Goal: Download file/media: Download file/media

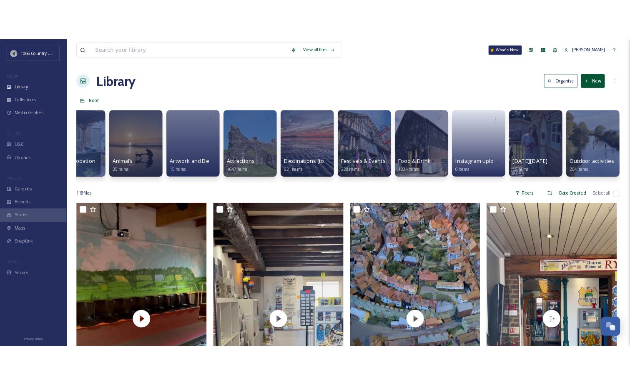
scroll to position [0, 465]
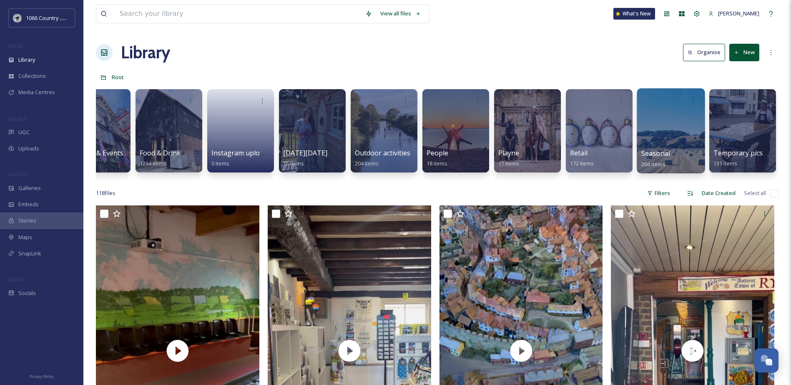
click at [674, 118] on div at bounding box center [670, 130] width 68 height 85
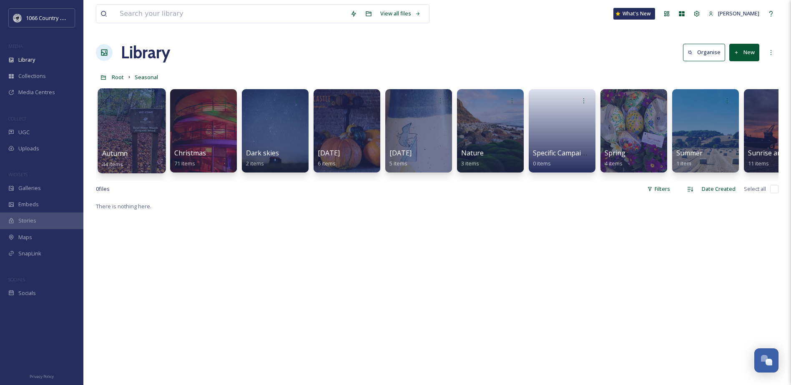
click at [148, 125] on div at bounding box center [132, 130] width 68 height 85
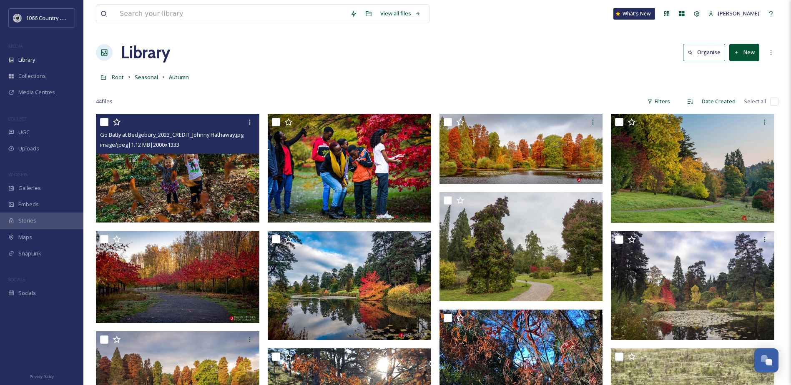
click at [183, 195] on img at bounding box center [177, 168] width 163 height 109
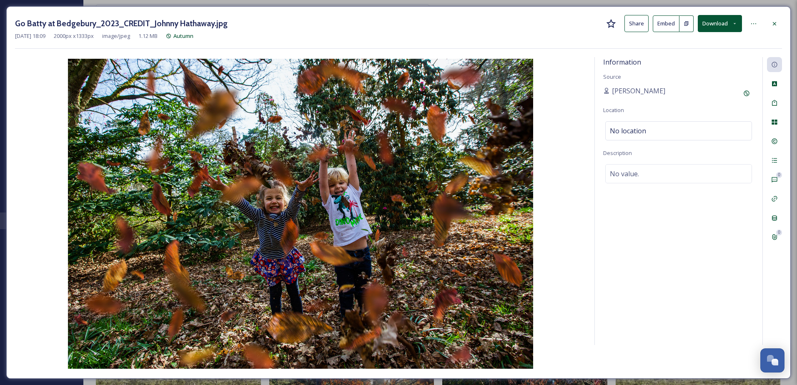
click at [724, 18] on button "Download" at bounding box center [720, 23] width 44 height 17
click at [700, 48] on div "Download Original (2000 x 1333)" at bounding box center [697, 43] width 87 height 16
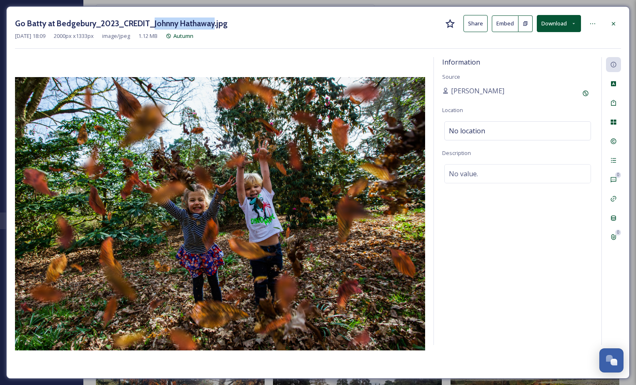
drag, startPoint x: 152, startPoint y: 22, endPoint x: 210, endPoint y: 24, distance: 58.8
click at [210, 24] on h3 "Go Batty at Bedgebury_2023_CREDIT_Johnny Hathaway.jpg" at bounding box center [121, 24] width 213 height 12
copy h3 "Johnny Hathaway"
click at [608, 21] on div at bounding box center [613, 23] width 15 height 15
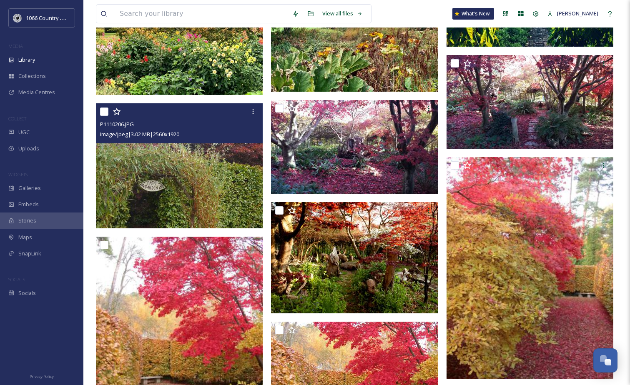
scroll to position [1375, 0]
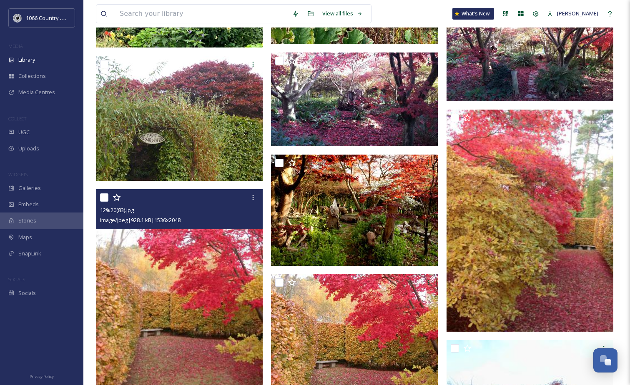
click at [181, 250] on img at bounding box center [179, 300] width 167 height 222
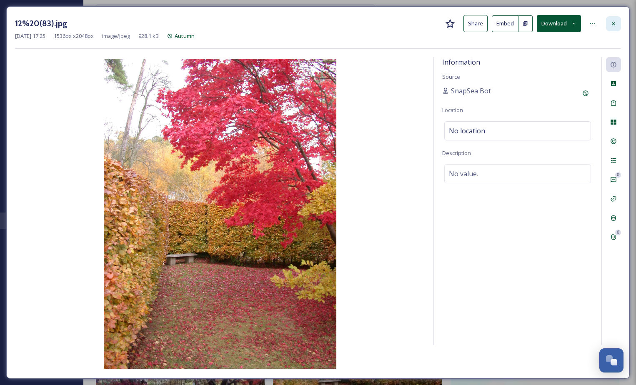
click at [608, 27] on div at bounding box center [613, 23] width 15 height 15
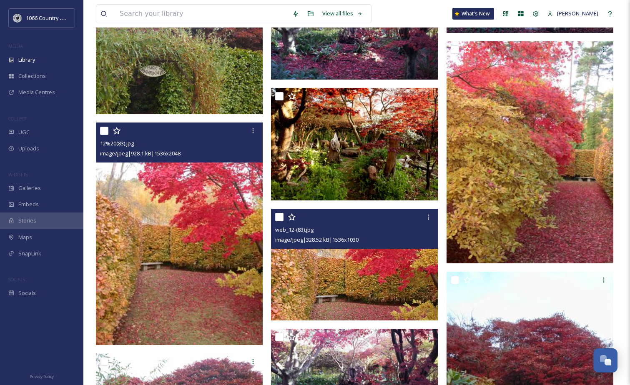
scroll to position [1542, 0]
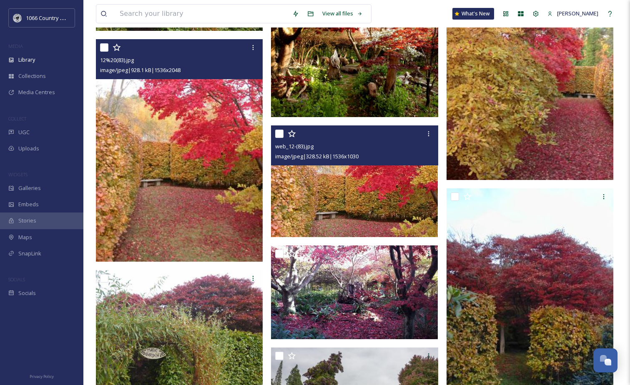
click at [358, 202] on img at bounding box center [354, 181] width 167 height 112
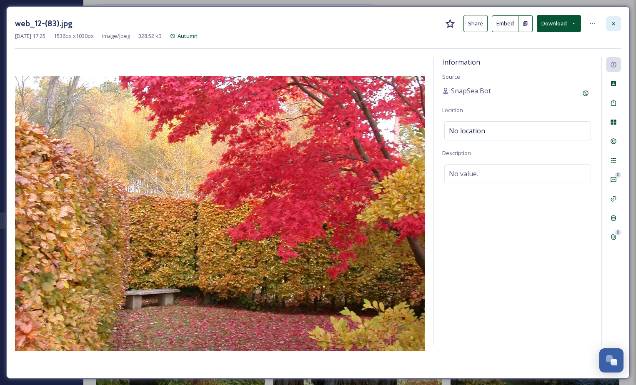
click at [608, 26] on div at bounding box center [613, 23] width 15 height 15
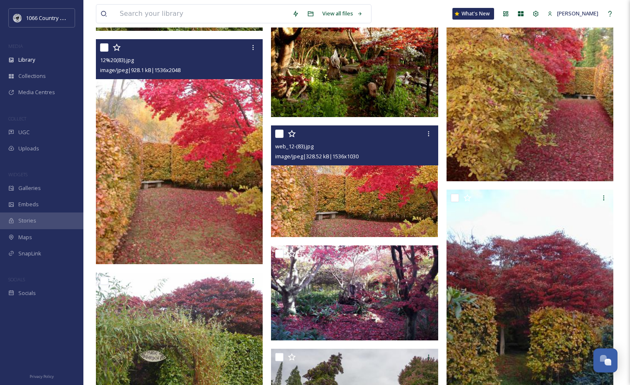
click at [547, 107] on img at bounding box center [529, 70] width 167 height 222
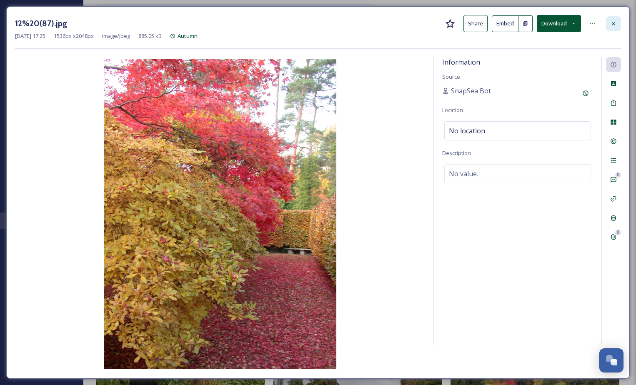
click at [615, 25] on icon at bounding box center [613, 23] width 7 height 7
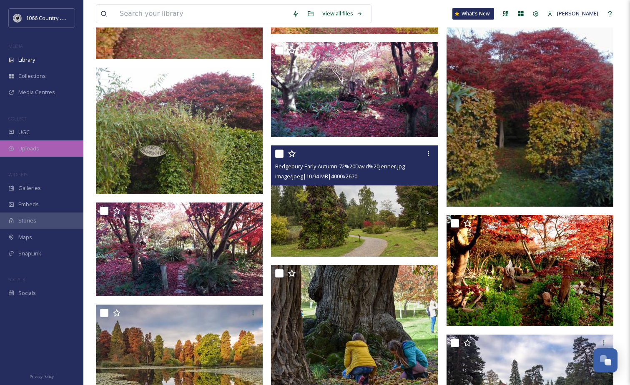
scroll to position [1655, 0]
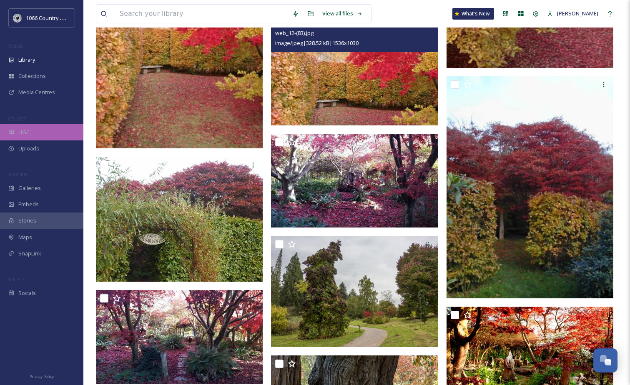
click at [23, 134] on span "UGC" at bounding box center [23, 132] width 11 height 8
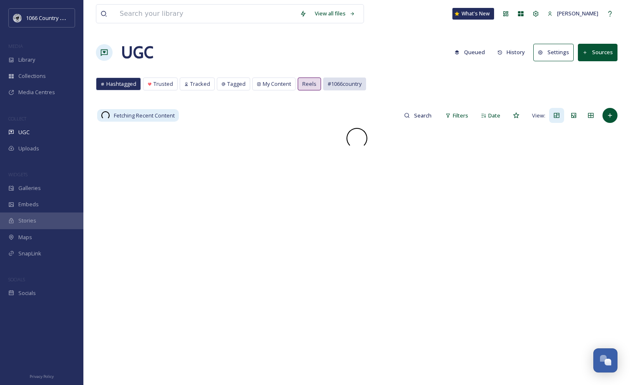
click at [329, 81] on span "#1066country" at bounding box center [345, 84] width 34 height 8
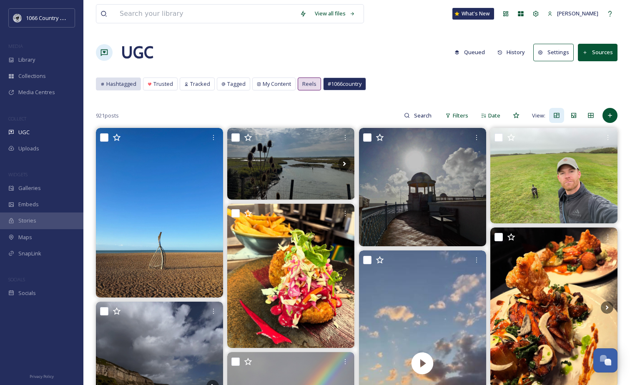
click at [119, 82] on span "Hashtagged" at bounding box center [121, 84] width 30 height 8
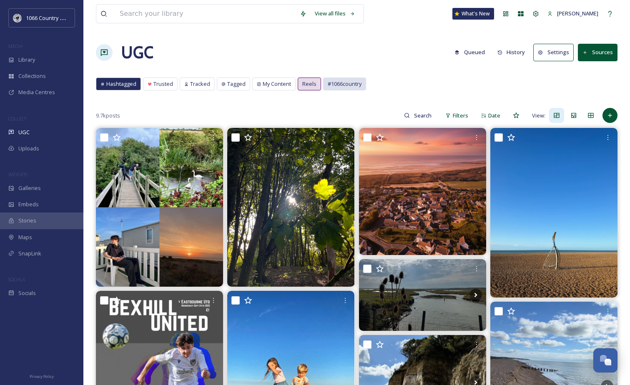
click at [332, 80] on span "#1066country" at bounding box center [345, 84] width 34 height 8
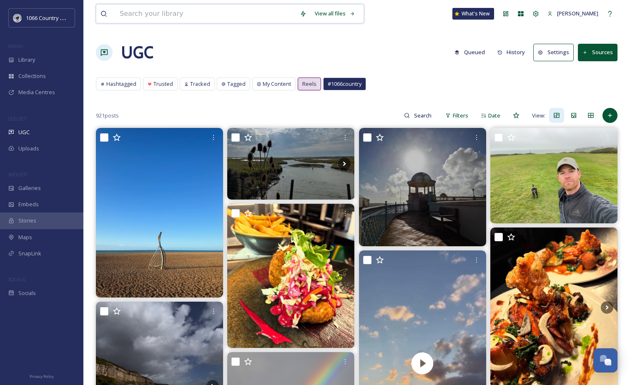
click at [191, 12] on input at bounding box center [205, 14] width 180 height 18
click at [433, 115] on input at bounding box center [423, 115] width 27 height 17
type input "autumn"
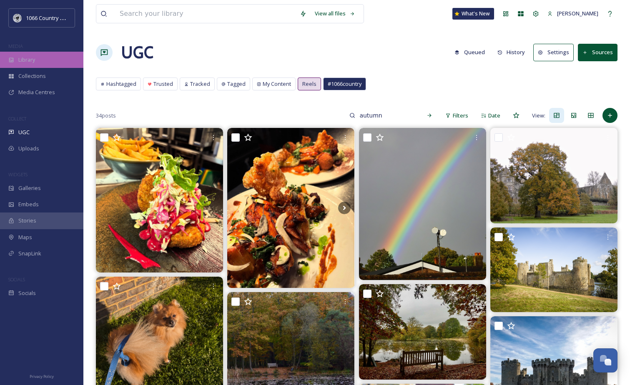
click at [38, 58] on div "Library" at bounding box center [41, 60] width 83 height 16
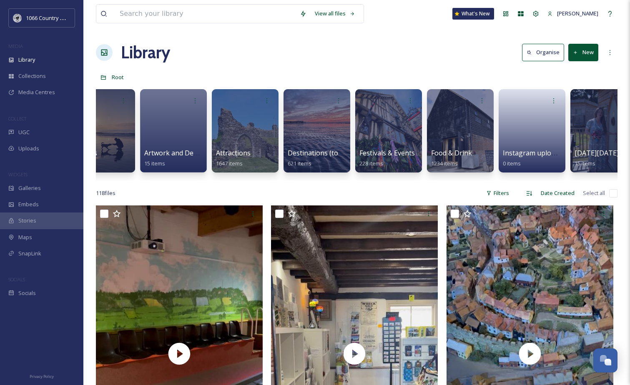
scroll to position [0, 183]
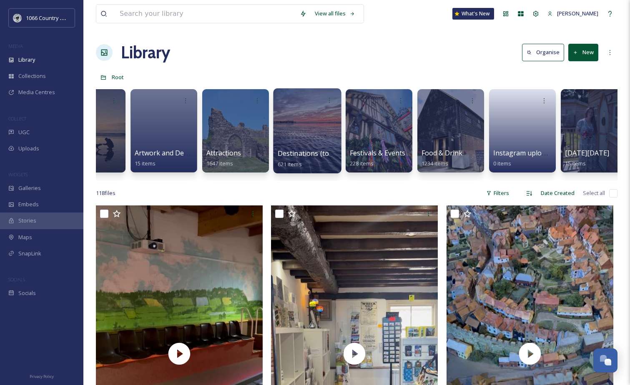
click at [300, 130] on div at bounding box center [307, 130] width 68 height 85
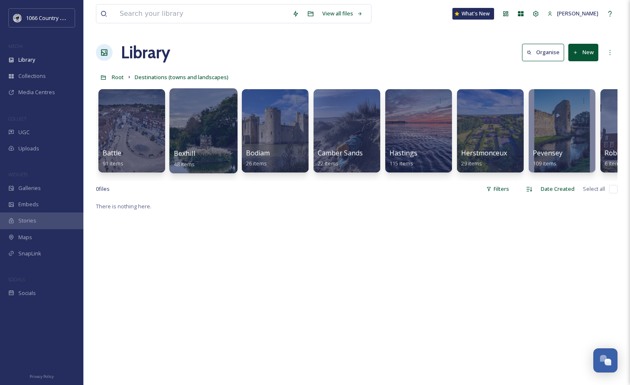
click at [201, 115] on div at bounding box center [203, 130] width 68 height 85
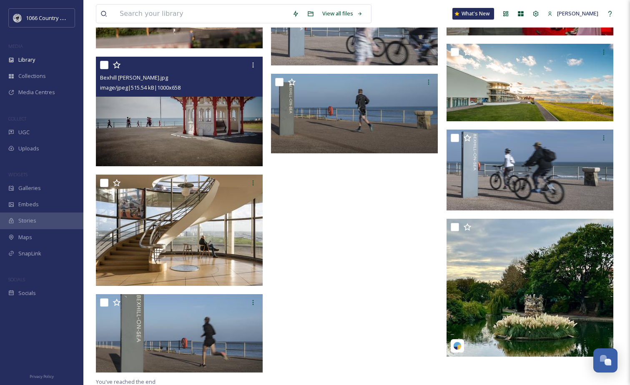
scroll to position [1885, 0]
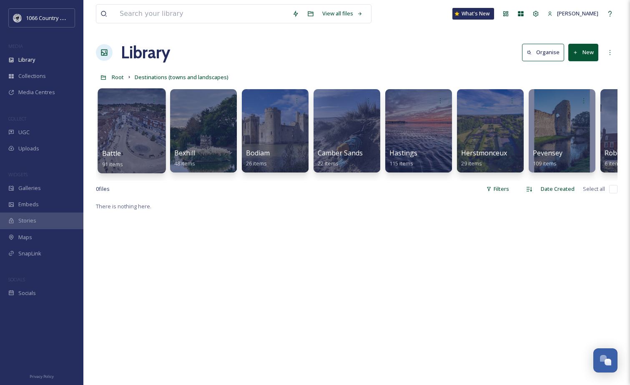
click at [146, 130] on div at bounding box center [132, 130] width 68 height 85
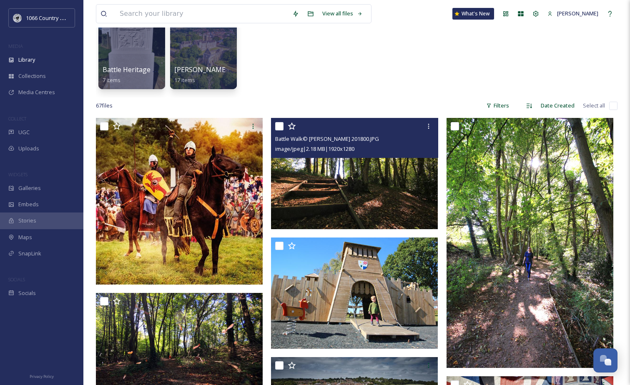
scroll to position [125, 0]
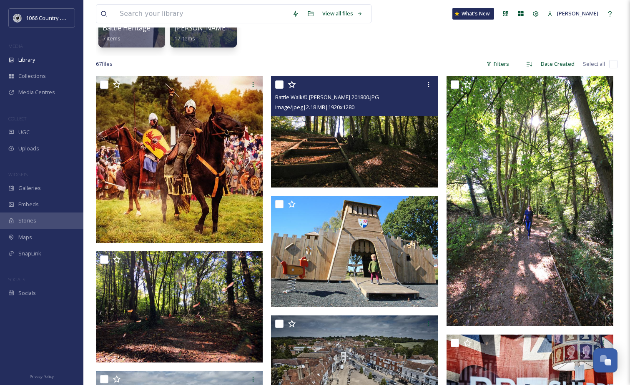
click at [294, 154] on img at bounding box center [354, 131] width 167 height 111
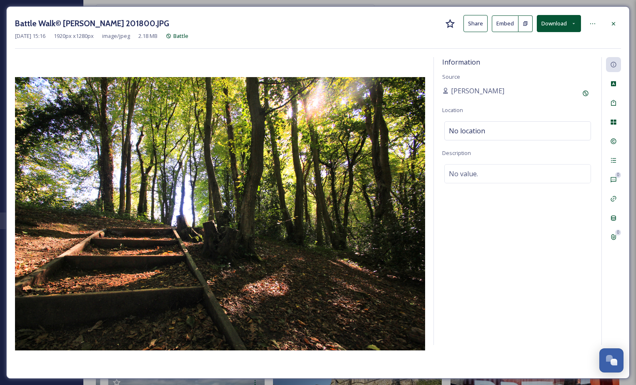
click at [562, 23] on button "Download" at bounding box center [559, 23] width 44 height 17
click at [531, 45] on span "Download Original (1920 x 1280)" at bounding box center [537, 43] width 79 height 8
click at [609, 22] on div at bounding box center [613, 23] width 15 height 15
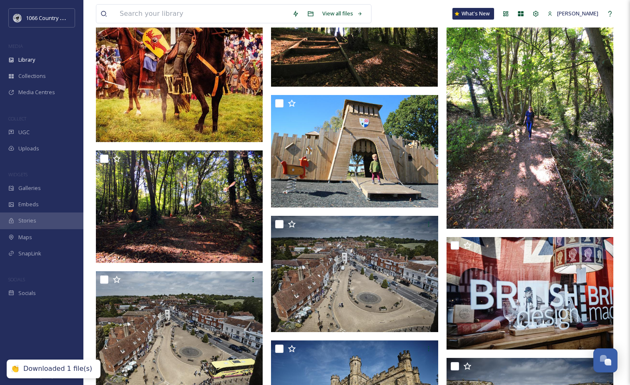
scroll to position [250, 0]
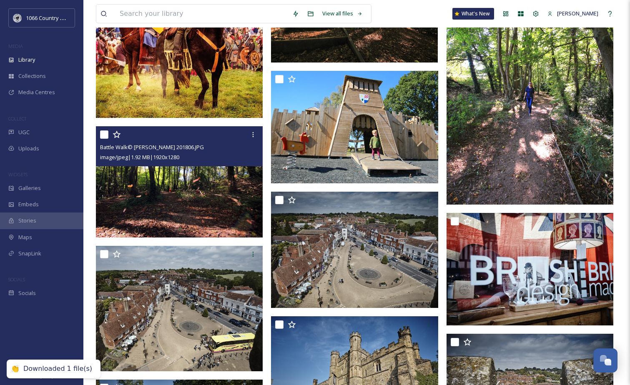
click at [226, 193] on img at bounding box center [179, 181] width 167 height 111
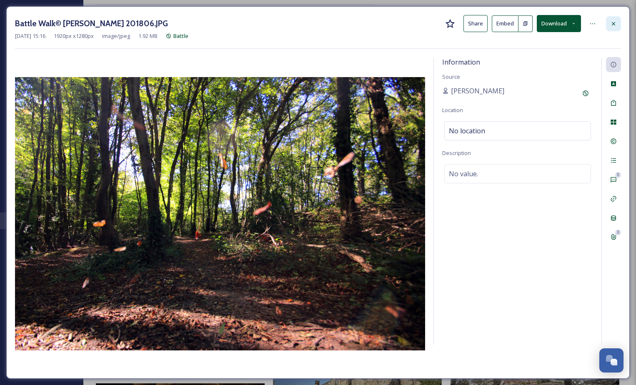
click at [609, 26] on div at bounding box center [613, 23] width 15 height 15
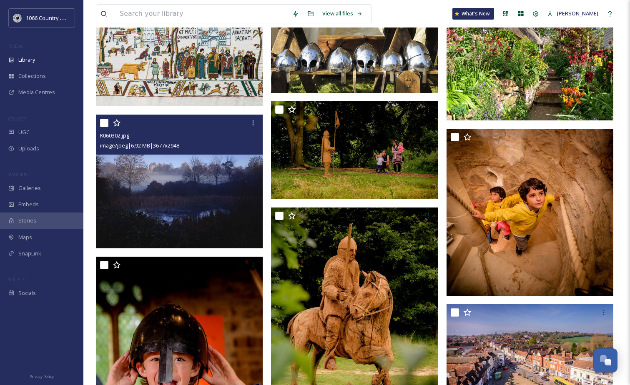
scroll to position [1209, 0]
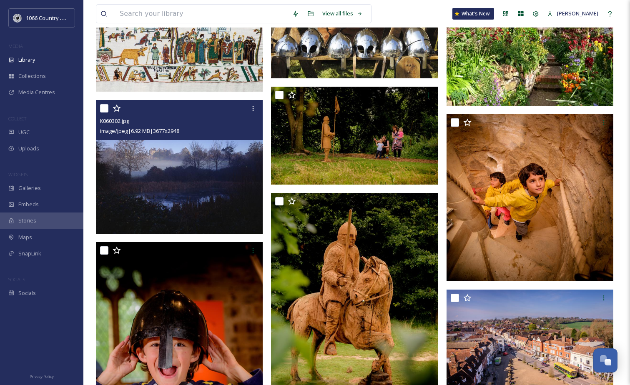
click at [183, 175] on img at bounding box center [179, 167] width 167 height 134
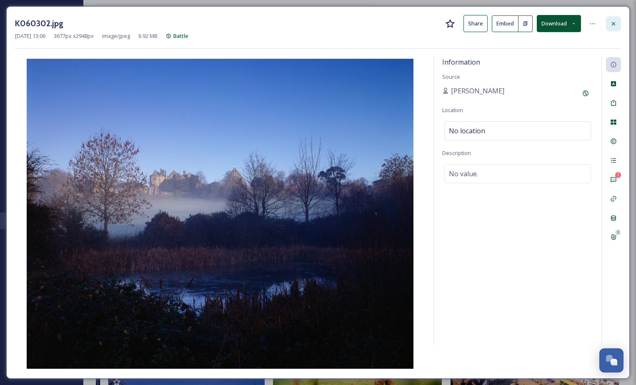
click at [608, 20] on div at bounding box center [613, 23] width 15 height 15
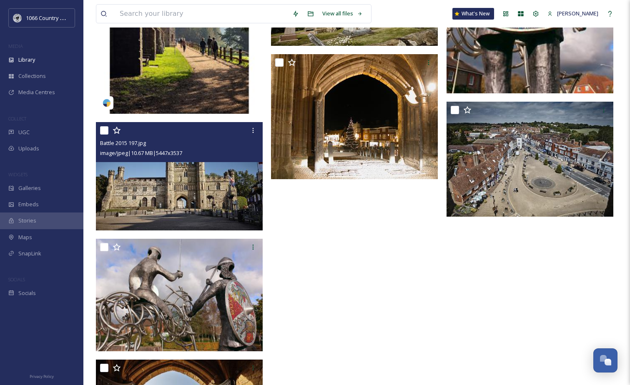
scroll to position [3518, 0]
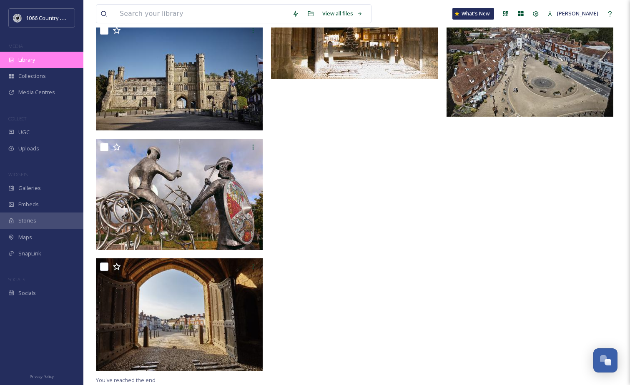
click at [21, 59] on span "Library" at bounding box center [26, 60] width 17 height 8
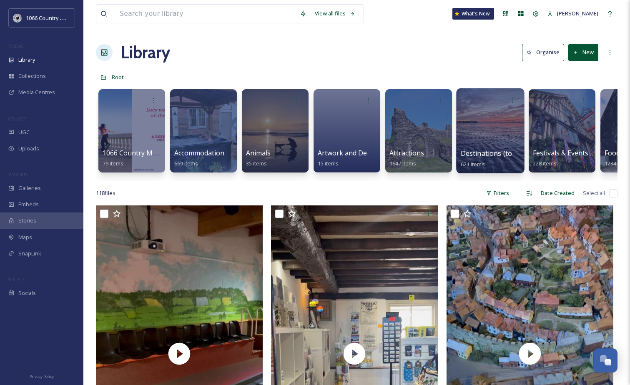
click at [464, 113] on div at bounding box center [490, 130] width 68 height 85
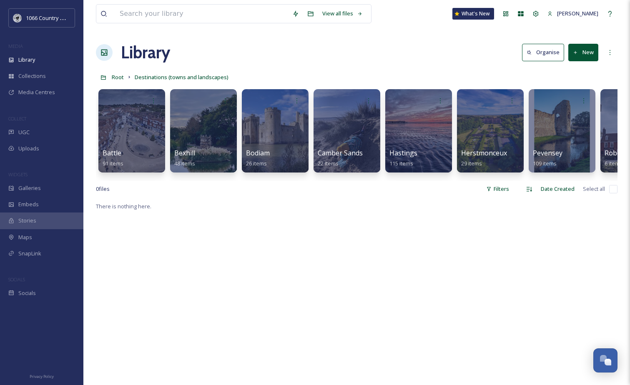
drag, startPoint x: 458, startPoint y: 180, endPoint x: 474, endPoint y: 182, distance: 15.9
click at [474, 181] on div "Battle 91 items Bexhill 48 items Bodiam 26 items Camber Sands 22 items Hastings…" at bounding box center [356, 133] width 521 height 96
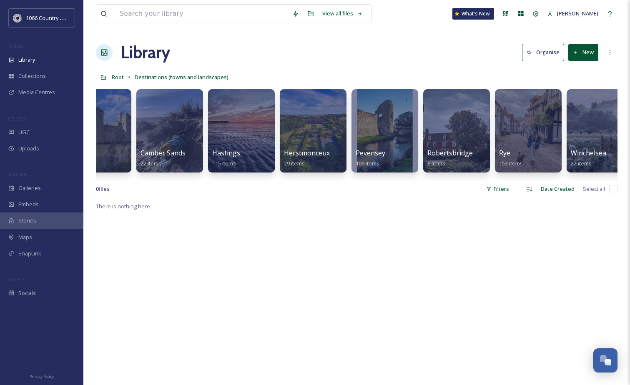
scroll to position [0, 188]
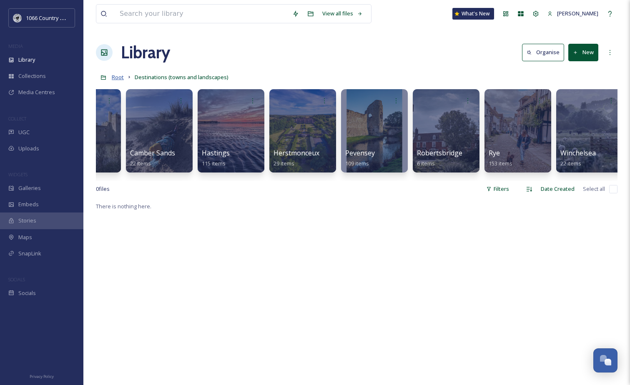
click at [114, 75] on span "Root" at bounding box center [118, 77] width 12 height 8
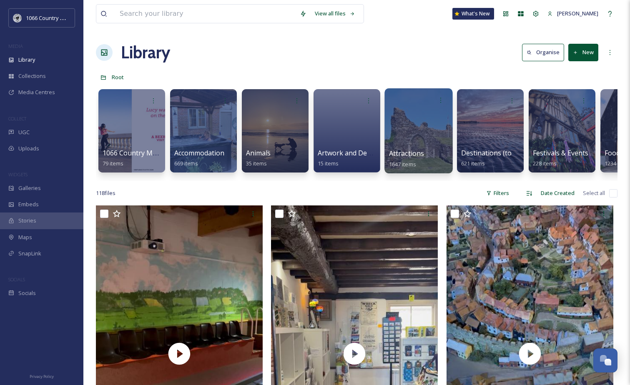
click at [420, 125] on div at bounding box center [418, 130] width 68 height 85
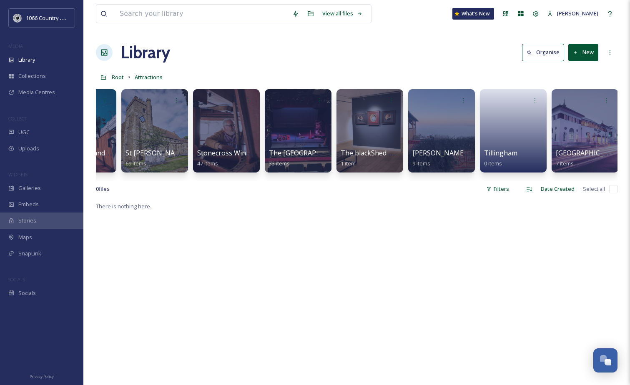
scroll to position [0, 3350]
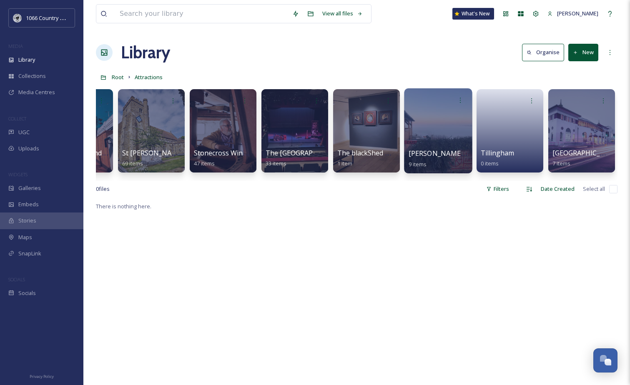
click at [446, 129] on div at bounding box center [438, 130] width 68 height 85
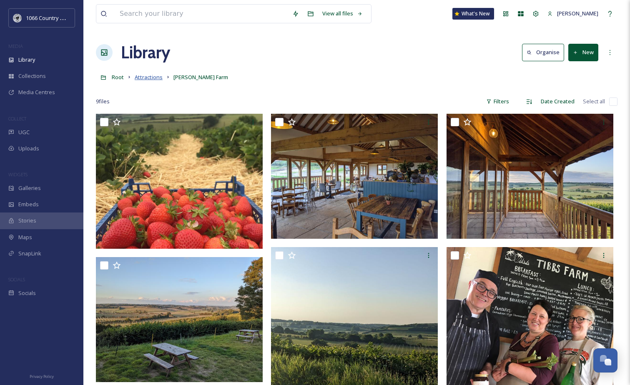
click at [148, 78] on span "Attractions" at bounding box center [149, 77] width 28 height 8
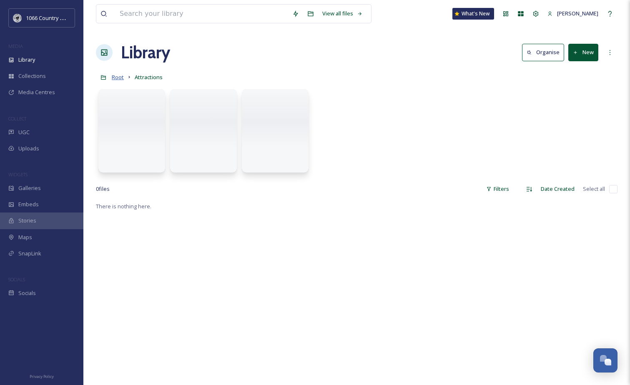
click at [116, 77] on span "Root" at bounding box center [118, 77] width 12 height 8
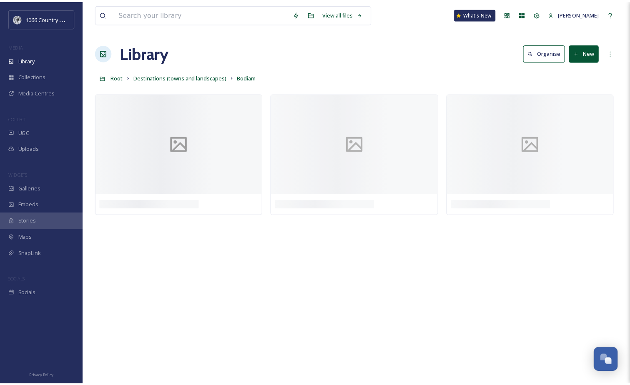
scroll to position [1187, 0]
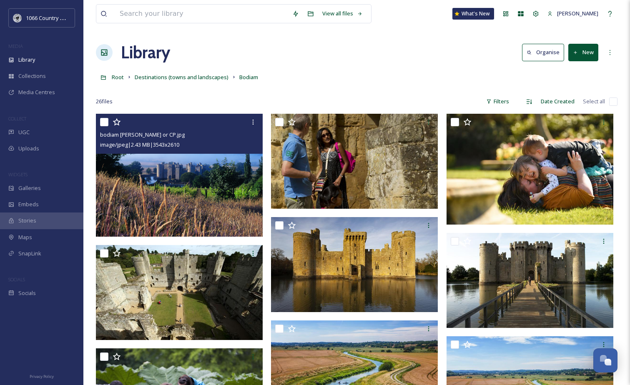
click at [193, 194] on img at bounding box center [179, 175] width 167 height 123
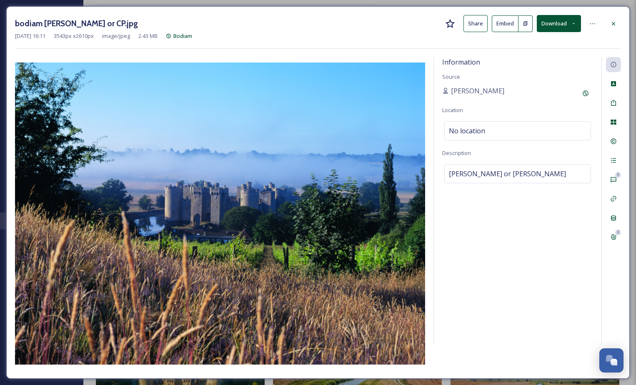
click at [570, 24] on button "Download" at bounding box center [559, 23] width 44 height 17
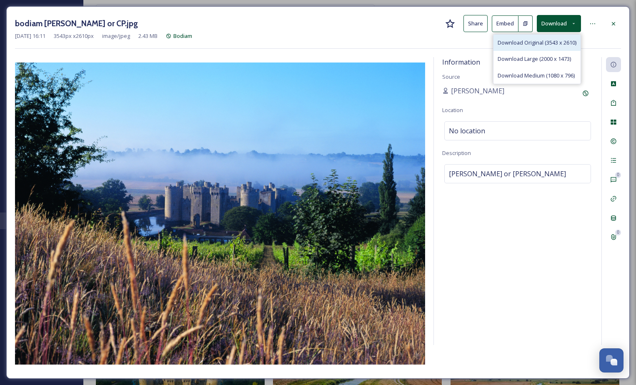
click at [545, 43] on span "Download Original (3543 x 2610)" at bounding box center [537, 43] width 79 height 8
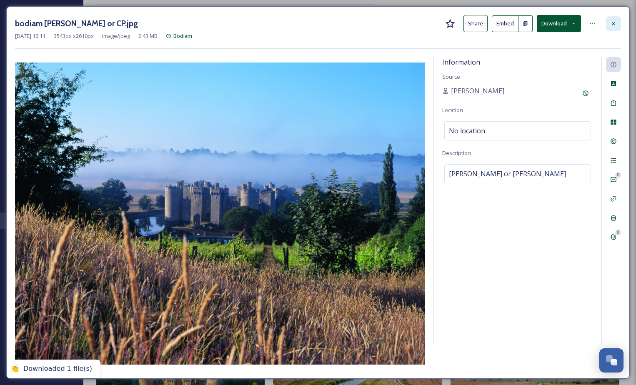
click at [614, 21] on icon at bounding box center [613, 23] width 7 height 7
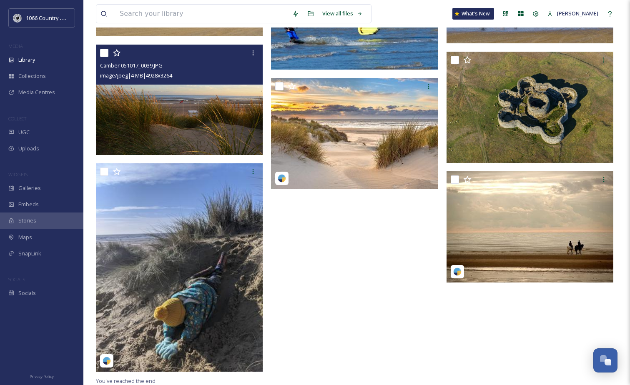
scroll to position [814, 0]
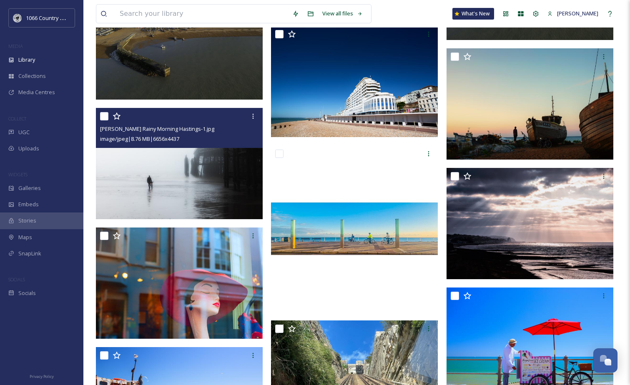
scroll to position [1042, 0]
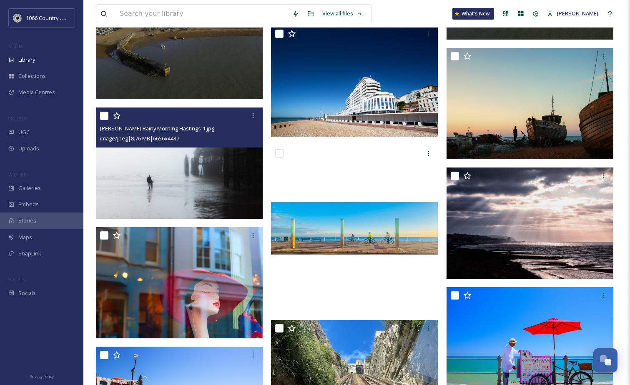
click at [182, 151] on img at bounding box center [179, 163] width 167 height 111
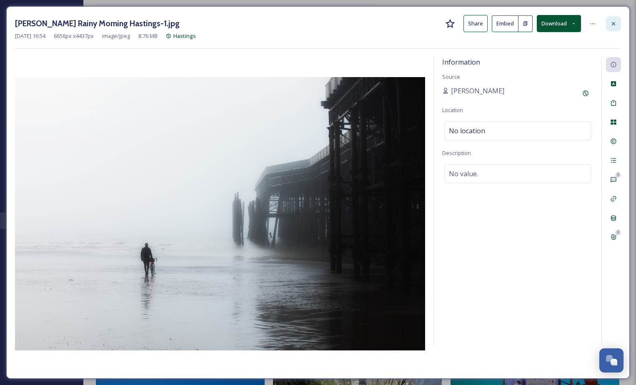
click at [610, 23] on icon at bounding box center [613, 23] width 7 height 7
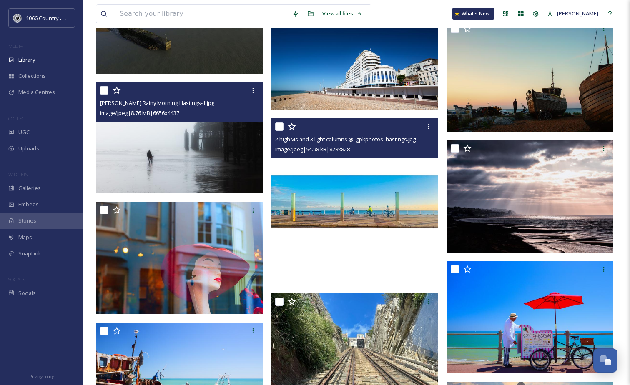
scroll to position [1125, 0]
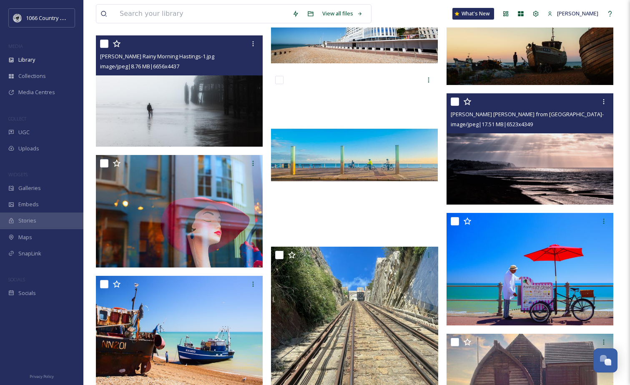
click at [525, 176] on img at bounding box center [529, 148] width 167 height 111
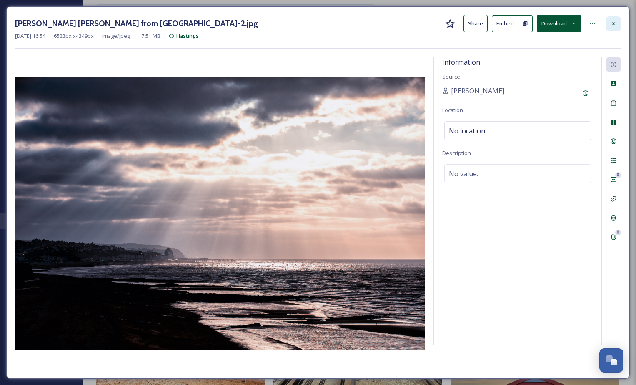
click at [610, 19] on div at bounding box center [613, 23] width 15 height 15
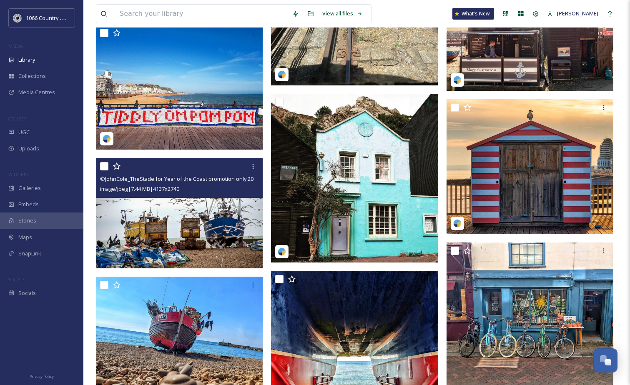
scroll to position [1500, 0]
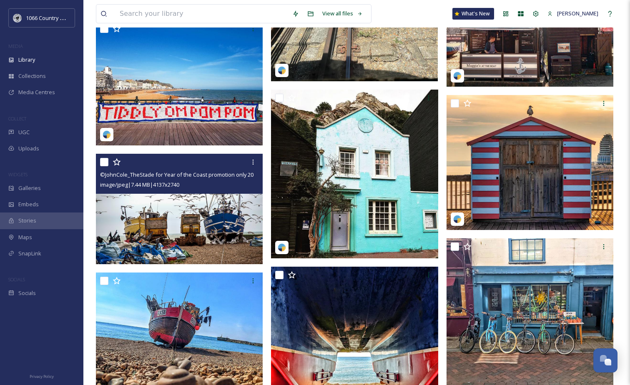
click at [220, 232] on img at bounding box center [179, 209] width 167 height 110
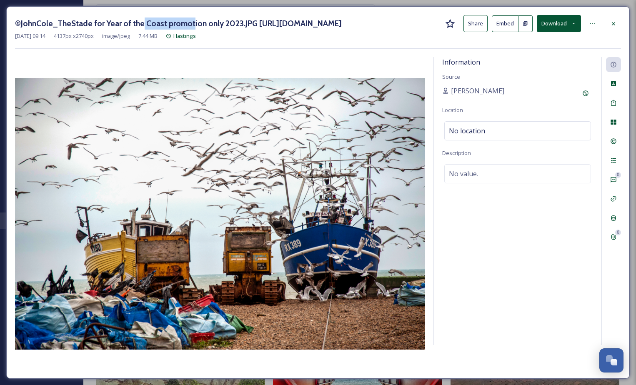
drag, startPoint x: 139, startPoint y: 21, endPoint x: 188, endPoint y: 23, distance: 49.2
click at [188, 23] on h3 "©JohnCole_TheStade for Year of the Coast promotion only 2023.JPG http://www.joh…" at bounding box center [178, 24] width 327 height 12
drag, startPoint x: 188, startPoint y: 23, endPoint x: 194, endPoint y: 22, distance: 5.9
click at [189, 23] on h3 "©JohnCole_TheStade for Year of the Coast promotion only 2023.JPG http://www.joh…" at bounding box center [178, 24] width 327 height 12
click at [607, 24] on div at bounding box center [613, 23] width 15 height 15
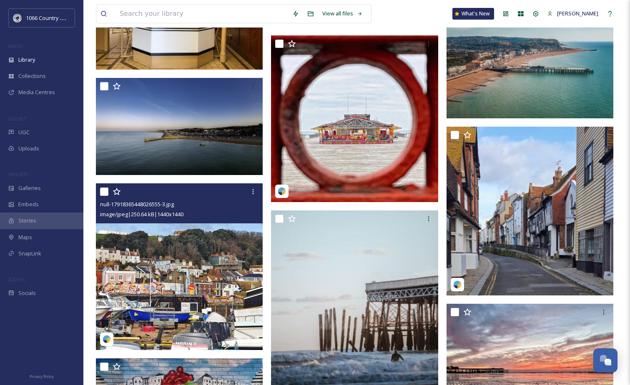
scroll to position [4701, 0]
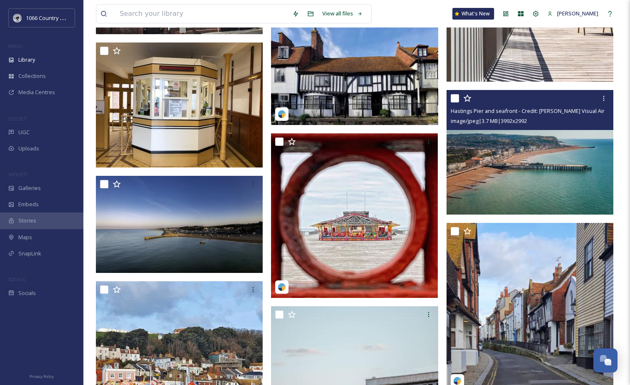
click at [478, 161] on img at bounding box center [529, 152] width 167 height 125
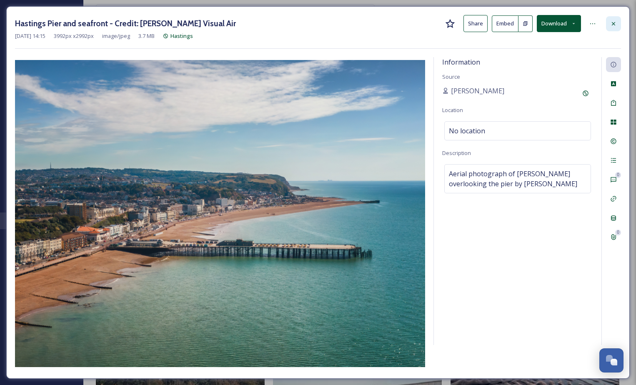
click at [609, 24] on div at bounding box center [613, 23] width 15 height 15
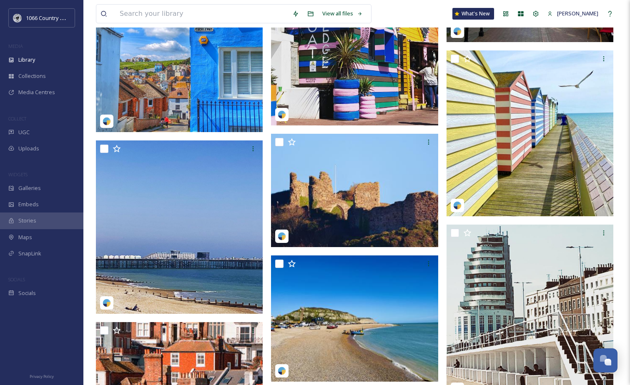
scroll to position [2742, 0]
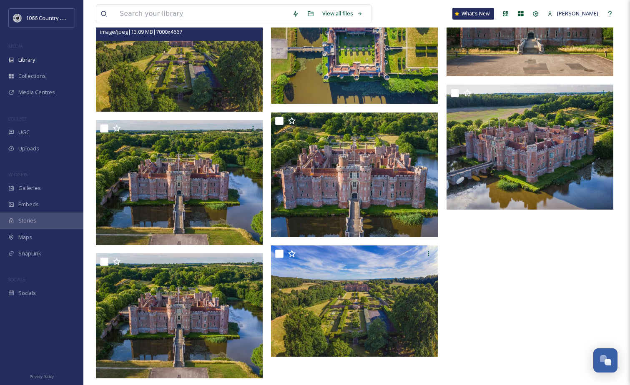
scroll to position [966, 0]
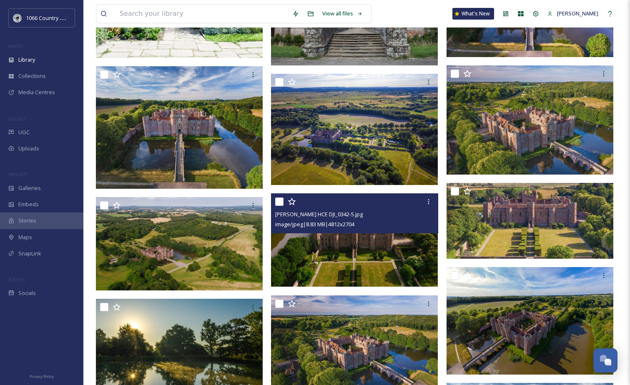
scroll to position [417, 0]
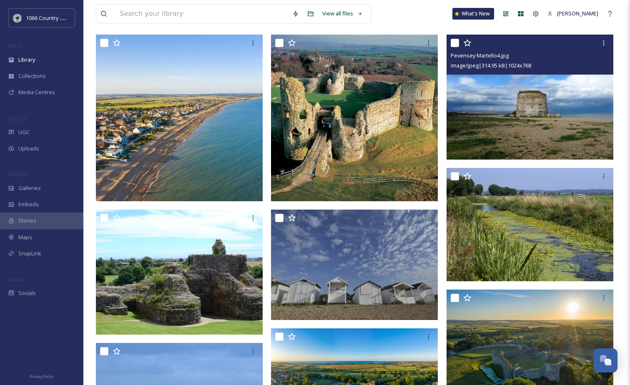
scroll to position [125, 0]
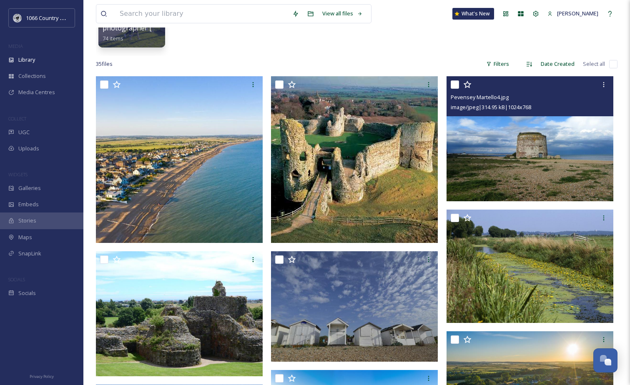
click at [478, 176] on img at bounding box center [529, 138] width 167 height 125
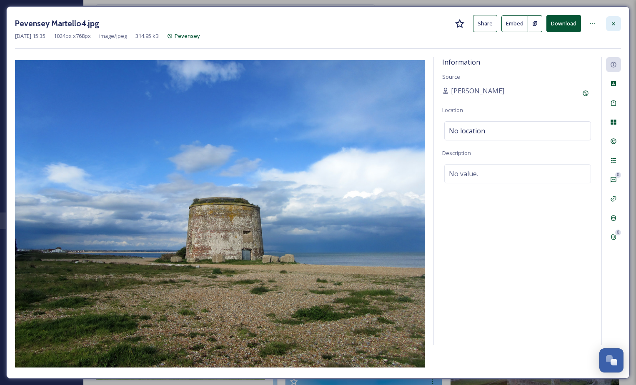
click at [617, 21] on div at bounding box center [613, 23] width 15 height 15
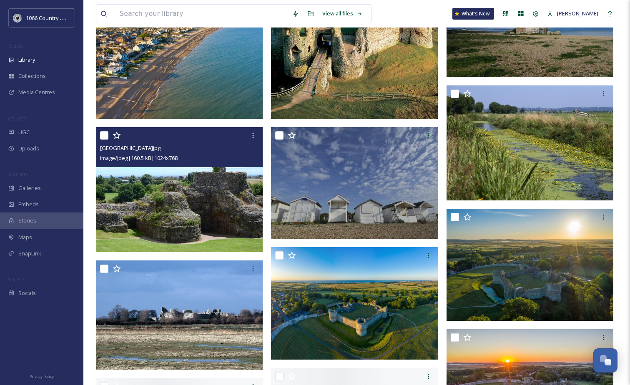
scroll to position [250, 0]
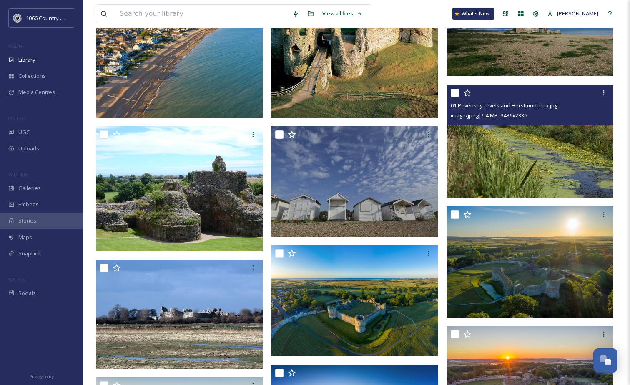
click at [527, 164] on img at bounding box center [529, 141] width 167 height 113
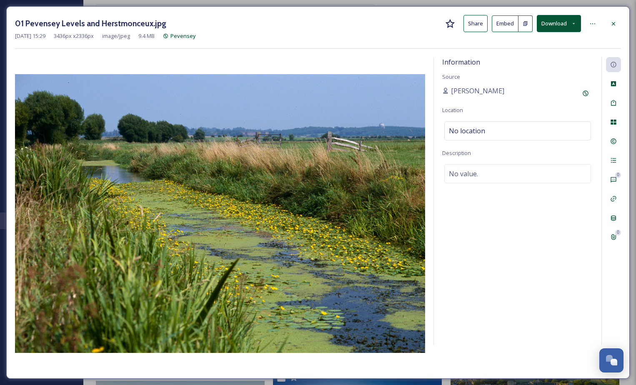
click at [603, 24] on div "01 Pevensey Levels and Herstmonceux.jpg Share Embed Download" at bounding box center [318, 23] width 606 height 17
click at [606, 23] on div at bounding box center [613, 23] width 15 height 15
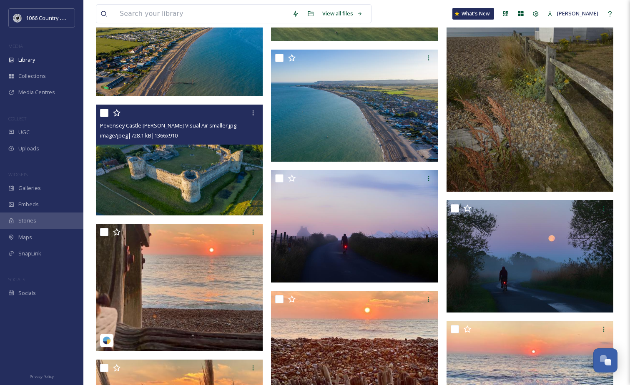
scroll to position [1125, 0]
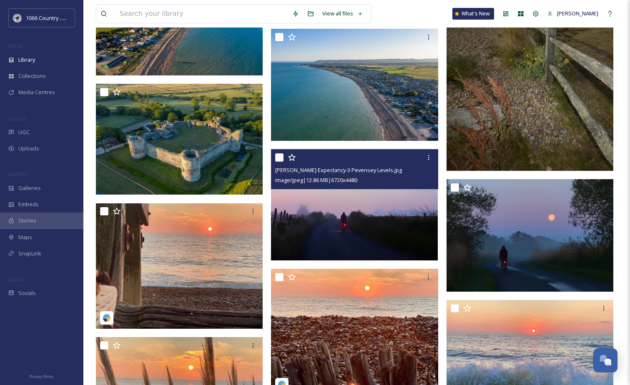
click at [310, 214] on img at bounding box center [354, 204] width 167 height 111
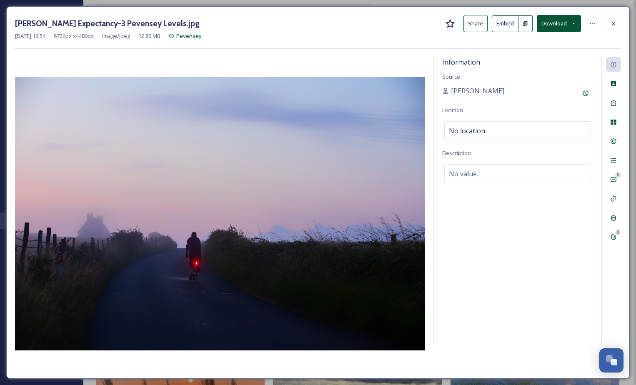
click at [612, 25] on icon at bounding box center [613, 23] width 7 height 7
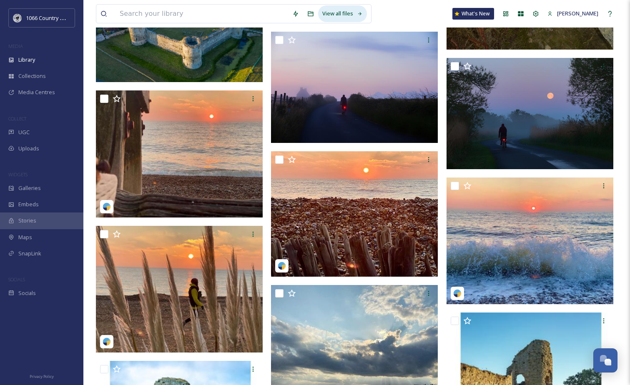
scroll to position [1172, 0]
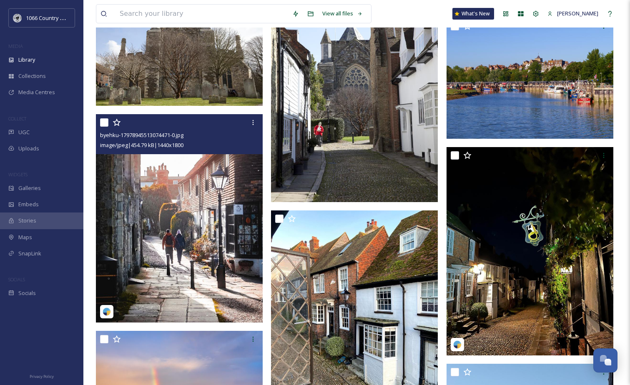
scroll to position [4710, 0]
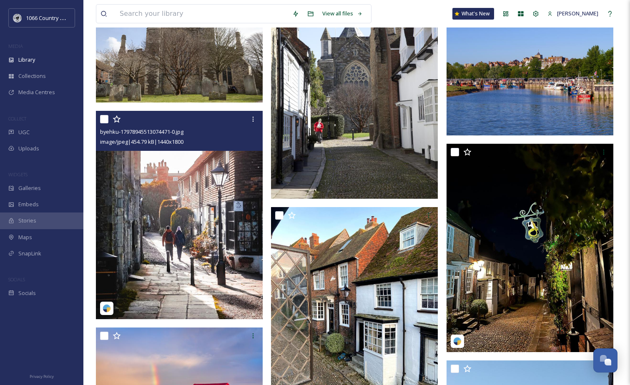
click at [174, 212] on img at bounding box center [179, 215] width 167 height 208
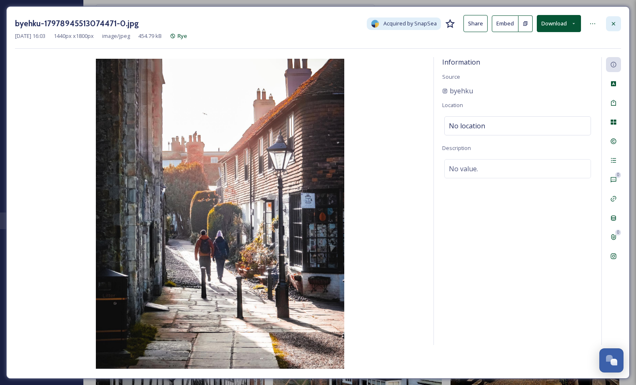
click at [615, 24] on icon at bounding box center [613, 23] width 7 height 7
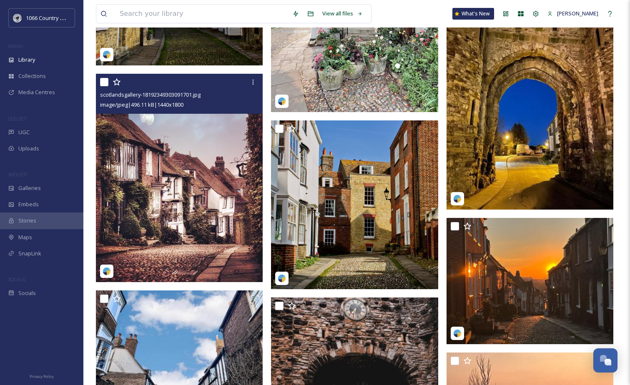
scroll to position [6127, 0]
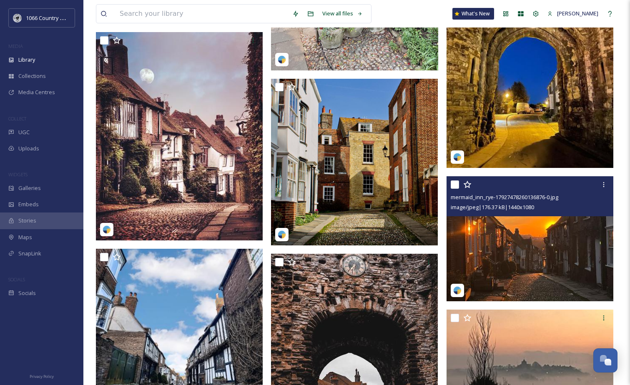
click at [541, 255] on img at bounding box center [529, 238] width 167 height 125
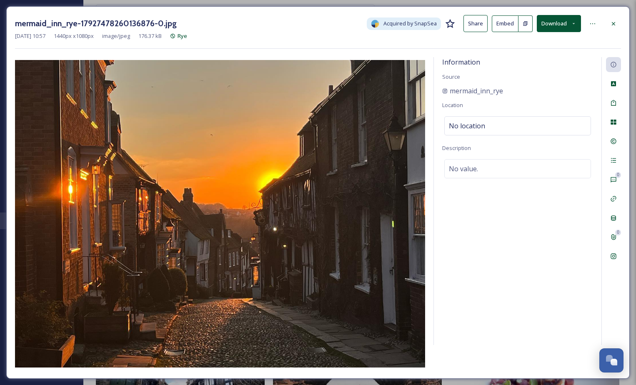
click at [567, 28] on button "Download" at bounding box center [559, 23] width 44 height 17
click at [544, 38] on div "Download Original (1440 x 1080)" at bounding box center [536, 43] width 87 height 16
click at [608, 24] on div at bounding box center [613, 23] width 15 height 15
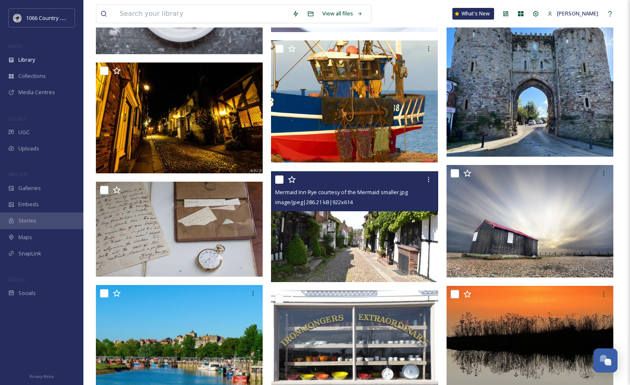
scroll to position [6918, 0]
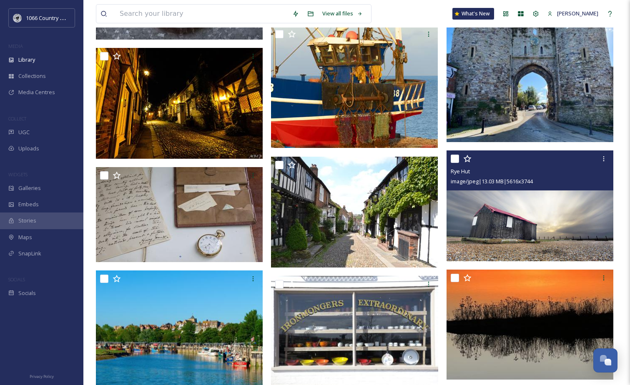
click at [546, 228] on img at bounding box center [529, 205] width 167 height 111
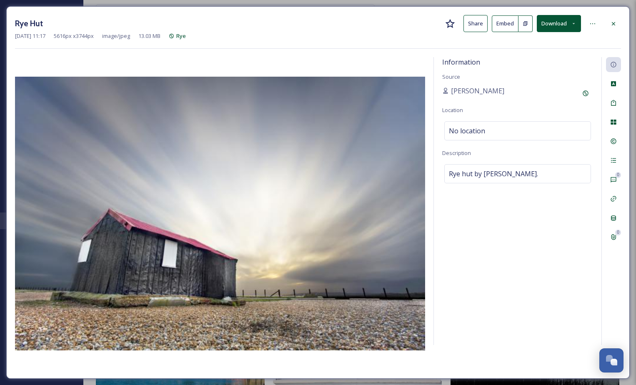
click at [470, 257] on div "Information Source Sarah French Location No location Description Rye hut by Sam…" at bounding box center [518, 201] width 168 height 288
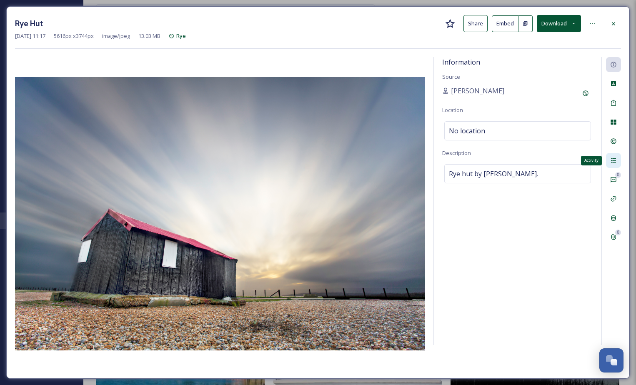
click at [611, 163] on icon at bounding box center [613, 160] width 5 height 5
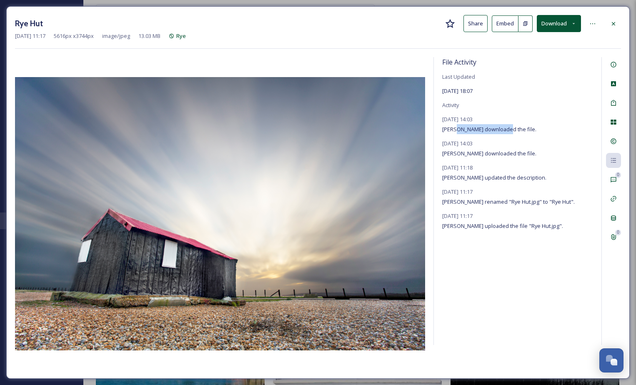
drag, startPoint x: 455, startPoint y: 125, endPoint x: 506, endPoint y: 130, distance: 51.1
click at [506, 130] on div "January 15, 2024 14:03 Sarah French downloaded the file." at bounding box center [489, 124] width 94 height 20
click at [509, 130] on span "Sarah French downloaded the file." at bounding box center [489, 129] width 94 height 8
click at [514, 196] on div "January 10, 2022 11:17 Sarah French renamed "Rye Hut.jpg" to "Rye Hut"." at bounding box center [508, 197] width 133 height 20
click at [476, 235] on div "File Activity Last Updated Aug 30 2024 18:07 Activity January 15, 2024 14:03 Sa…" at bounding box center [518, 201] width 168 height 288
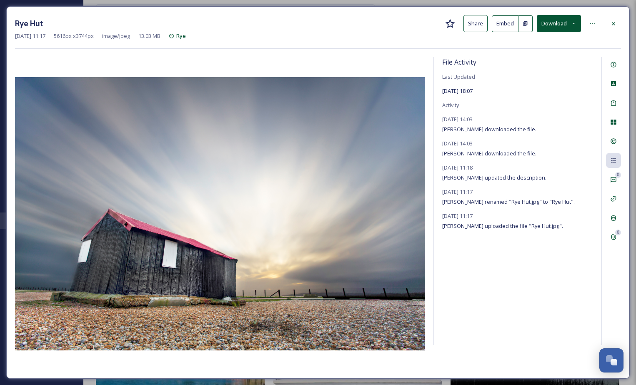
click at [516, 256] on div "File Activity Last Updated Aug 30 2024 18:07 Activity January 15, 2024 14:03 Sa…" at bounding box center [518, 201] width 168 height 288
click at [613, 67] on icon at bounding box center [613, 64] width 7 height 7
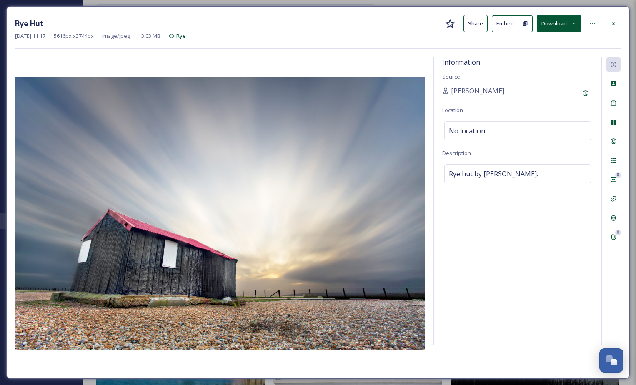
click at [561, 26] on button "Download" at bounding box center [559, 23] width 44 height 17
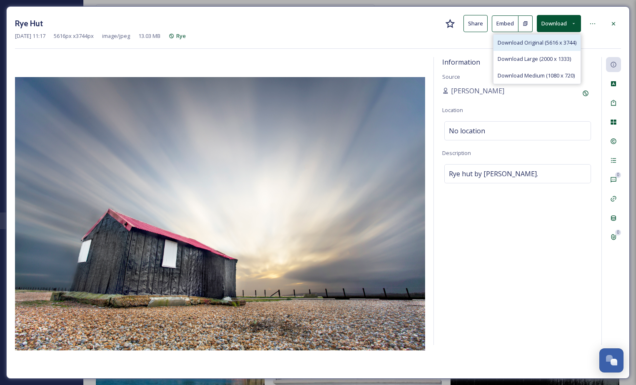
click at [545, 47] on span "Download Original (5616 x 3744)" at bounding box center [537, 43] width 79 height 8
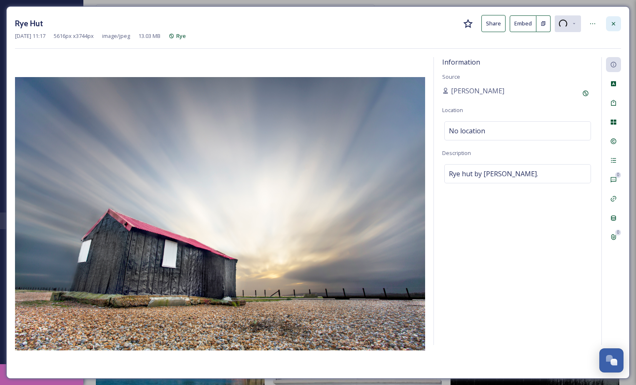
click at [609, 20] on div at bounding box center [613, 23] width 15 height 15
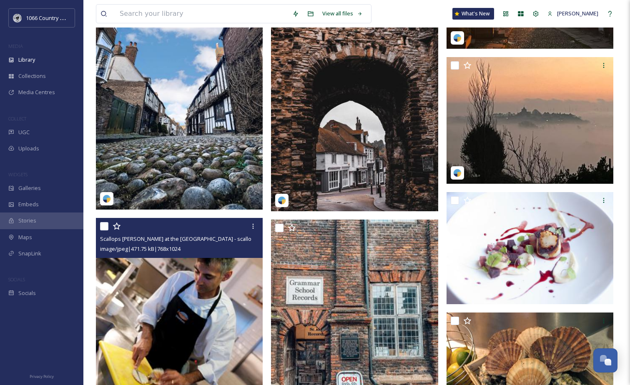
scroll to position [6380, 0]
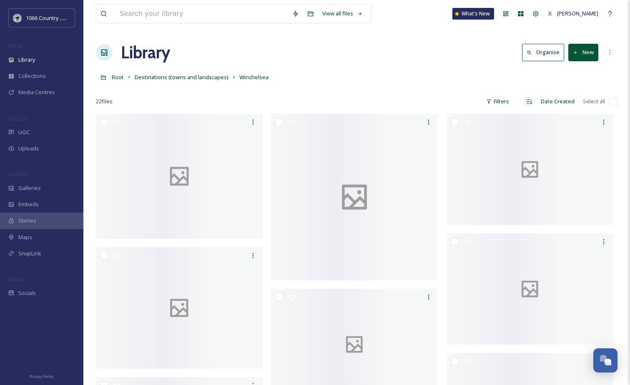
scroll to position [1187, 0]
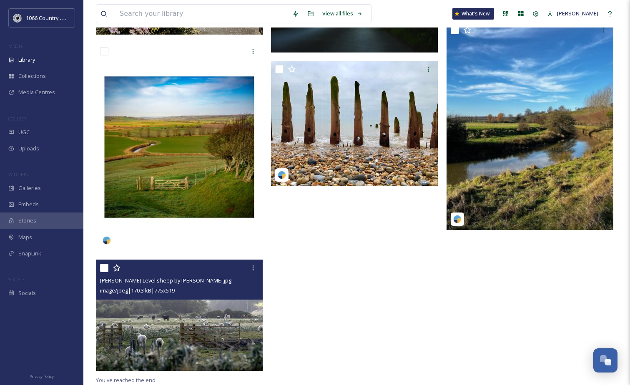
click at [185, 322] on img at bounding box center [179, 316] width 167 height 112
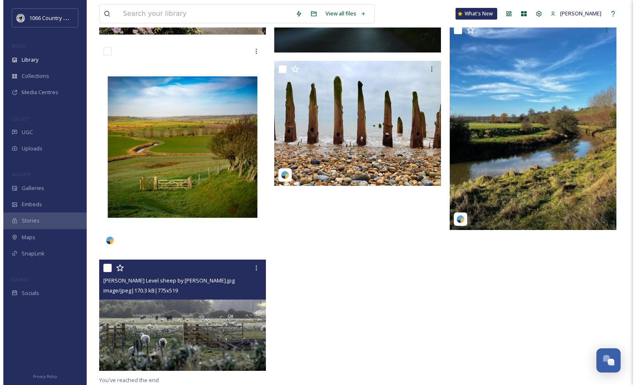
scroll to position [705, 0]
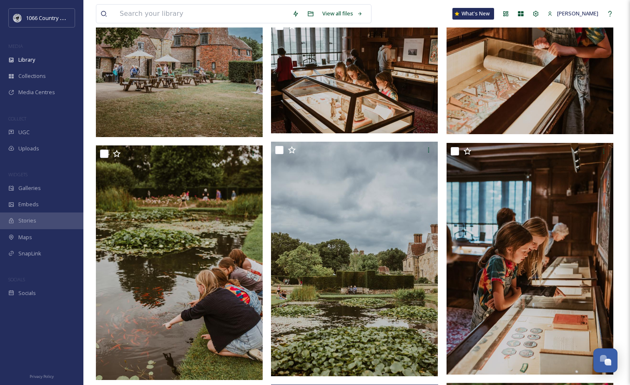
scroll to position [290, 0]
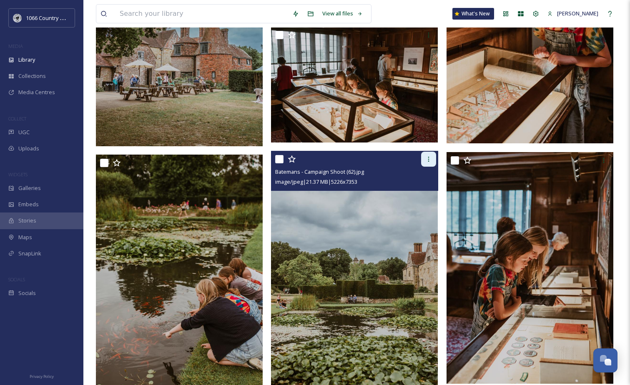
click at [425, 158] on icon at bounding box center [428, 159] width 7 height 7
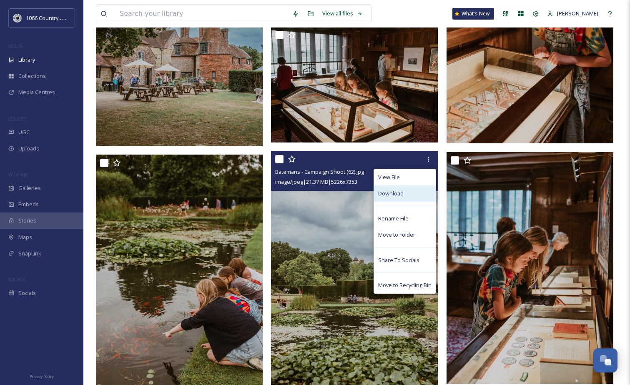
click at [403, 195] on div "Download" at bounding box center [405, 193] width 62 height 16
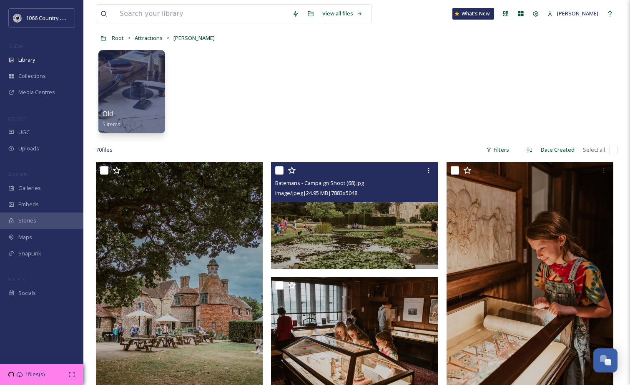
scroll to position [0, 0]
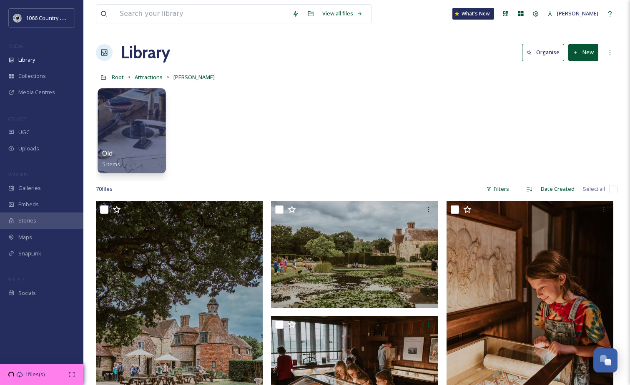
click at [153, 135] on div at bounding box center [132, 130] width 68 height 85
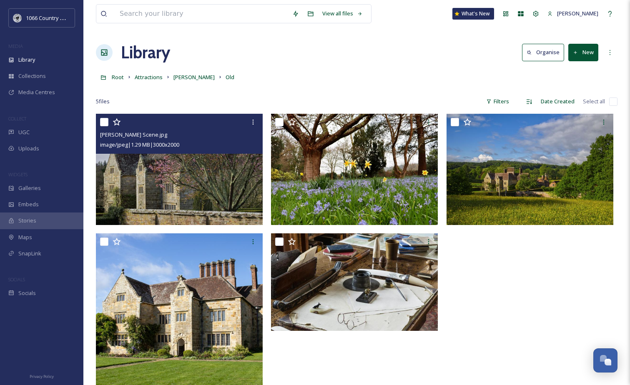
click at [169, 199] on img at bounding box center [179, 169] width 167 height 111
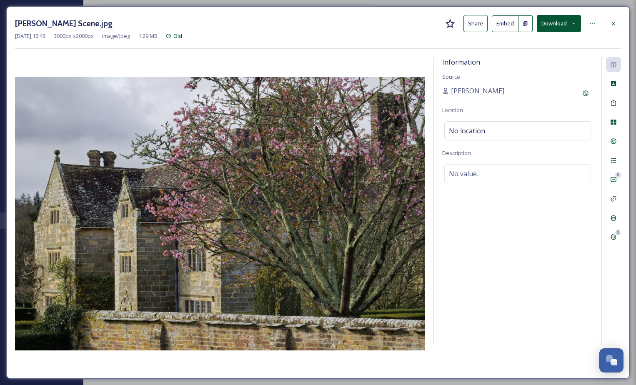
click at [604, 18] on div "Laurence Perry_Spring Scene.jpg Share Embed Download" at bounding box center [318, 23] width 606 height 17
click at [608, 21] on div at bounding box center [613, 23] width 15 height 15
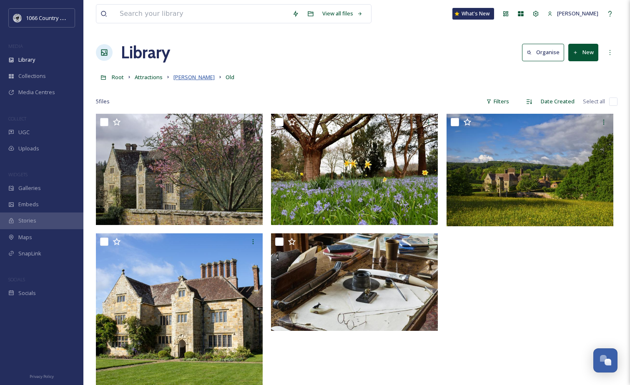
click at [183, 77] on span "Bateman's" at bounding box center [193, 77] width 41 height 8
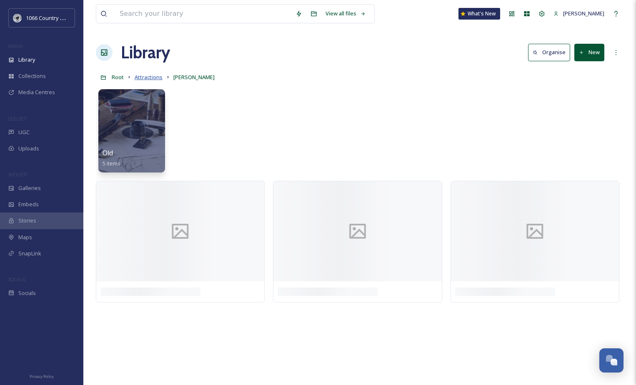
click at [151, 75] on span "Attractions" at bounding box center [149, 77] width 28 height 8
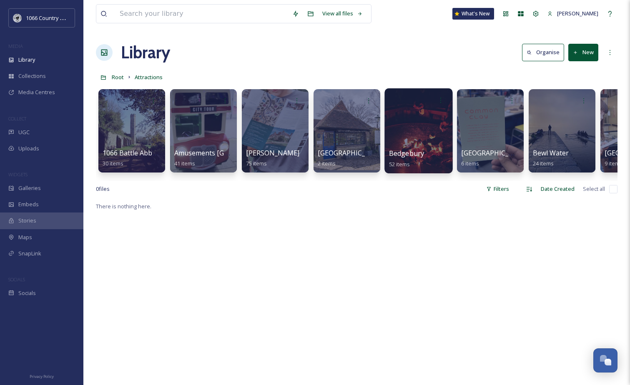
click at [429, 123] on div at bounding box center [418, 130] width 68 height 85
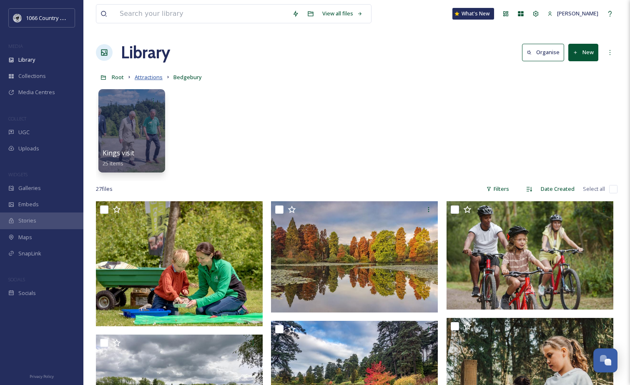
click at [150, 78] on span "Attractions" at bounding box center [149, 77] width 28 height 8
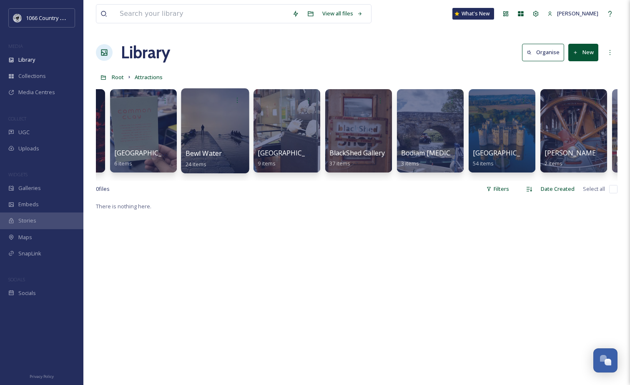
scroll to position [0, 360]
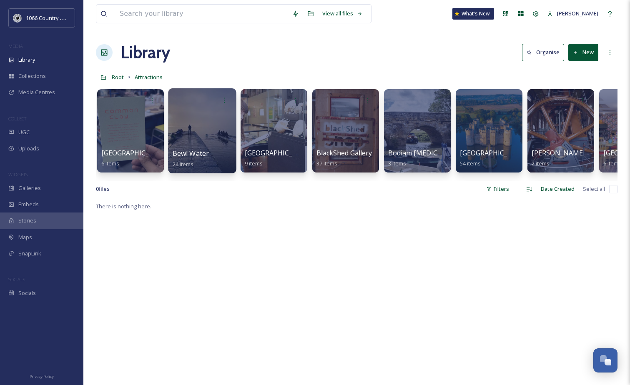
click at [235, 121] on div at bounding box center [202, 130] width 68 height 85
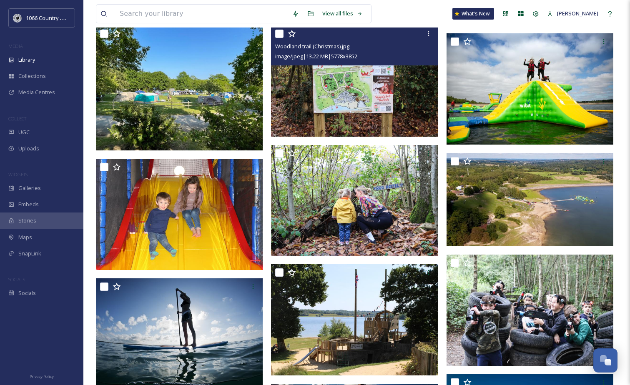
scroll to position [208, 0]
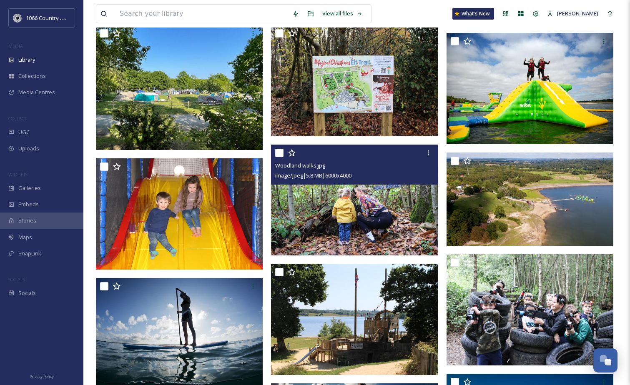
click at [346, 205] on img at bounding box center [354, 199] width 167 height 111
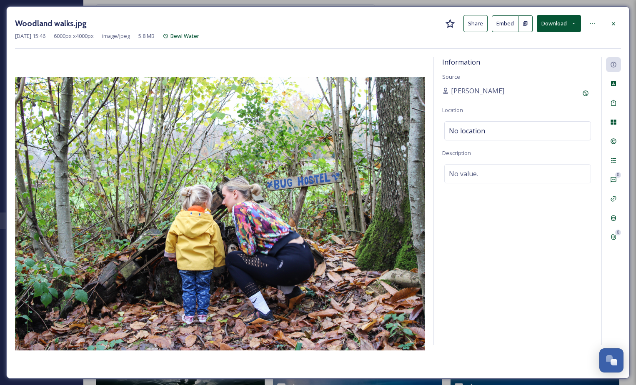
click at [551, 27] on button "Download" at bounding box center [559, 23] width 44 height 17
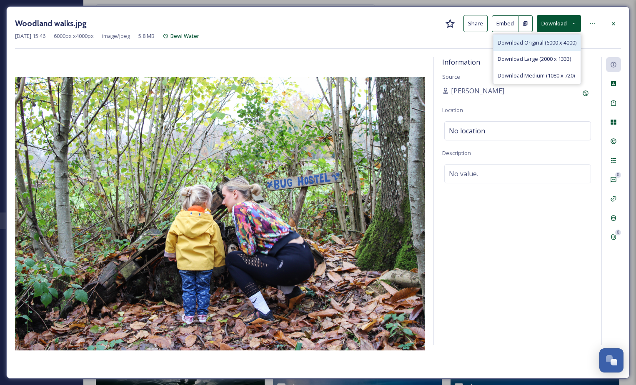
click at [522, 40] on span "Download Original (6000 x 4000)" at bounding box center [537, 43] width 79 height 8
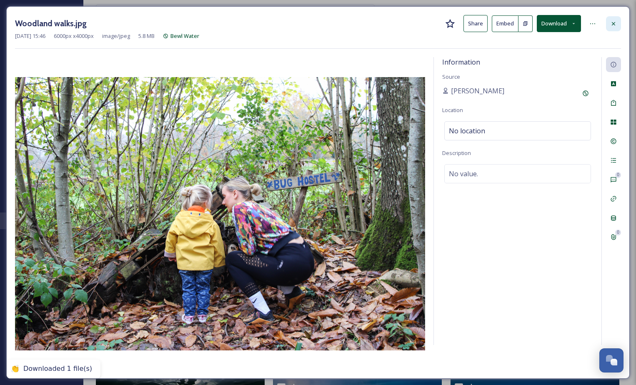
click at [610, 20] on div at bounding box center [613, 23] width 15 height 15
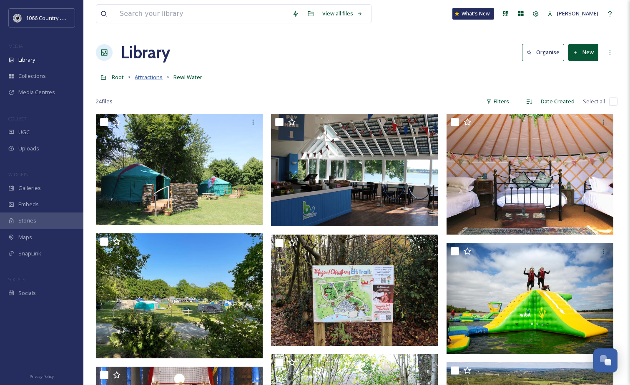
click at [155, 79] on span "Attractions" at bounding box center [149, 77] width 28 height 8
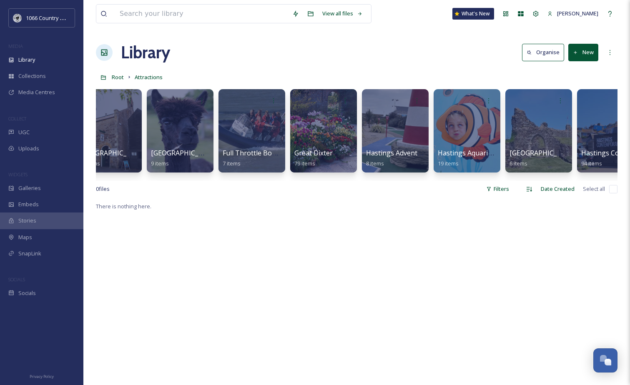
scroll to position [0, 1320]
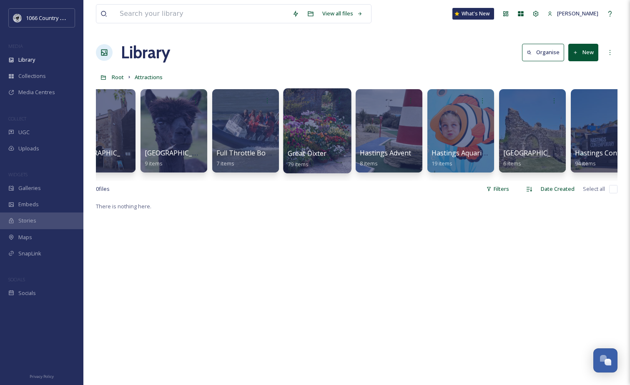
click at [334, 115] on div at bounding box center [317, 130] width 68 height 85
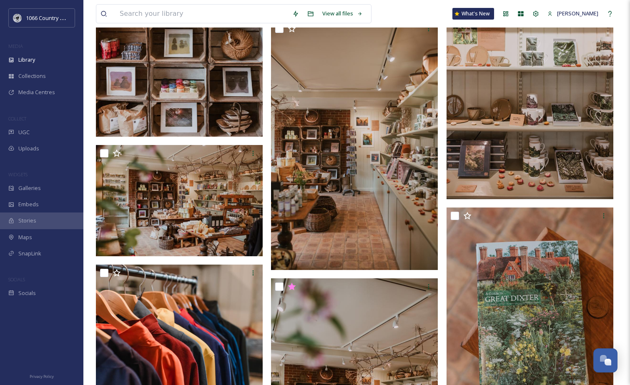
scroll to position [4168, 0]
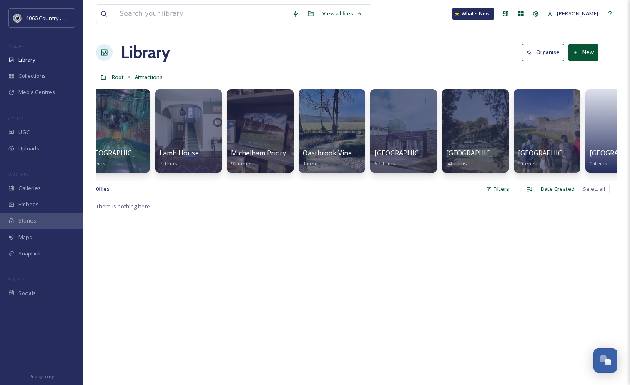
scroll to position [0, 2306]
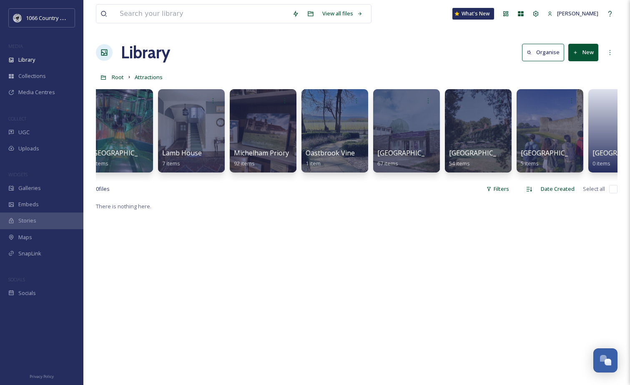
drag, startPoint x: 440, startPoint y: 180, endPoint x: 445, endPoint y: 183, distance: 6.0
click at [445, 181] on div "1066 Battle Abbey and Battlefield 30 items Amusements Flamingo Park and Playlan…" at bounding box center [356, 133] width 521 height 96
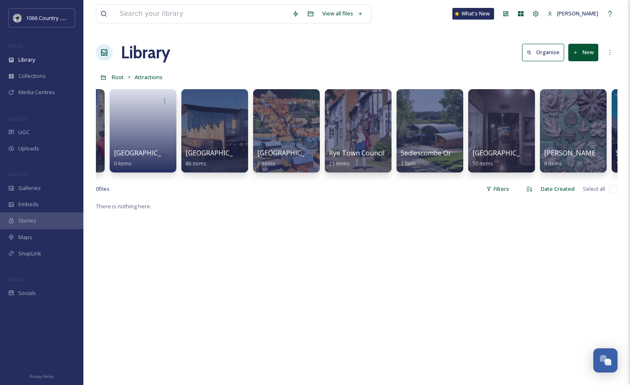
scroll to position [0, 2797]
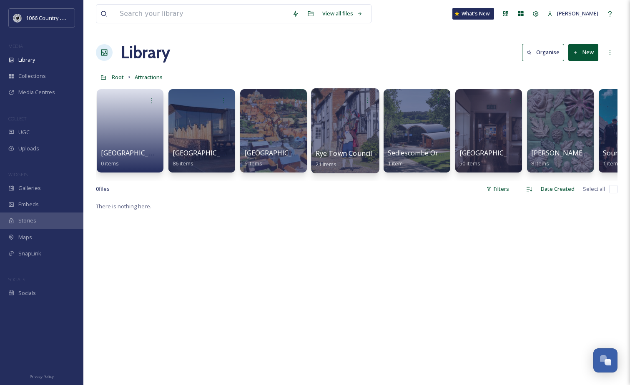
click at [362, 121] on div at bounding box center [345, 130] width 68 height 85
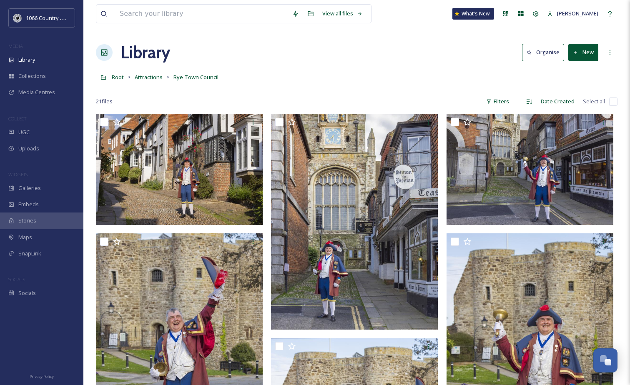
click at [270, 93] on div at bounding box center [356, 89] width 521 height 8
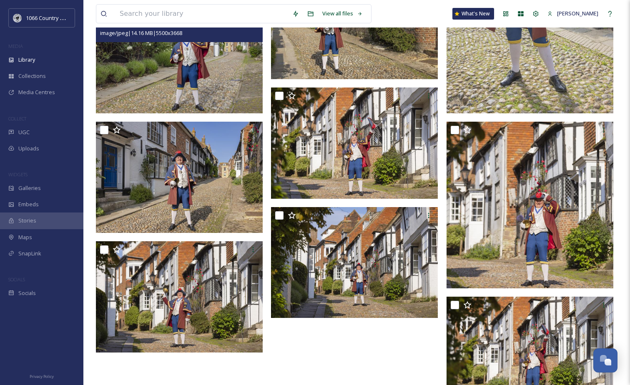
scroll to position [904, 0]
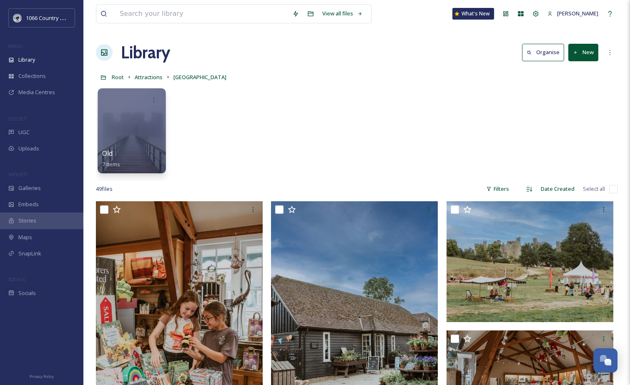
click at [121, 115] on div at bounding box center [132, 130] width 68 height 85
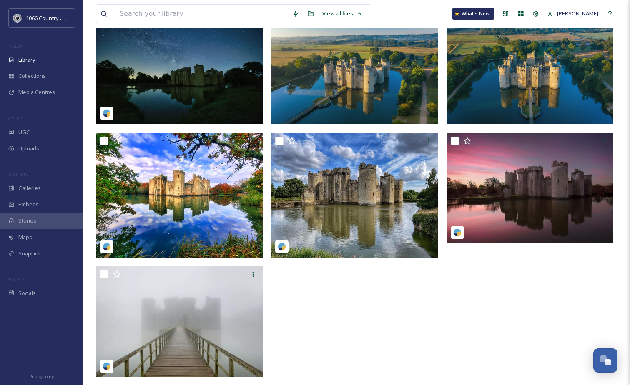
scroll to position [114, 0]
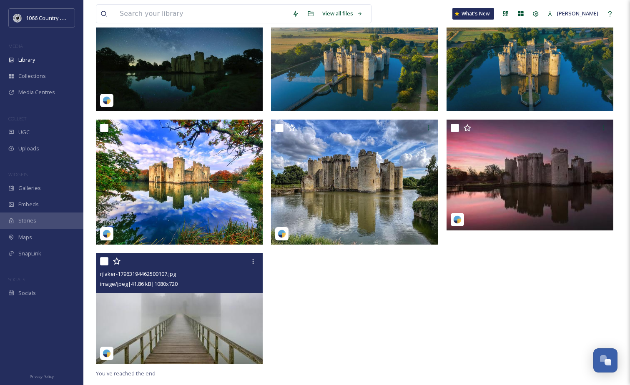
click at [170, 328] on img at bounding box center [179, 308] width 167 height 111
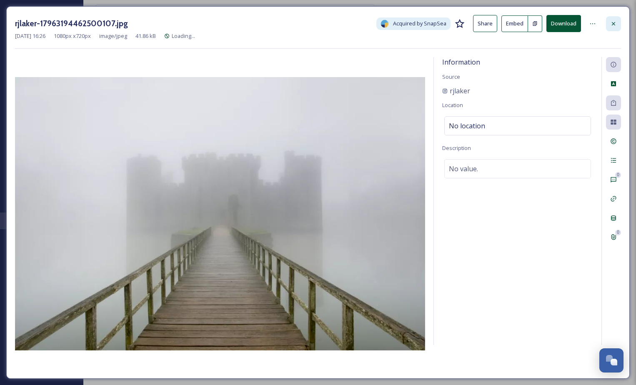
click at [615, 24] on icon at bounding box center [613, 23] width 7 height 7
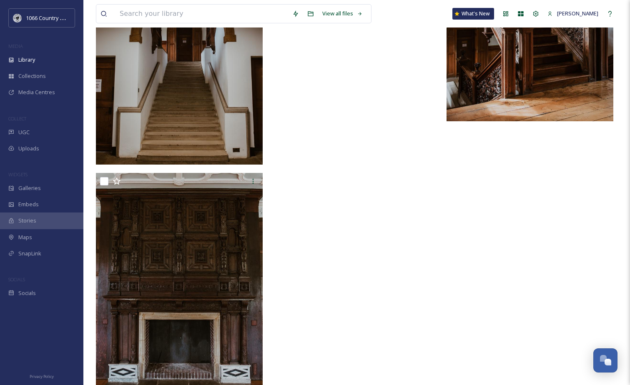
scroll to position [3360, 0]
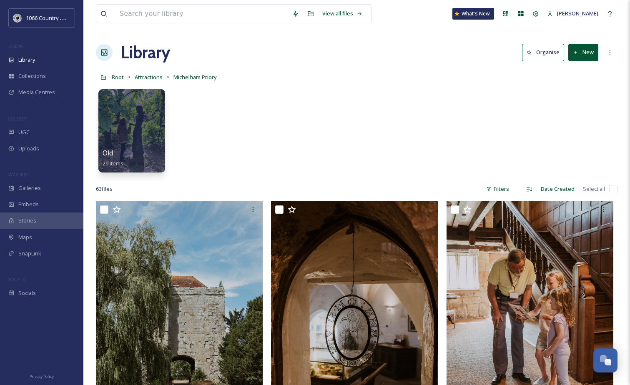
drag, startPoint x: 346, startPoint y: 237, endPoint x: 222, endPoint y: -43, distance: 306.4
click at [143, 124] on div at bounding box center [132, 130] width 68 height 85
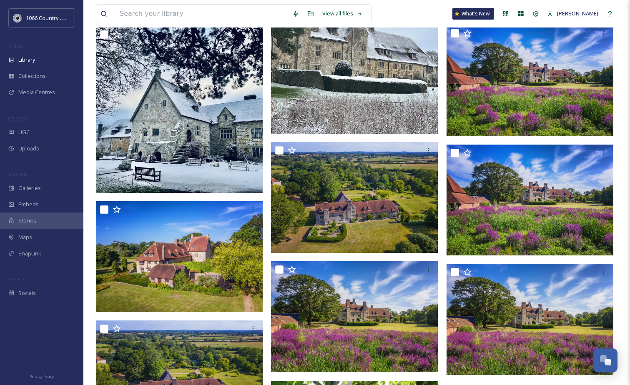
scroll to position [831, 0]
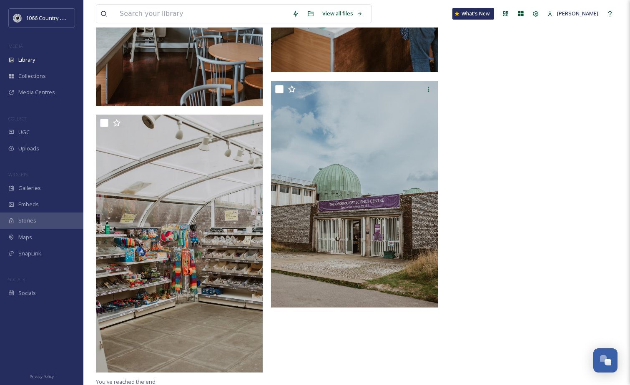
scroll to position [2678, 0]
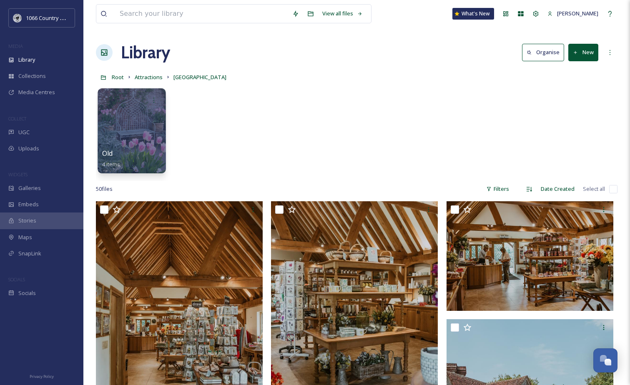
click at [135, 107] on div at bounding box center [132, 100] width 60 height 15
click at [130, 143] on div at bounding box center [132, 130] width 68 height 85
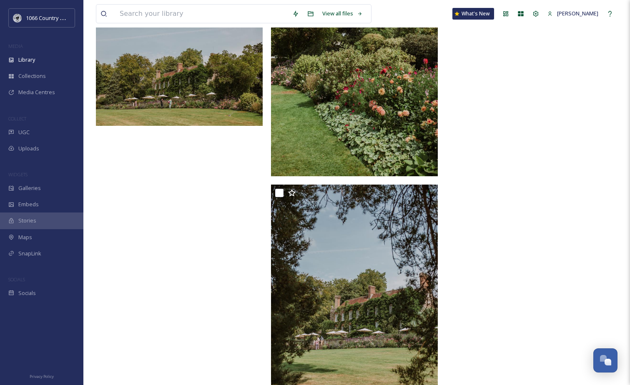
scroll to position [4069, 0]
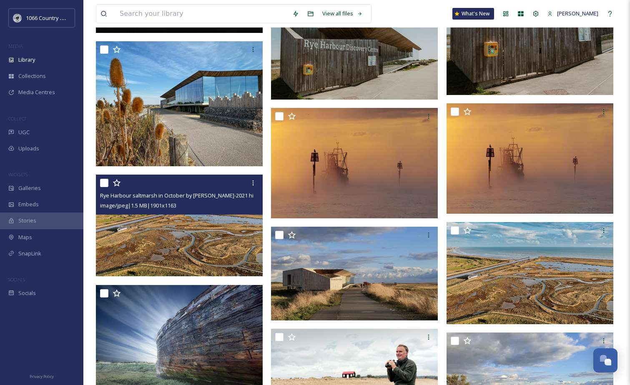
scroll to position [3001, 0]
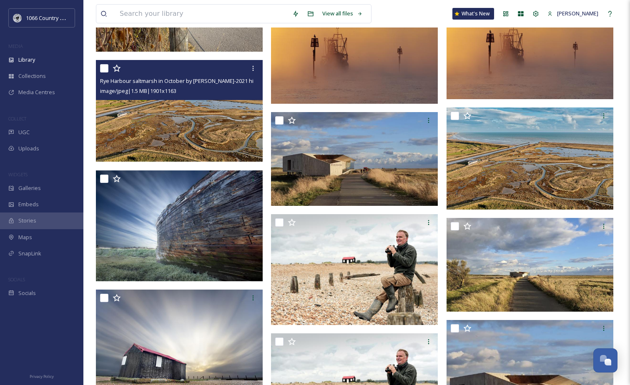
click at [230, 119] on img at bounding box center [179, 111] width 167 height 102
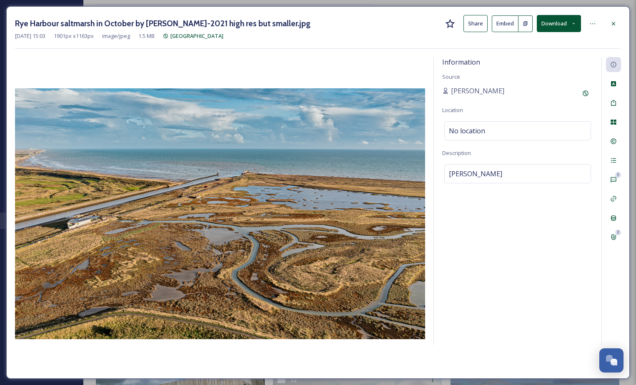
click at [571, 28] on button "Download" at bounding box center [559, 23] width 44 height 17
click at [551, 39] on span "Download Original (1901 x 1163)" at bounding box center [537, 43] width 79 height 8
click at [609, 25] on div at bounding box center [613, 23] width 15 height 15
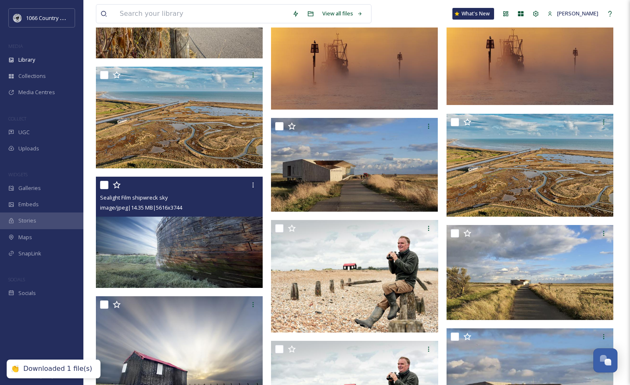
scroll to position [3042, 0]
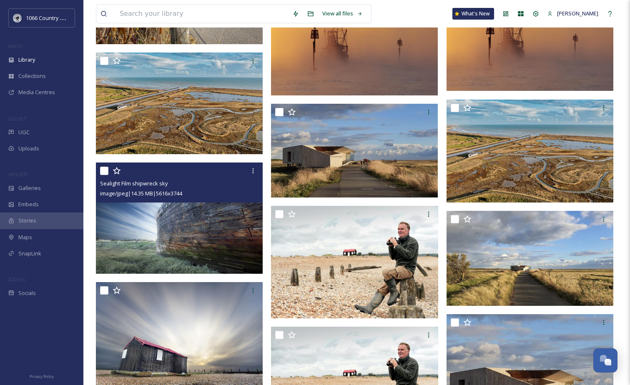
click at [164, 216] on img at bounding box center [179, 218] width 167 height 111
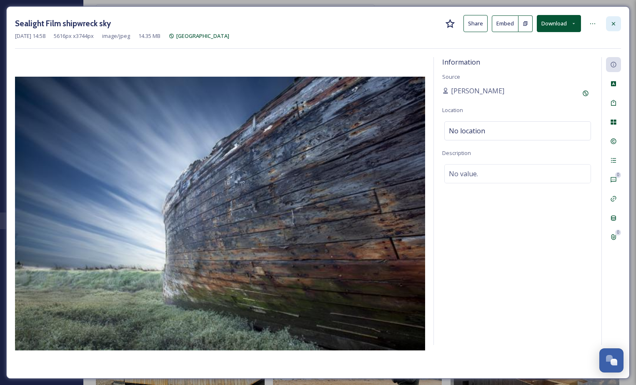
click at [610, 26] on icon at bounding box center [613, 23] width 7 height 7
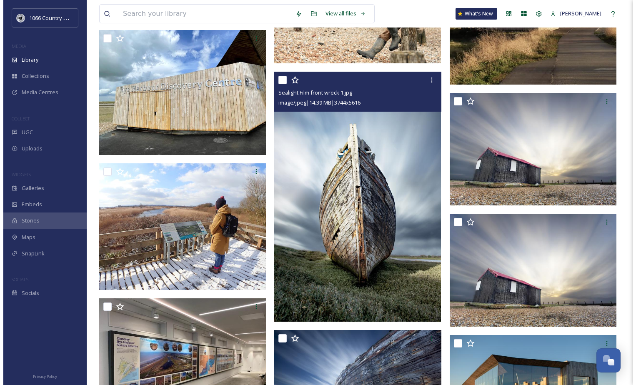
scroll to position [3418, 0]
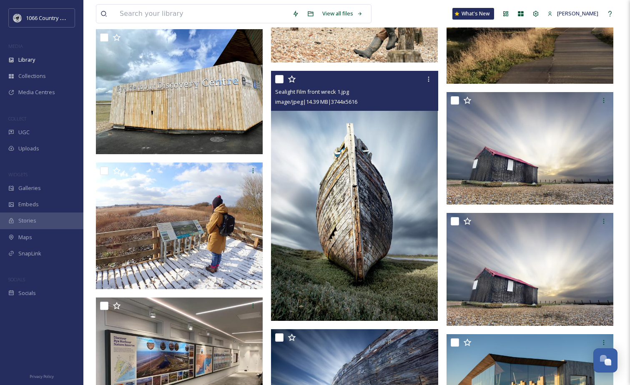
click at [338, 205] on img at bounding box center [354, 196] width 167 height 250
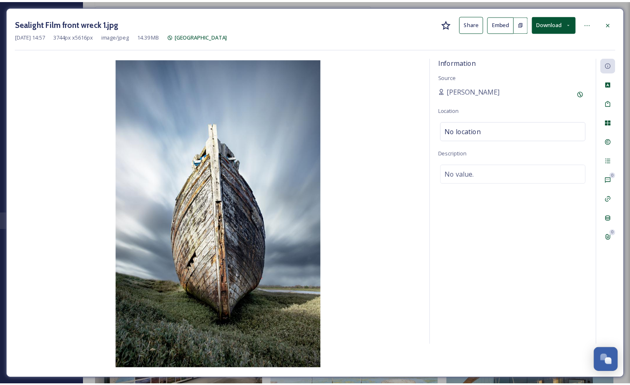
scroll to position [3419, 0]
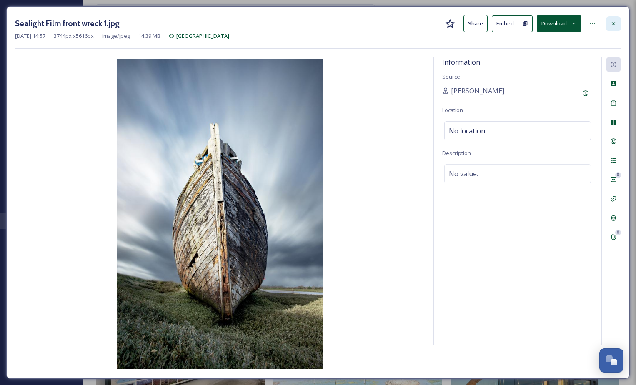
click at [611, 22] on icon at bounding box center [613, 23] width 7 height 7
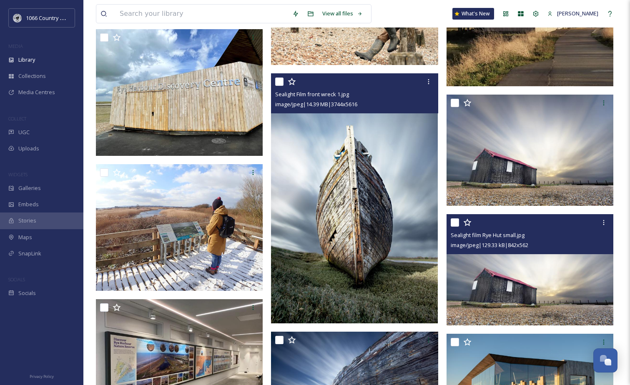
click at [496, 273] on img at bounding box center [529, 269] width 167 height 111
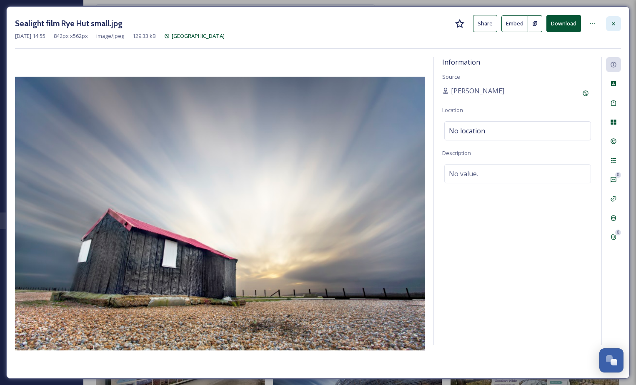
click at [612, 23] on icon at bounding box center [613, 23] width 7 height 7
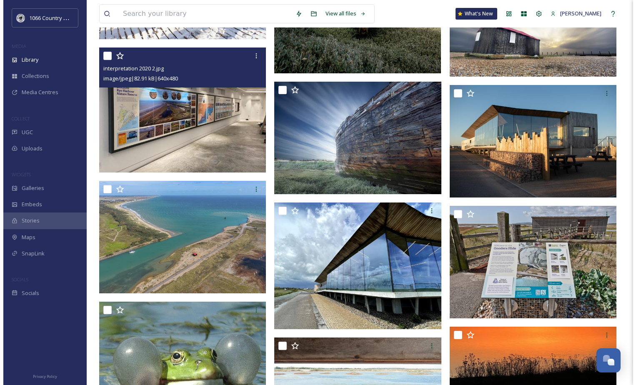
scroll to position [3711, 0]
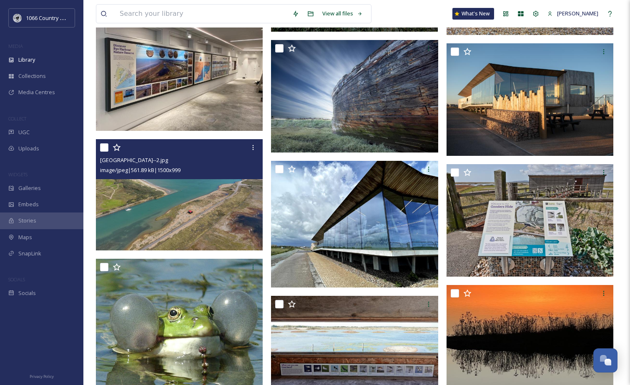
click at [192, 217] on img at bounding box center [179, 194] width 167 height 111
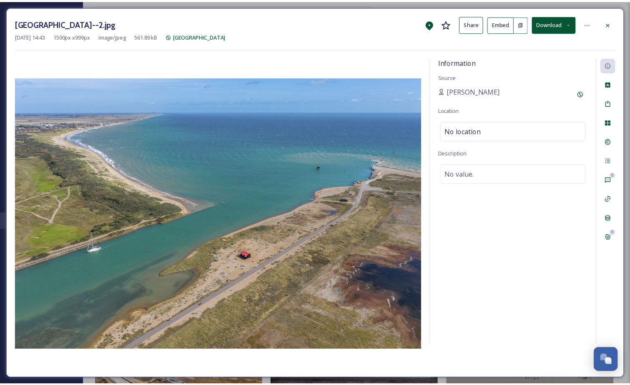
scroll to position [3712, 0]
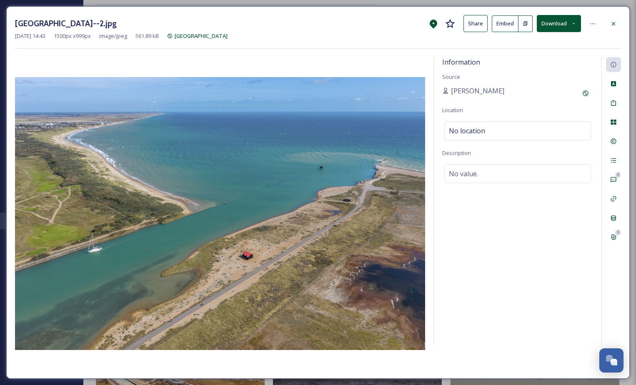
click at [613, 150] on div "0 0" at bounding box center [611, 201] width 20 height 288
click at [613, 161] on icon at bounding box center [613, 160] width 5 height 5
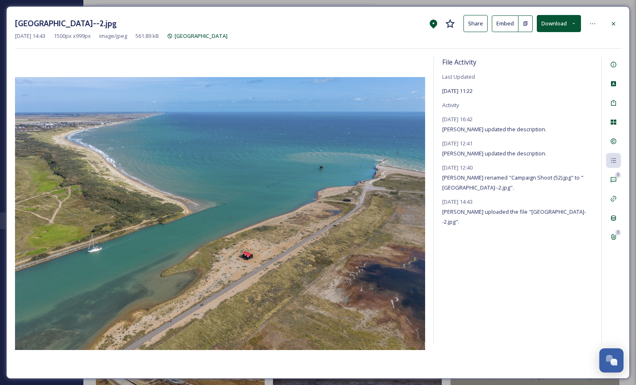
drag, startPoint x: 480, startPoint y: 122, endPoint x: 529, endPoint y: 132, distance: 49.7
click at [529, 132] on div "May 28, 2025 16:42 Alice Geraghty updated the description." at bounding box center [494, 124] width 104 height 20
click at [529, 132] on span "Alice Geraghty updated the description." at bounding box center [494, 129] width 104 height 8
click at [499, 166] on div "May 9, 2025 12:40 Alice Geraghty renamed "Campaign Shoot (52).jpg" to "Rye Harb…" at bounding box center [517, 178] width 151 height 30
drag, startPoint x: 508, startPoint y: 175, endPoint x: 521, endPoint y: 191, distance: 21.0
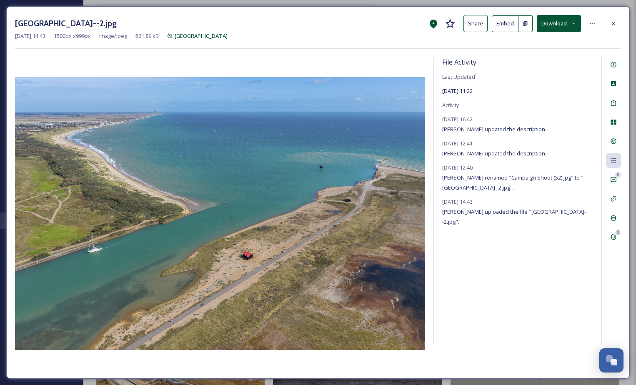
click at [521, 191] on span "Alice Geraghty renamed "Campaign Shoot (52).jpg" to "Rye Harbour Nature Reserve…" at bounding box center [512, 183] width 141 height 18
click at [522, 191] on div "May 9, 2025 12:40 Alice Geraghty renamed "Campaign Shoot (52).jpg" to "Rye Harb…" at bounding box center [517, 178] width 151 height 30
click at [497, 206] on div "July 3, 2023 14:43 Jane Ellis uploaded the file "Rye Harbour Nature Reserve--2.…" at bounding box center [517, 212] width 151 height 30
click at [612, 27] on div at bounding box center [613, 23] width 15 height 15
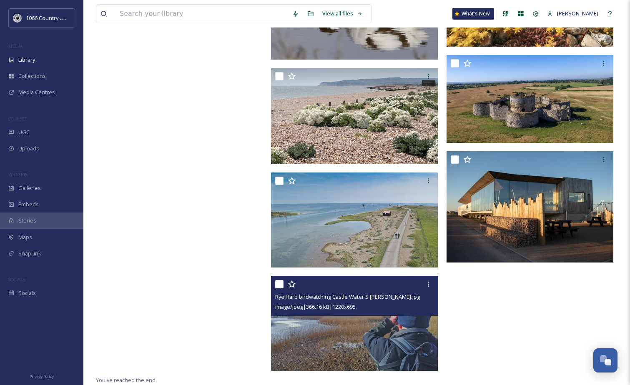
scroll to position [4485, 0]
click at [359, 339] on img at bounding box center [354, 323] width 167 height 95
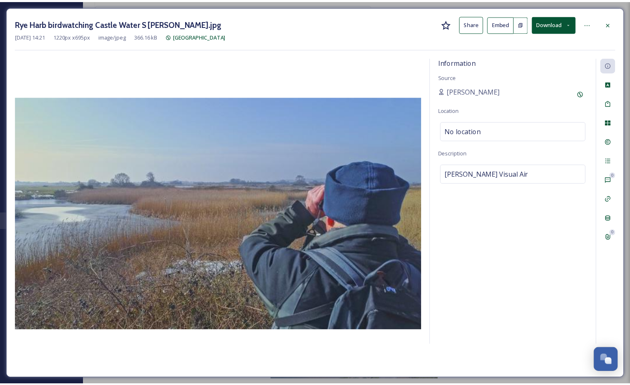
scroll to position [4390, 0]
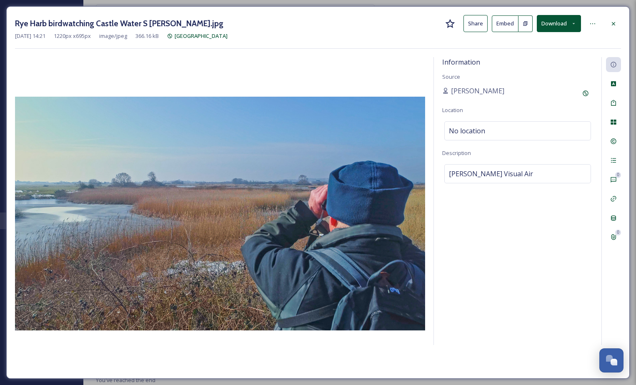
click at [563, 27] on button "Download" at bounding box center [559, 23] width 44 height 17
click at [542, 41] on span "Download Original (1220 x 695)" at bounding box center [537, 43] width 76 height 8
drag, startPoint x: 614, startPoint y: 25, endPoint x: 613, endPoint y: 29, distance: 4.3
click at [613, 29] on div at bounding box center [613, 23] width 15 height 15
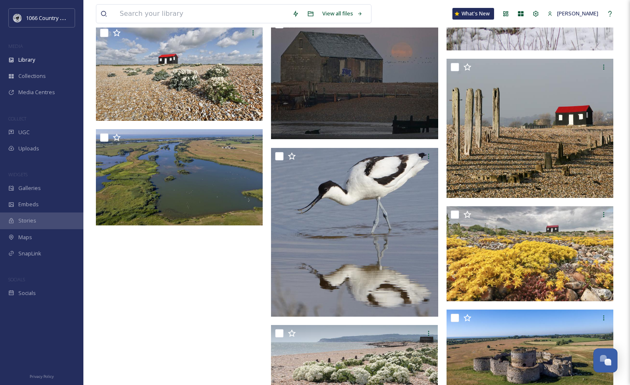
scroll to position [2452, 0]
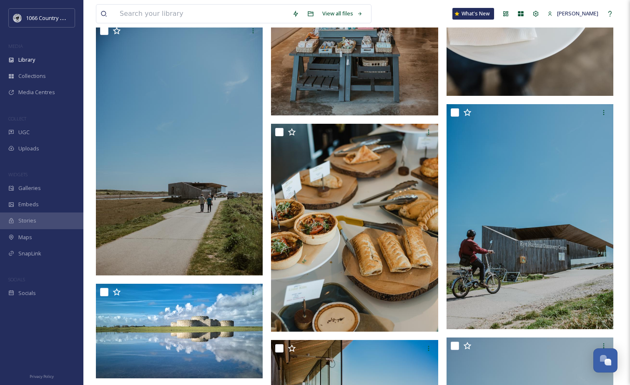
drag, startPoint x: 245, startPoint y: 245, endPoint x: 267, endPoint y: -43, distance: 288.8
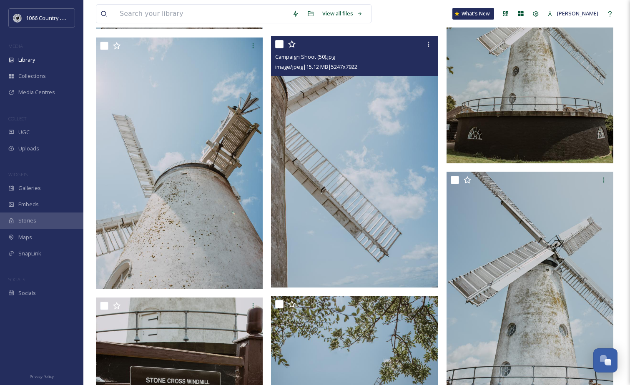
scroll to position [968, 0]
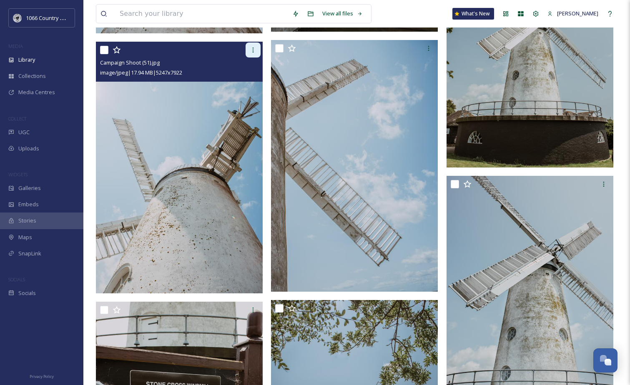
click at [248, 47] on div at bounding box center [252, 50] width 15 height 15
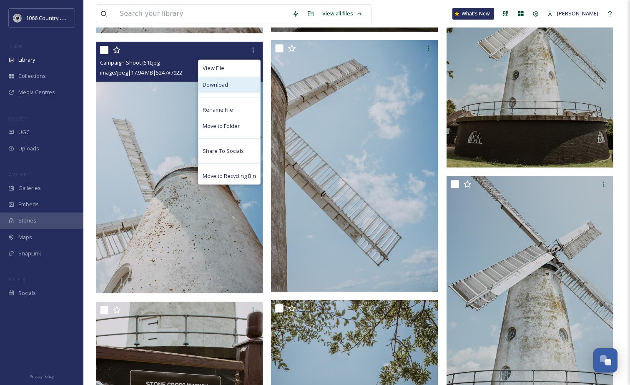
click at [240, 78] on div "Download" at bounding box center [229, 85] width 62 height 16
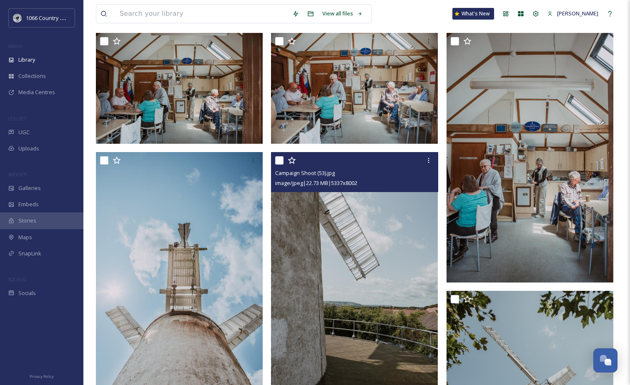
scroll to position [593, 0]
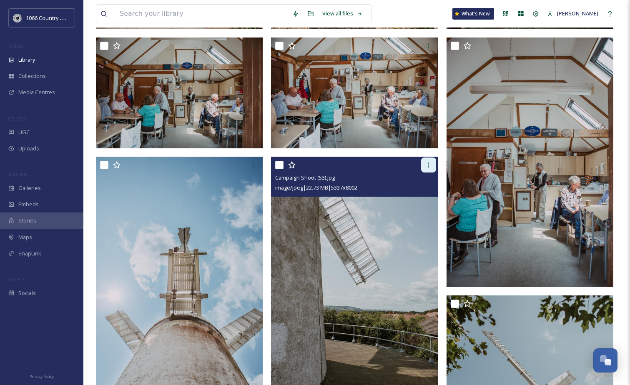
click at [432, 164] on div at bounding box center [428, 165] width 15 height 15
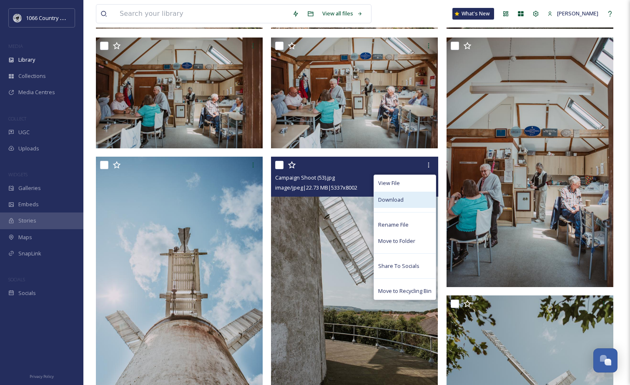
click at [399, 203] on span "Download" at bounding box center [390, 200] width 25 height 8
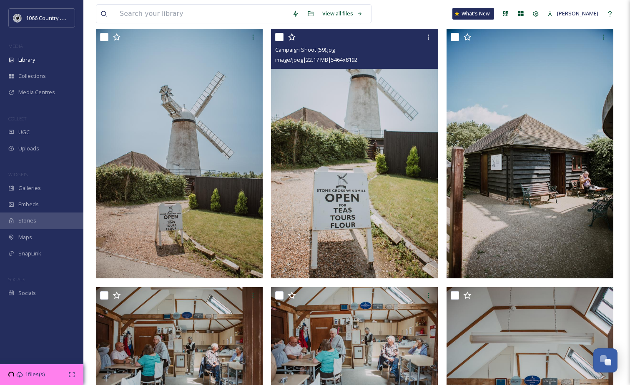
scroll to position [343, 0]
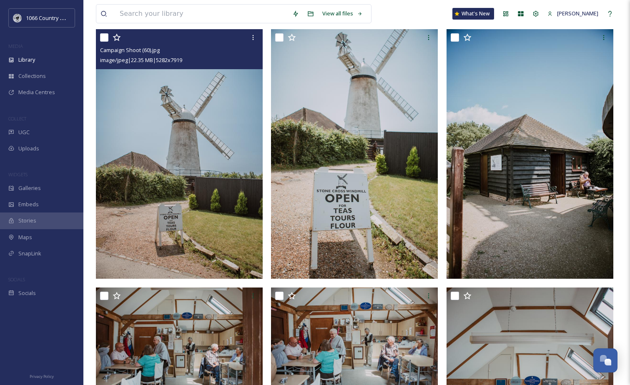
click at [234, 189] on img at bounding box center [179, 154] width 167 height 250
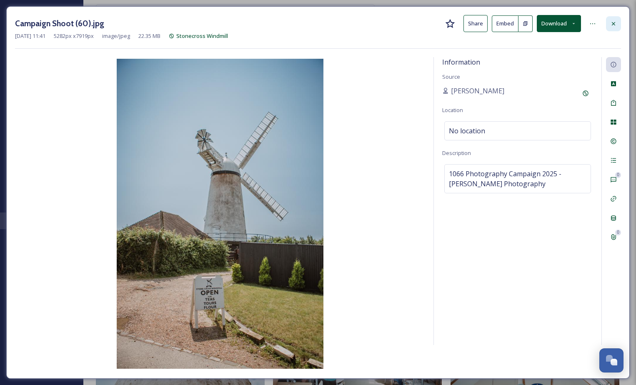
click at [607, 17] on div at bounding box center [613, 23] width 15 height 15
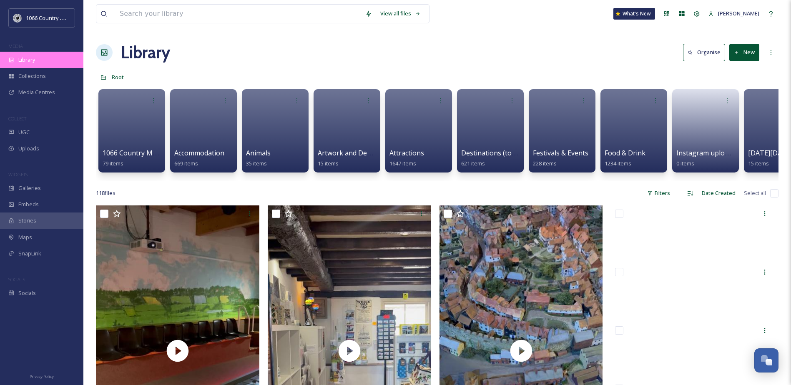
scroll to position [1187, 0]
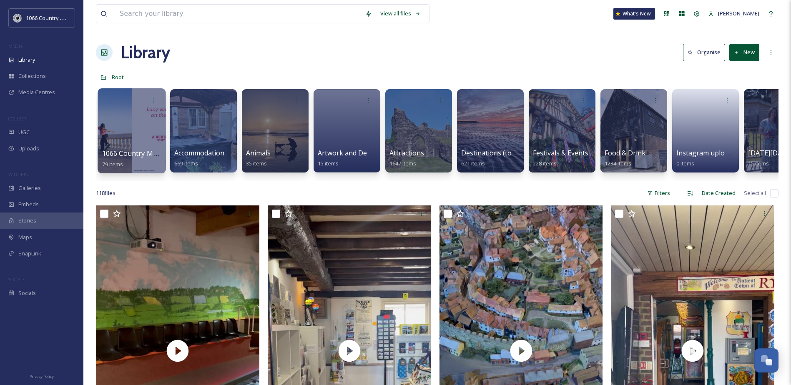
click at [139, 122] on div at bounding box center [132, 130] width 68 height 85
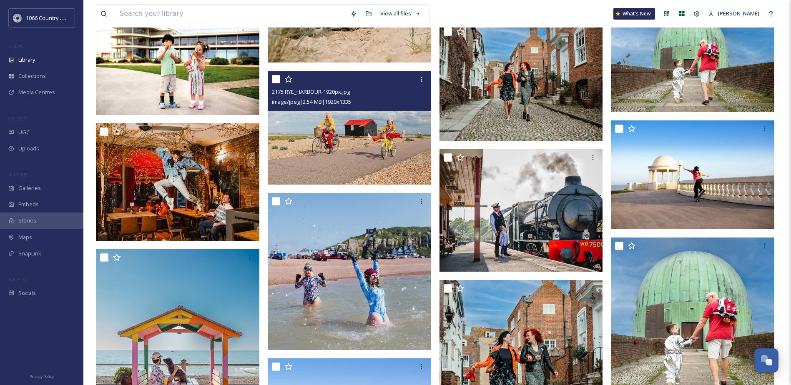
scroll to position [333, 0]
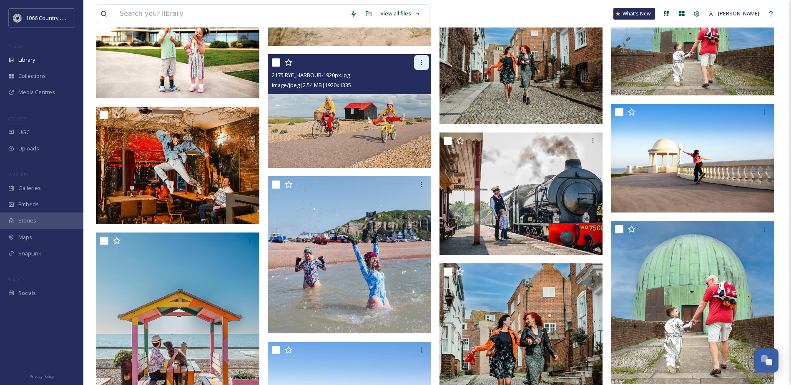
click at [427, 66] on div at bounding box center [421, 62] width 15 height 15
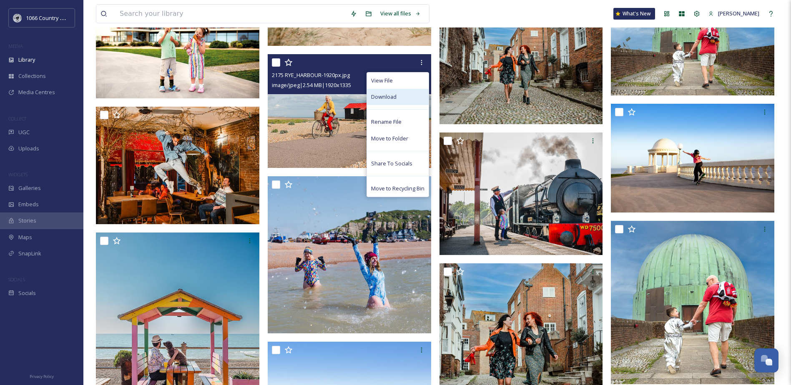
click at [405, 94] on div "Download" at bounding box center [398, 97] width 62 height 16
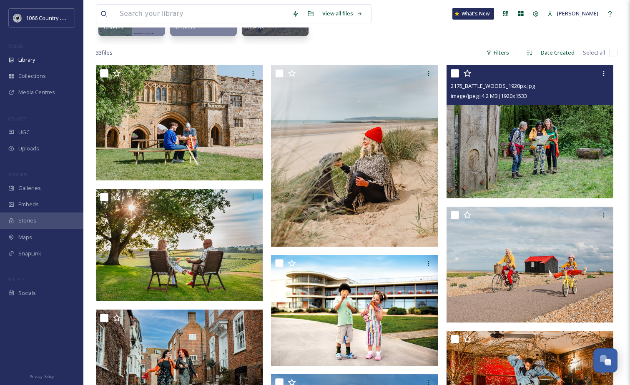
scroll to position [135, 0]
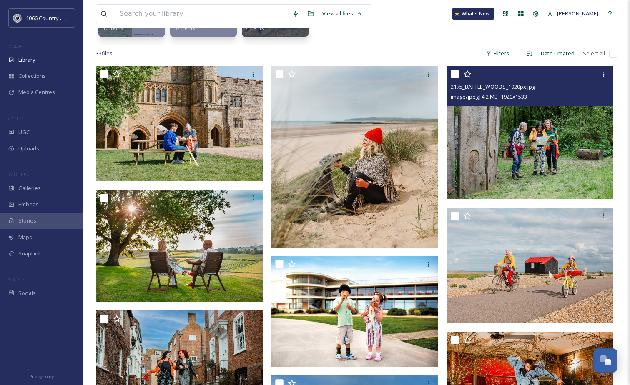
click at [505, 149] on img at bounding box center [529, 132] width 167 height 133
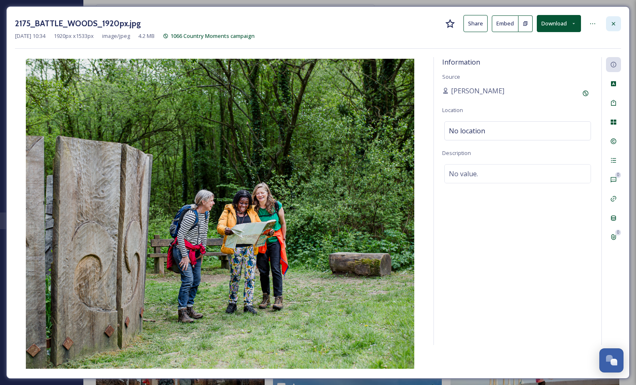
click at [614, 21] on icon at bounding box center [613, 23] width 7 height 7
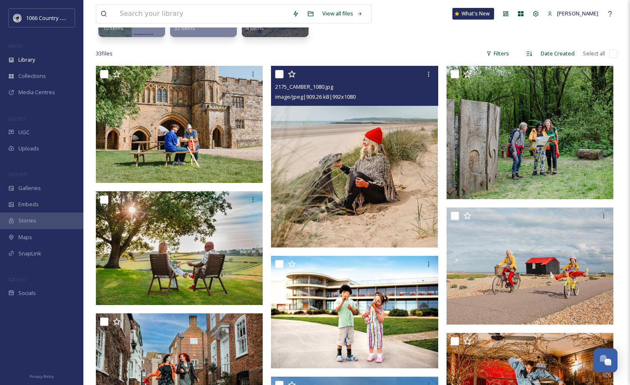
click at [395, 154] on img at bounding box center [354, 156] width 167 height 181
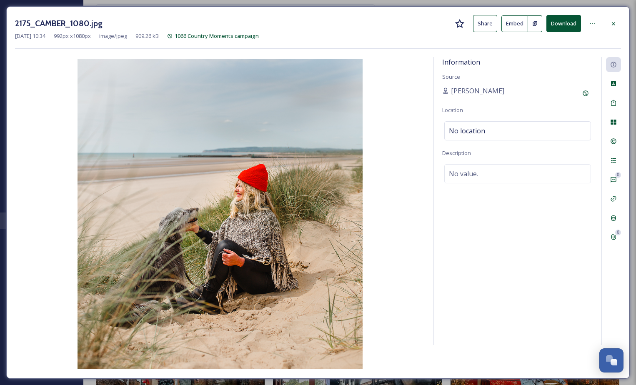
click at [554, 26] on button "Download" at bounding box center [563, 23] width 35 height 17
click at [615, 26] on icon at bounding box center [613, 23] width 7 height 7
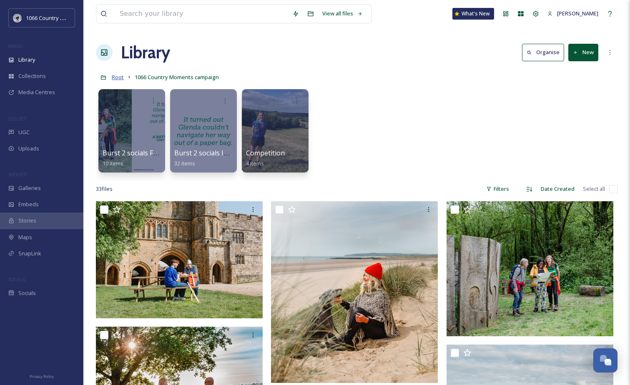
click at [118, 75] on span "Root" at bounding box center [118, 77] width 12 height 8
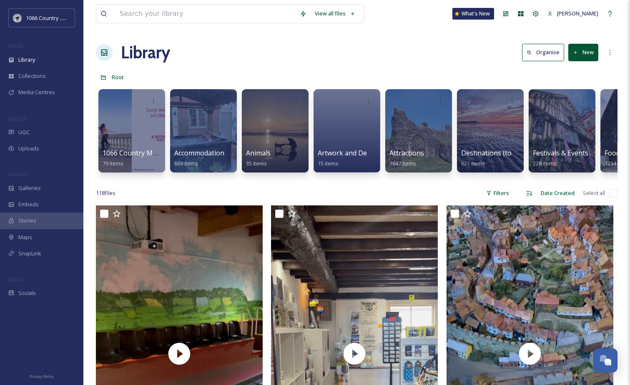
scroll to position [0, 626]
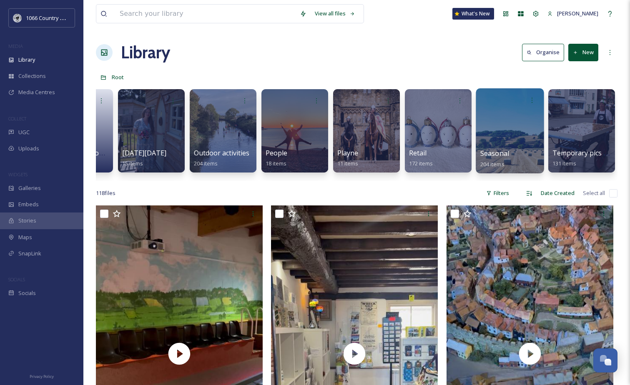
click at [504, 134] on div at bounding box center [510, 130] width 68 height 85
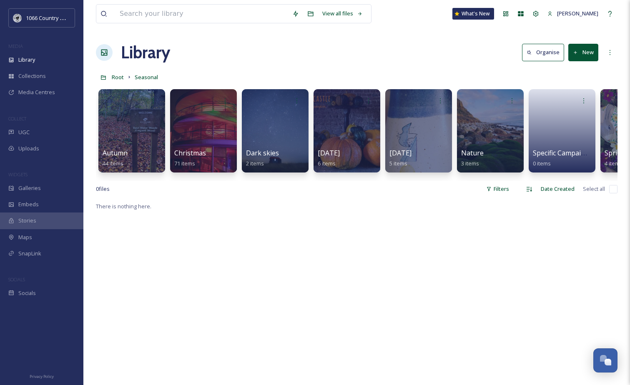
click at [408, 187] on div "0 file s Filters Date Created Select all" at bounding box center [356, 189] width 521 height 16
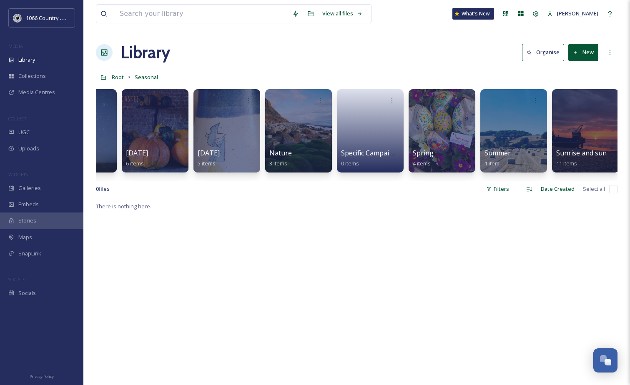
scroll to position [0, 181]
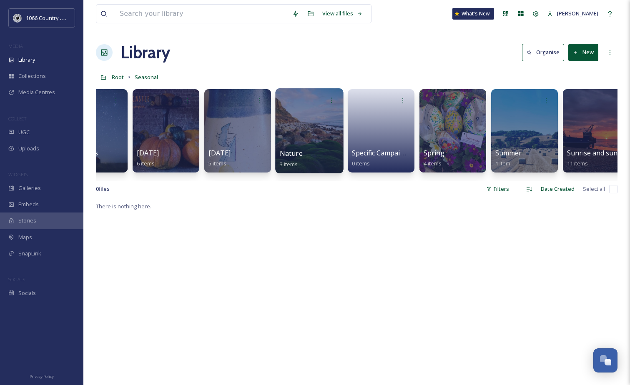
click at [301, 126] on div at bounding box center [309, 130] width 68 height 85
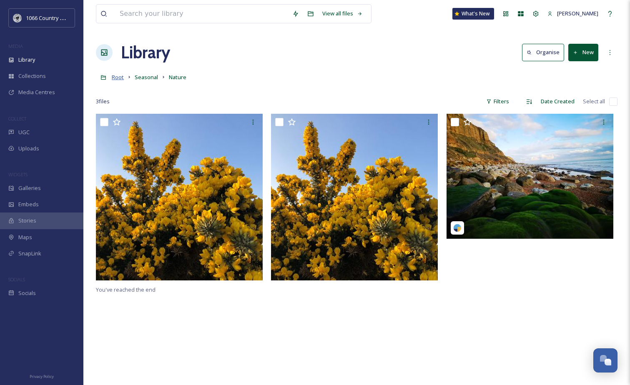
click at [119, 78] on span "Root" at bounding box center [118, 77] width 12 height 8
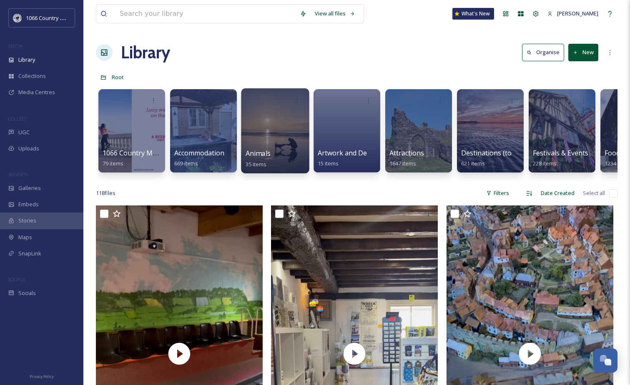
click at [265, 133] on div at bounding box center [275, 130] width 68 height 85
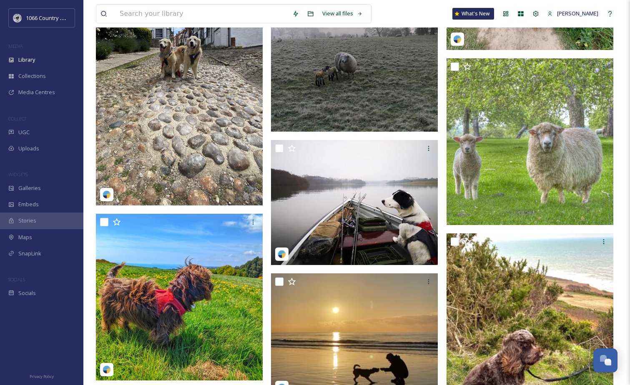
scroll to position [1750, 0]
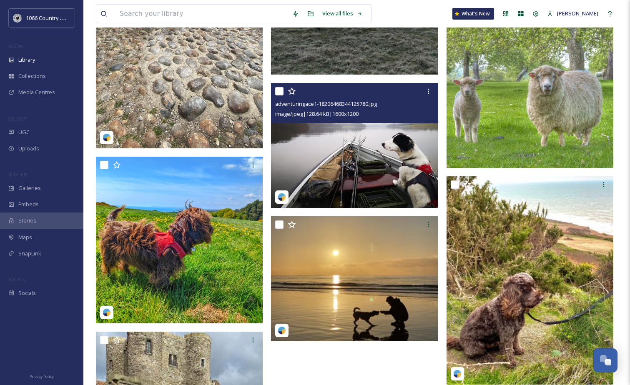
click at [295, 143] on img at bounding box center [354, 145] width 167 height 125
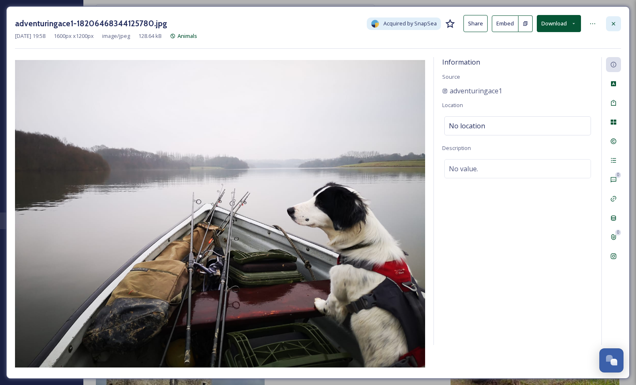
click at [611, 25] on icon at bounding box center [613, 23] width 7 height 7
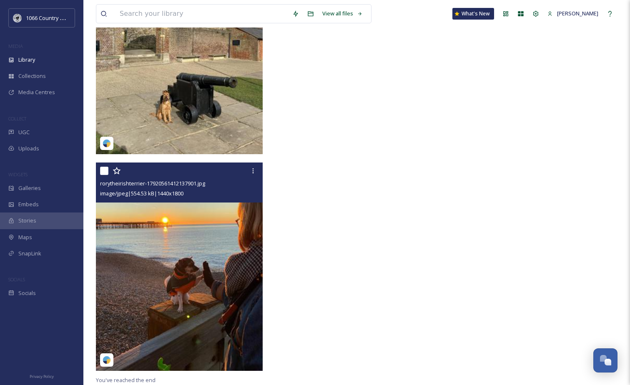
scroll to position [2158, 0]
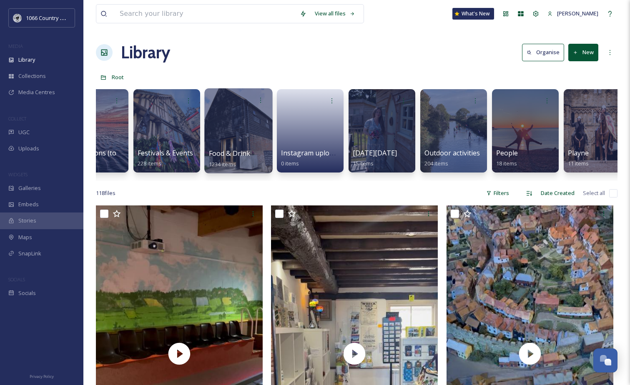
scroll to position [0, 394]
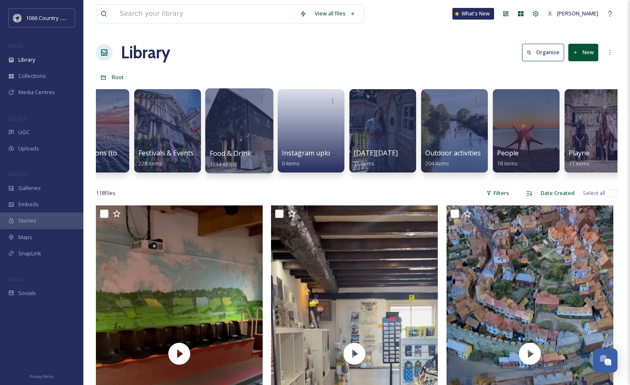
click at [260, 131] on div at bounding box center [239, 130] width 68 height 85
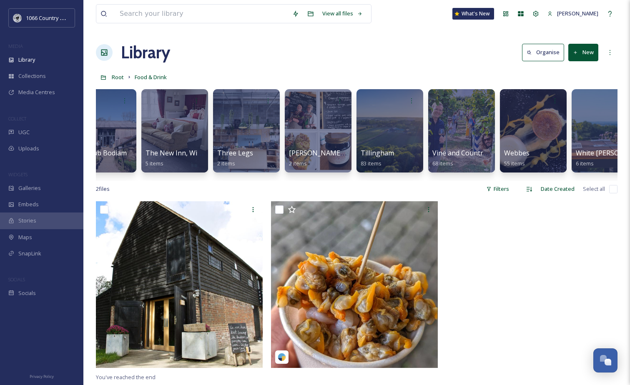
scroll to position [0, 1486]
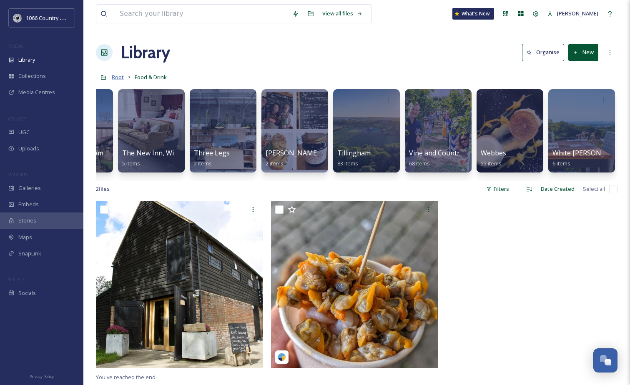
click at [123, 76] on span "Root" at bounding box center [118, 77] width 12 height 8
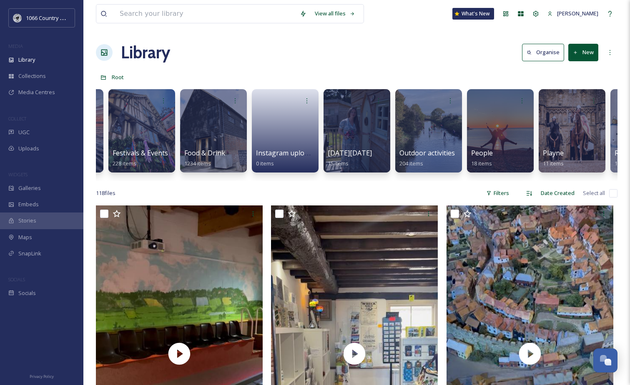
scroll to position [0, 439]
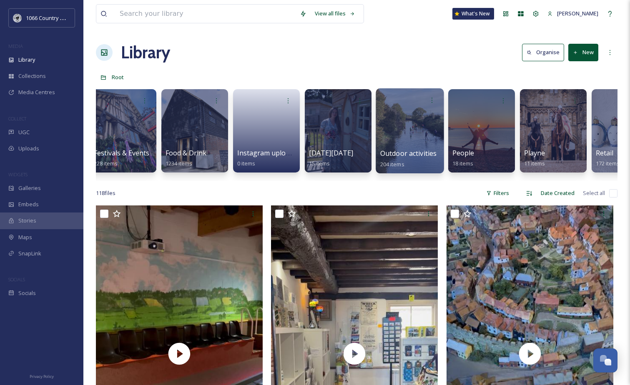
click at [403, 127] on div at bounding box center [410, 130] width 68 height 85
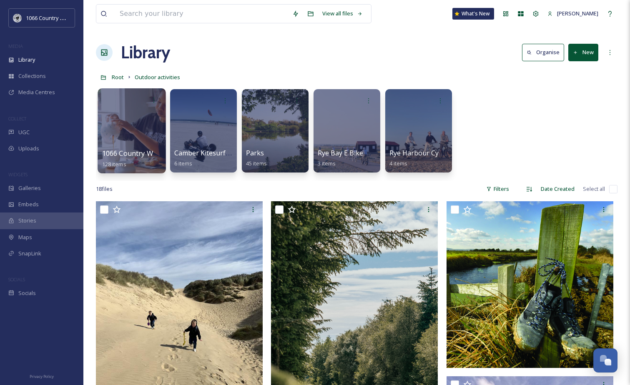
click at [130, 122] on div at bounding box center [132, 130] width 68 height 85
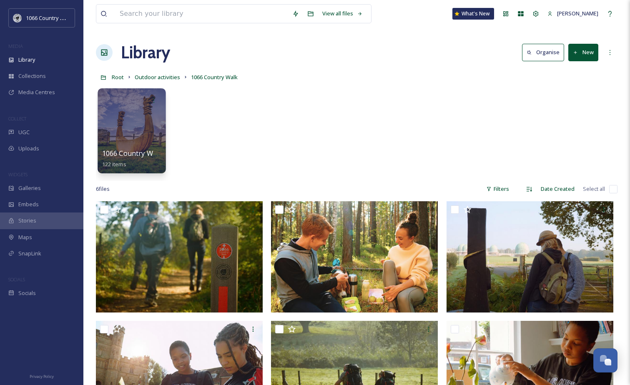
click at [126, 121] on div at bounding box center [132, 130] width 68 height 85
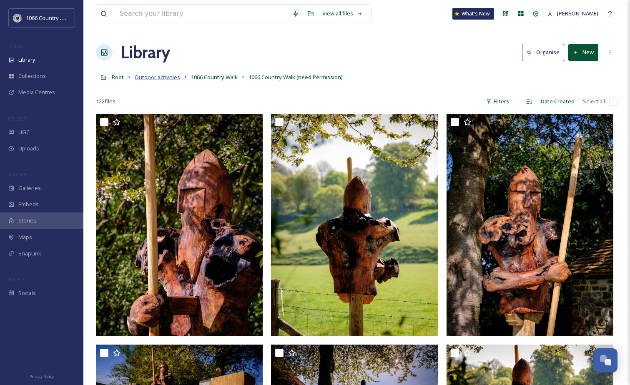
click at [173, 75] on span "Outdoor activities" at bounding box center [157, 77] width 45 height 8
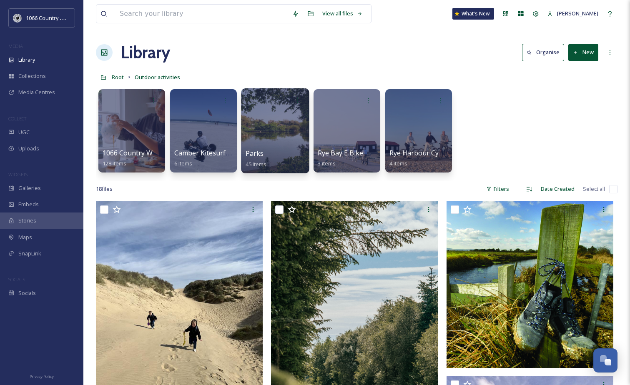
click at [260, 128] on div at bounding box center [275, 130] width 68 height 85
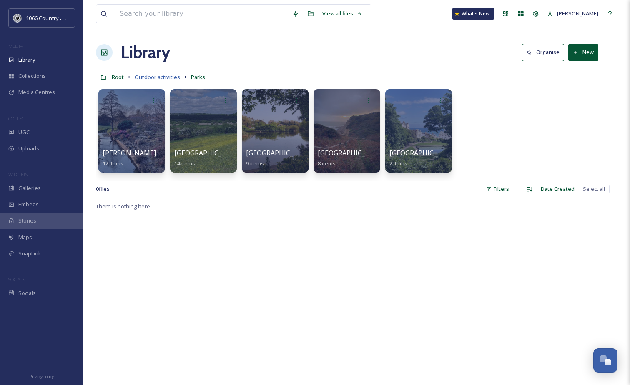
click at [165, 76] on span "Outdoor activities" at bounding box center [157, 77] width 45 height 8
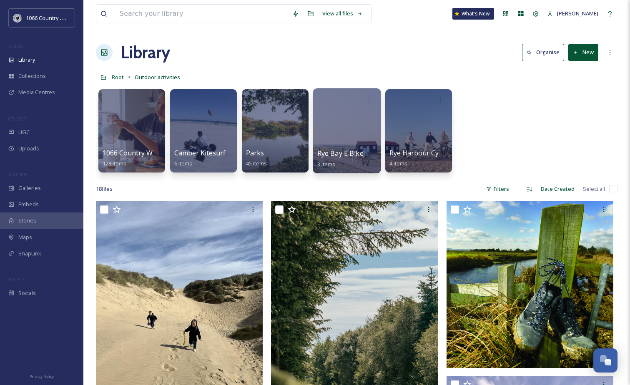
click at [344, 132] on div at bounding box center [347, 130] width 68 height 85
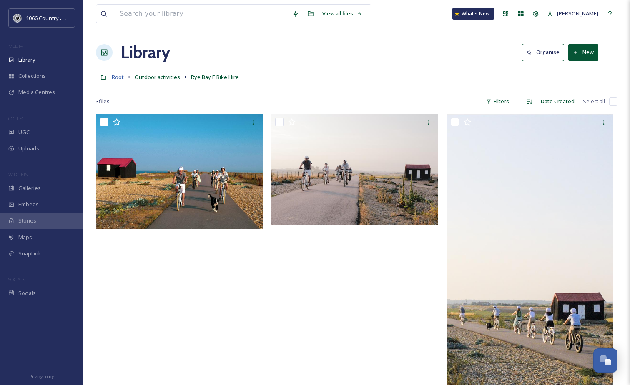
click at [117, 76] on span "Root" at bounding box center [118, 77] width 12 height 8
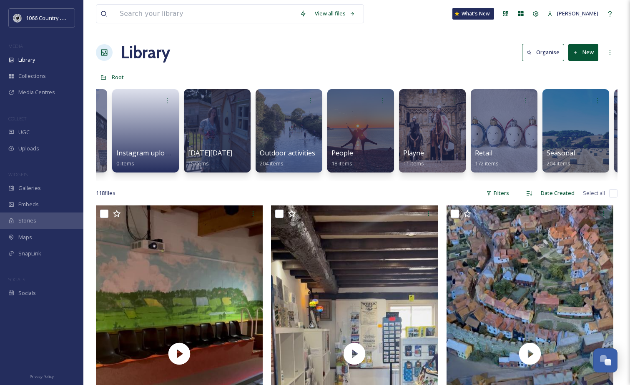
scroll to position [0, 577]
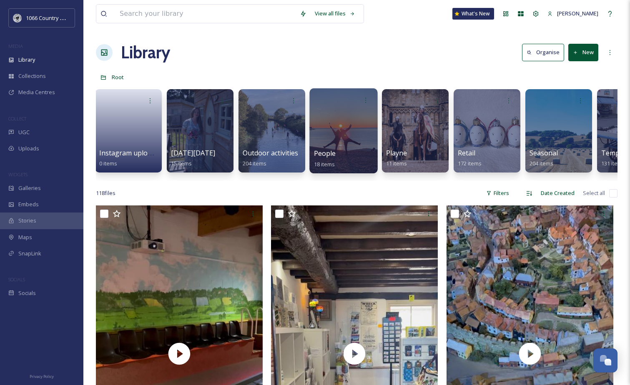
click at [357, 133] on div at bounding box center [343, 130] width 68 height 85
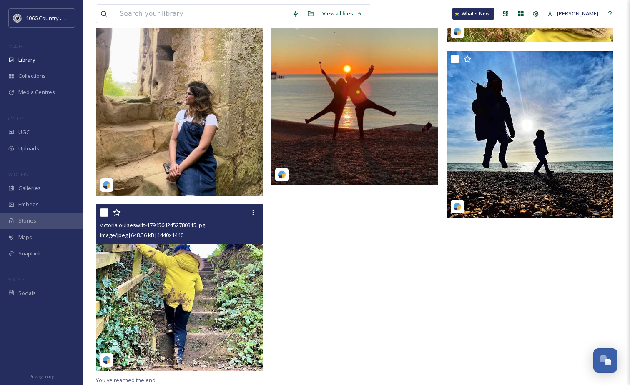
click at [214, 313] on img at bounding box center [179, 287] width 167 height 167
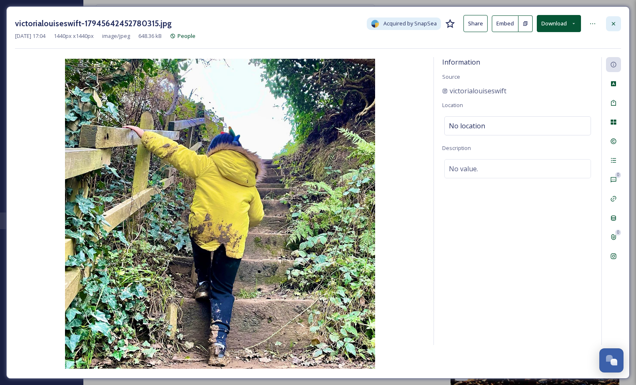
click at [613, 23] on icon at bounding box center [613, 23] width 3 height 3
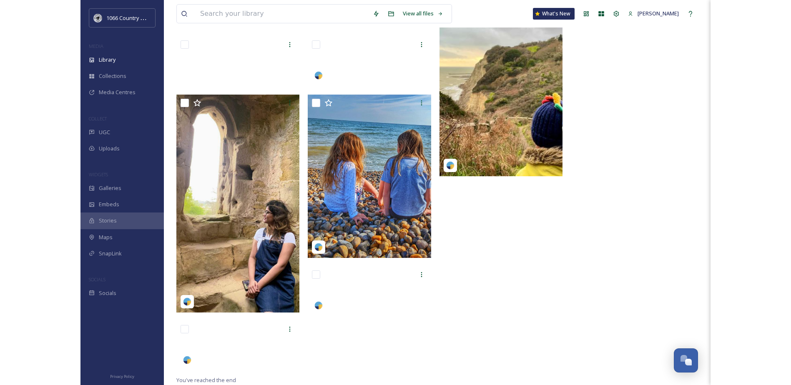
scroll to position [531, 0]
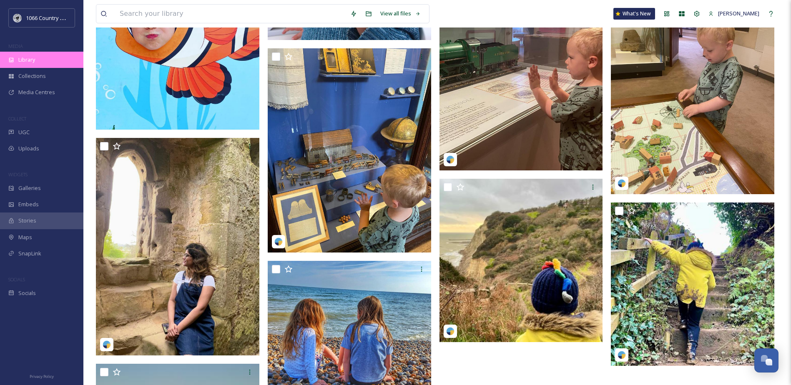
click at [30, 62] on span "Library" at bounding box center [26, 60] width 17 height 8
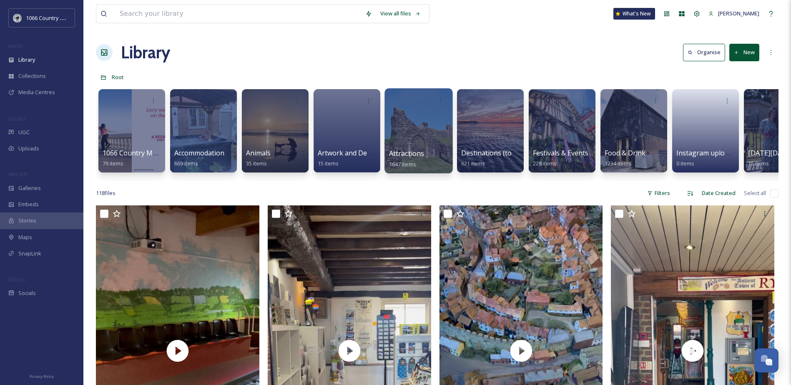
click at [416, 125] on div at bounding box center [418, 130] width 68 height 85
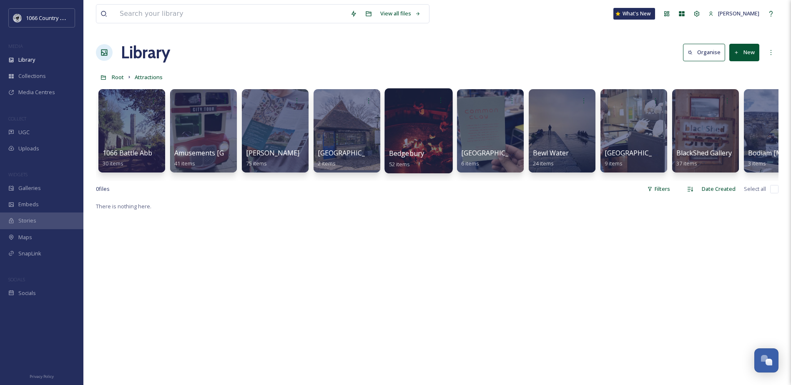
click at [410, 118] on div at bounding box center [418, 130] width 68 height 85
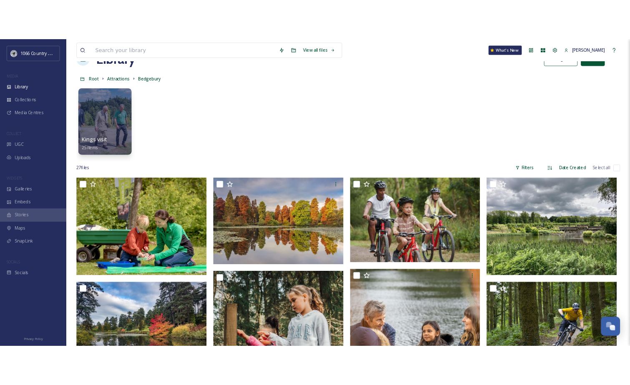
scroll to position [42, 0]
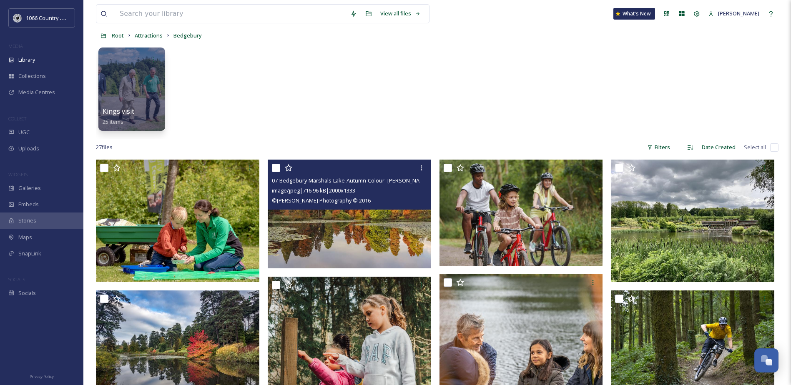
click at [348, 235] on img at bounding box center [349, 214] width 163 height 109
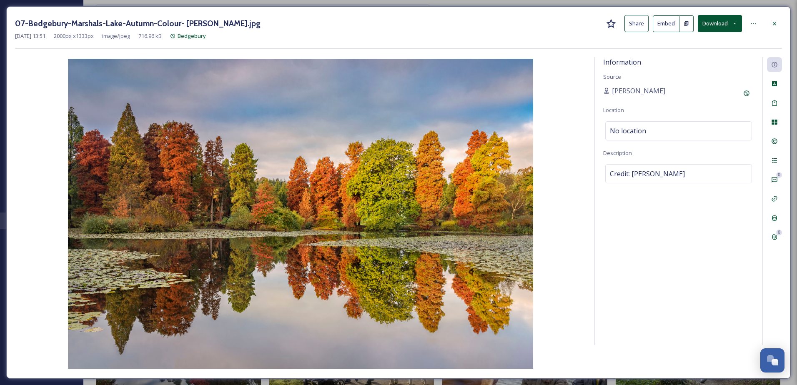
click at [636, 22] on button "Download" at bounding box center [720, 23] width 44 height 17
click at [636, 41] on span "Download Original (2000 x 1333)" at bounding box center [698, 43] width 79 height 8
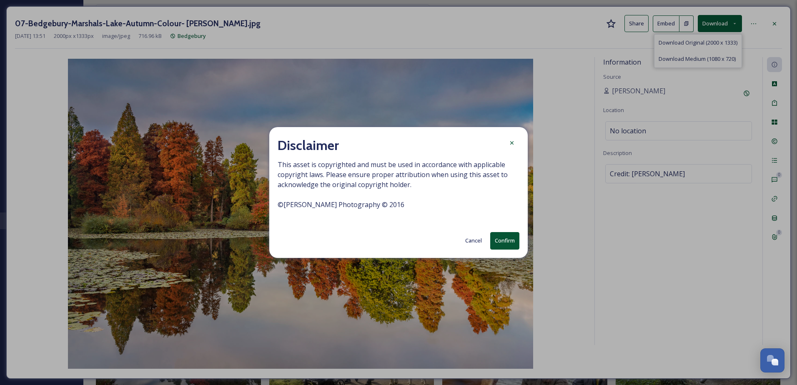
click at [509, 237] on button "Confirm" at bounding box center [504, 240] width 29 height 17
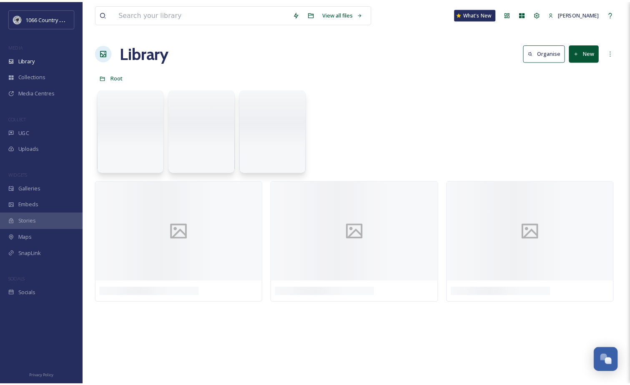
scroll to position [1187, 0]
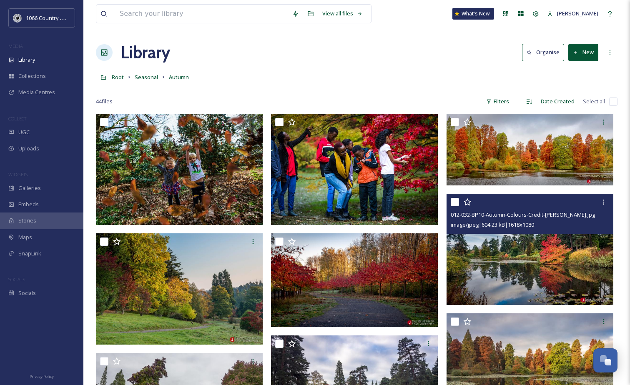
click at [520, 262] on img at bounding box center [529, 249] width 167 height 111
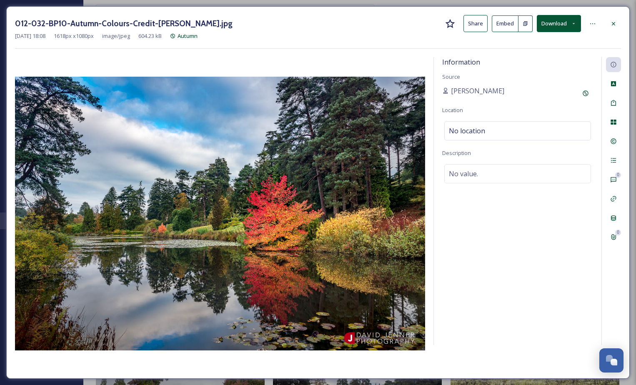
click at [601, 20] on div at bounding box center [593, 23] width 17 height 15
click at [590, 22] on icon at bounding box center [592, 23] width 7 height 7
click at [562, 21] on button "Download" at bounding box center [559, 23] width 44 height 17
click at [546, 41] on span "Download Original (1618 x 1080)" at bounding box center [537, 43] width 79 height 8
click at [614, 20] on icon at bounding box center [613, 23] width 7 height 7
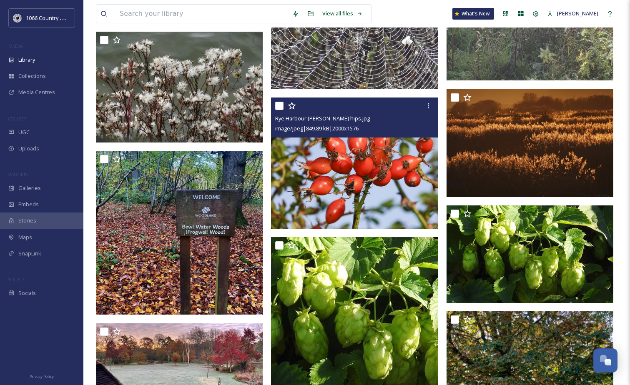
scroll to position [709, 0]
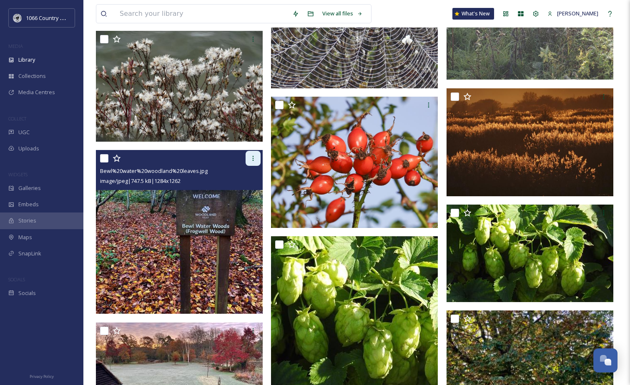
click at [253, 156] on icon at bounding box center [253, 158] width 7 height 7
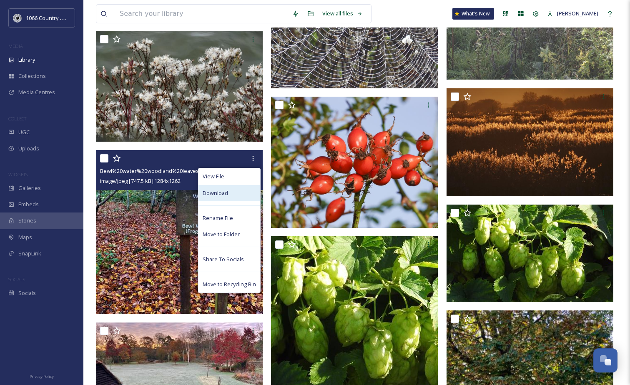
click at [233, 192] on div "Download" at bounding box center [229, 193] width 62 height 16
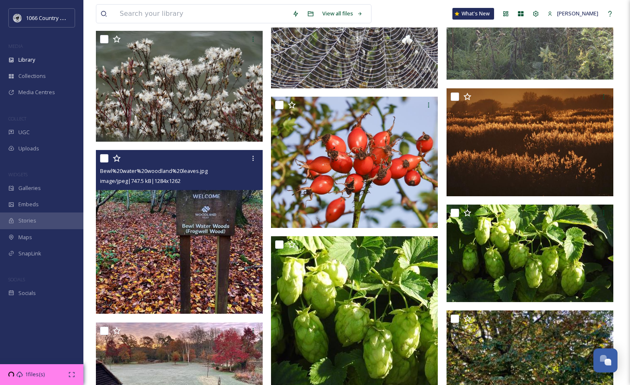
click at [161, 226] on img at bounding box center [179, 232] width 167 height 164
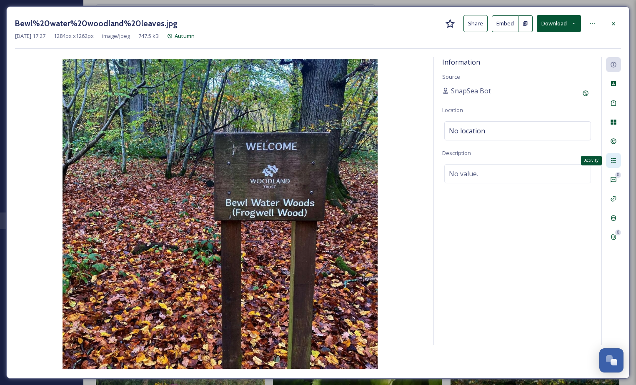
click at [609, 161] on div "Activity" at bounding box center [613, 160] width 15 height 15
click at [612, 24] on icon at bounding box center [613, 23] width 7 height 7
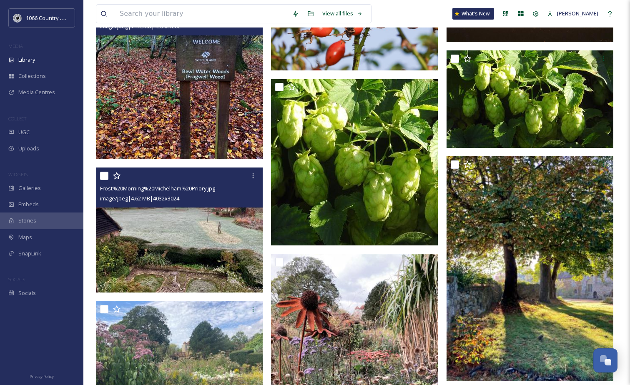
scroll to position [875, 0]
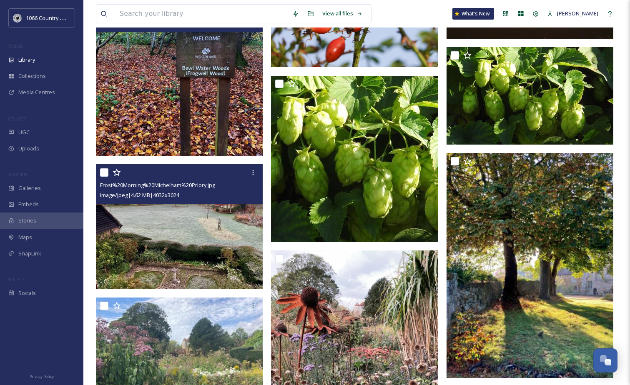
click at [193, 256] on img at bounding box center [179, 226] width 167 height 125
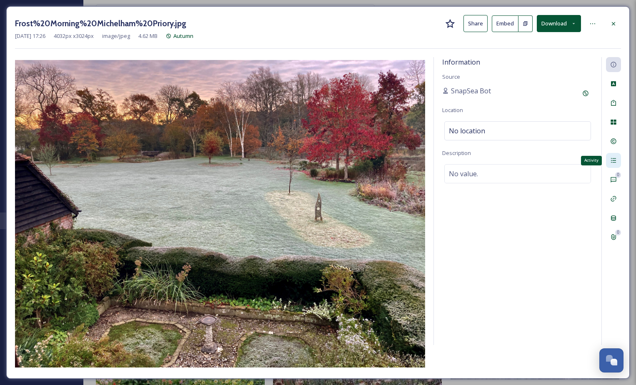
click at [615, 159] on icon at bounding box center [613, 160] width 7 height 7
click at [613, 68] on div "Information" at bounding box center [613, 64] width 15 height 15
click at [561, 20] on button "Download" at bounding box center [559, 23] width 44 height 17
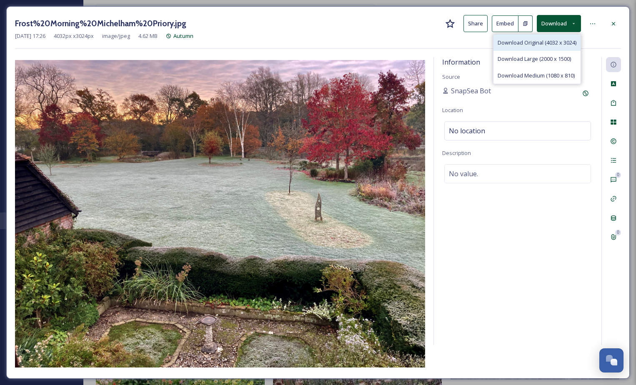
click at [540, 40] on span "Download Original (4032 x 3024)" at bounding box center [537, 43] width 79 height 8
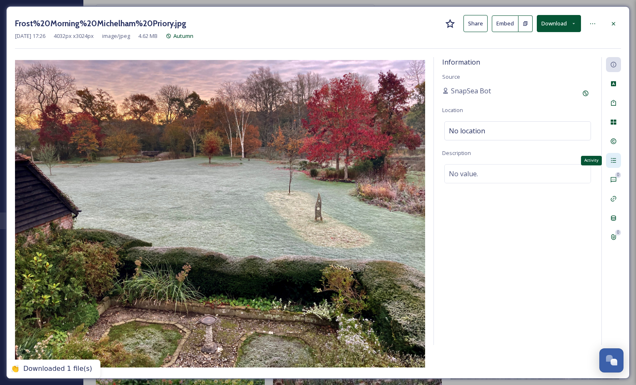
click at [611, 157] on div "Activity" at bounding box center [613, 160] width 15 height 15
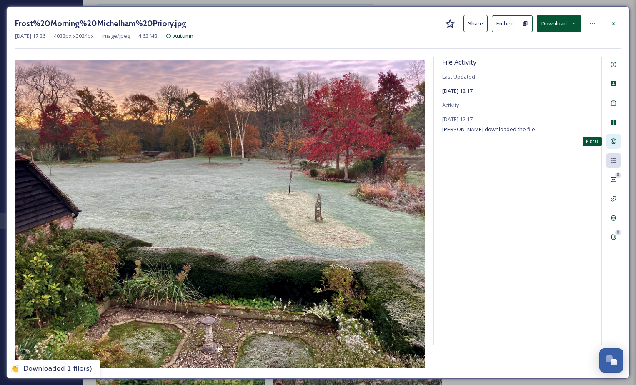
click at [613, 143] on icon at bounding box center [613, 141] width 7 height 7
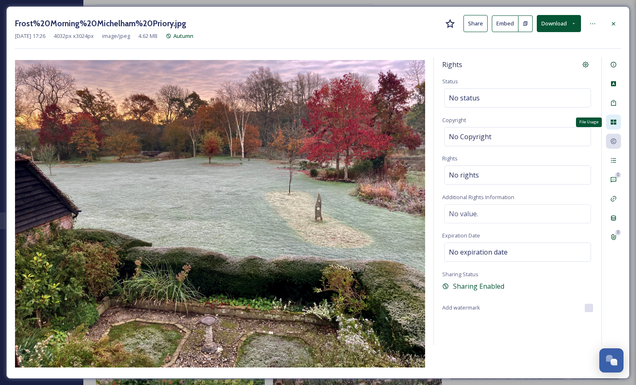
click at [614, 122] on icon at bounding box center [613, 122] width 5 height 5
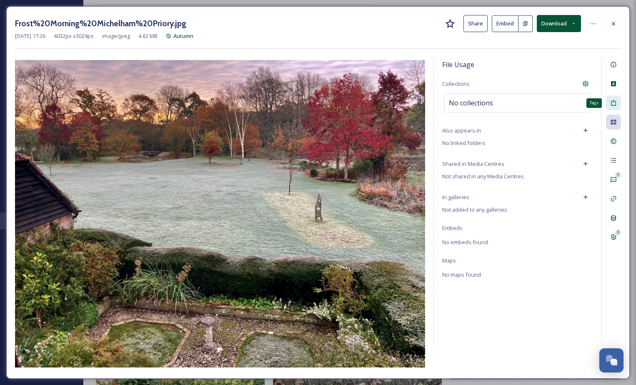
click at [607, 101] on div "Tags" at bounding box center [613, 102] width 15 height 15
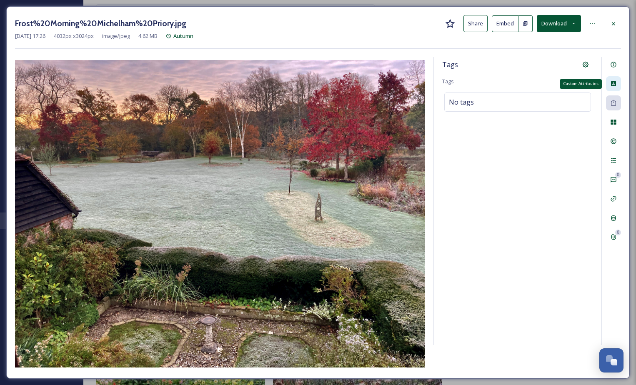
click at [618, 84] on div "Custom Attributes" at bounding box center [613, 83] width 15 height 15
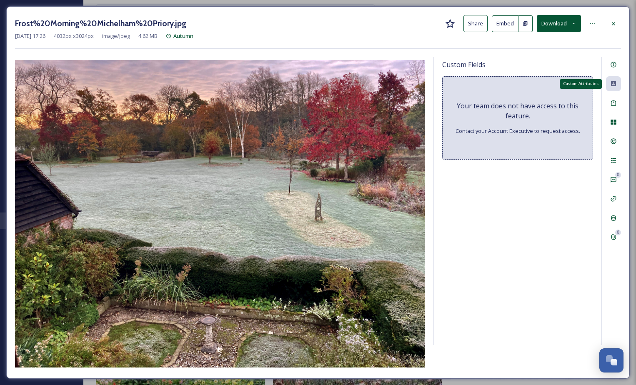
click at [609, 73] on div "Custom Attributes 0 0" at bounding box center [611, 201] width 20 height 288
click at [612, 66] on icon at bounding box center [613, 64] width 5 height 5
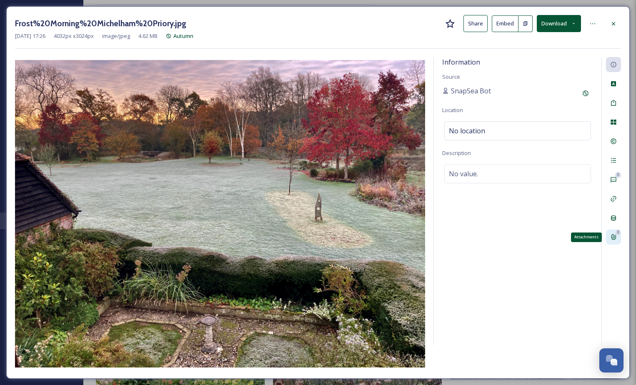
click at [608, 239] on div "0 Attachments" at bounding box center [613, 237] width 15 height 15
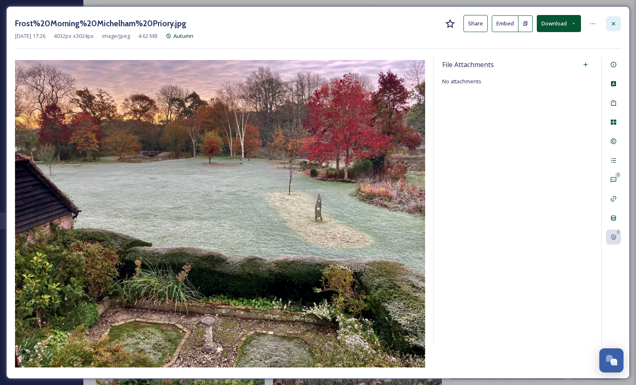
click at [613, 19] on div at bounding box center [613, 23] width 15 height 15
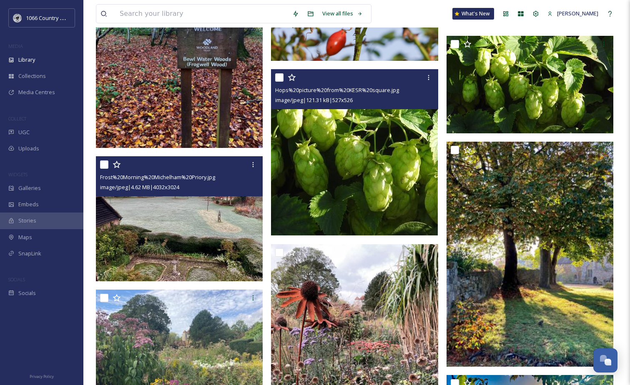
scroll to position [959, 0]
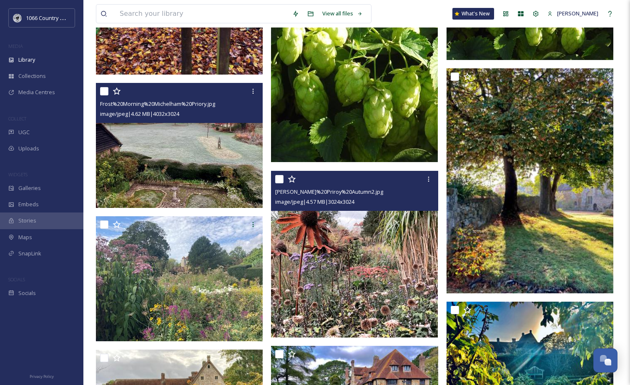
click at [392, 255] on img at bounding box center [354, 254] width 167 height 167
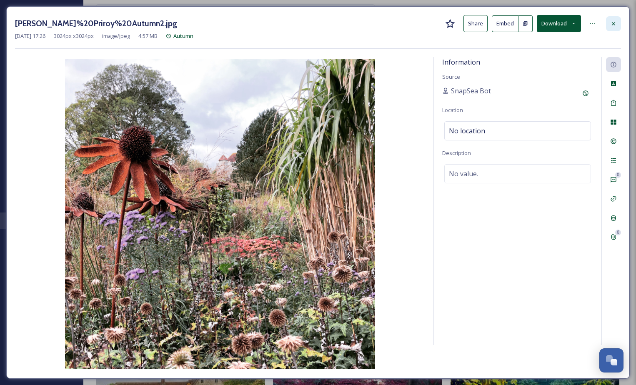
click at [621, 20] on div at bounding box center [613, 23] width 15 height 15
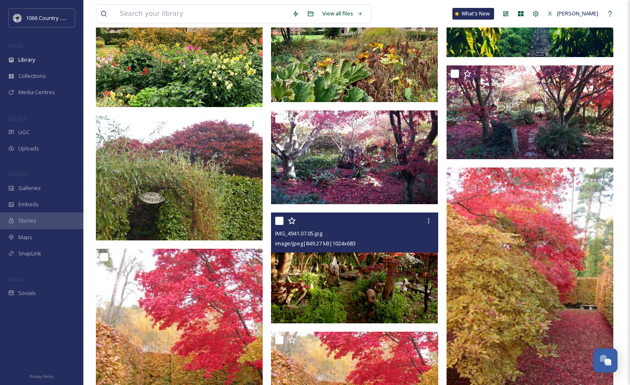
scroll to position [1334, 0]
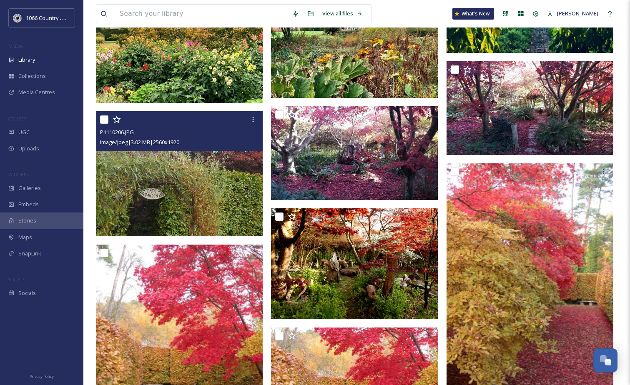
click at [165, 175] on img at bounding box center [179, 173] width 167 height 125
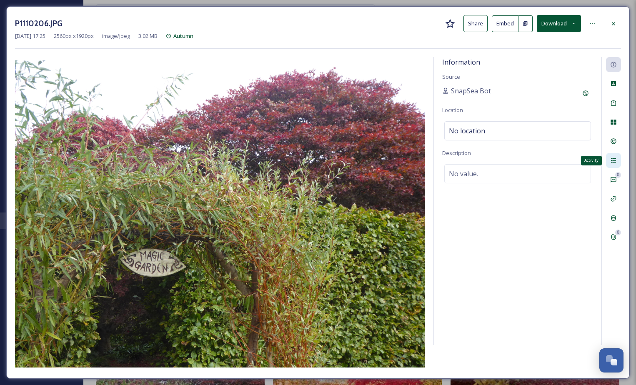
click at [615, 159] on icon at bounding box center [613, 160] width 5 height 5
click at [610, 20] on icon at bounding box center [613, 23] width 7 height 7
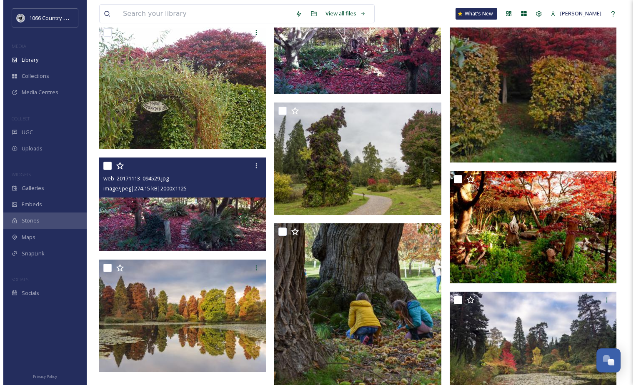
scroll to position [1792, 0]
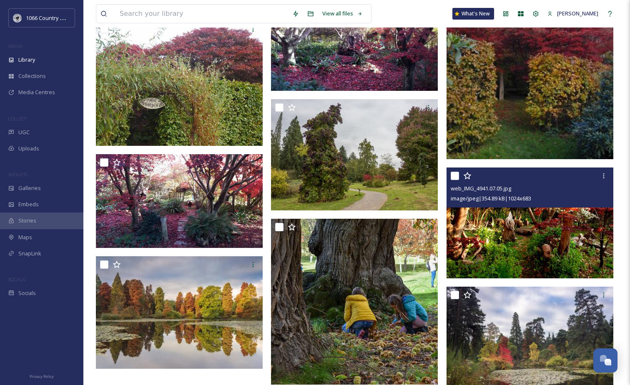
click at [530, 234] on img at bounding box center [529, 222] width 167 height 111
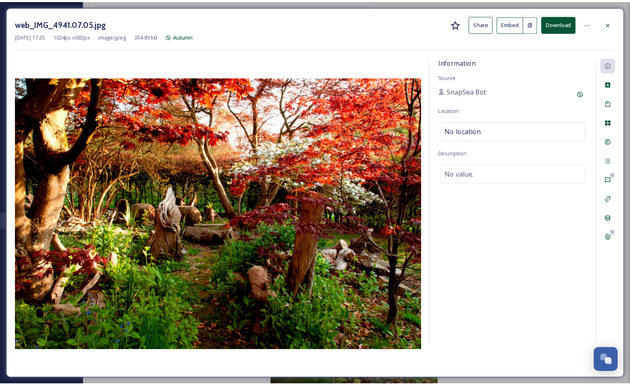
scroll to position [1794, 0]
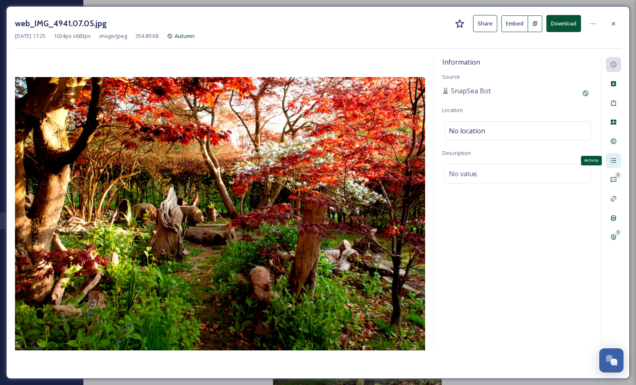
click at [617, 155] on div "Activity" at bounding box center [613, 160] width 15 height 15
click at [613, 138] on div "Rights" at bounding box center [613, 141] width 15 height 15
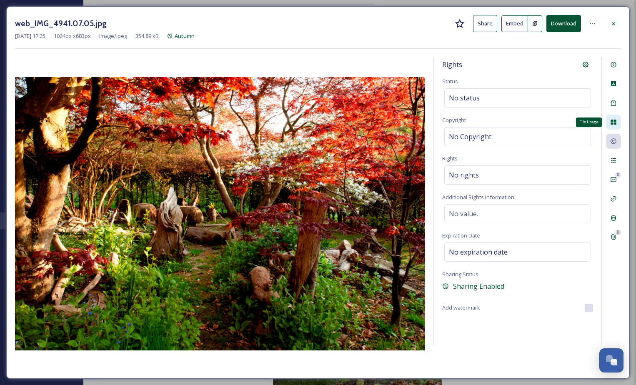
click at [609, 117] on div "File Usage" at bounding box center [613, 122] width 15 height 15
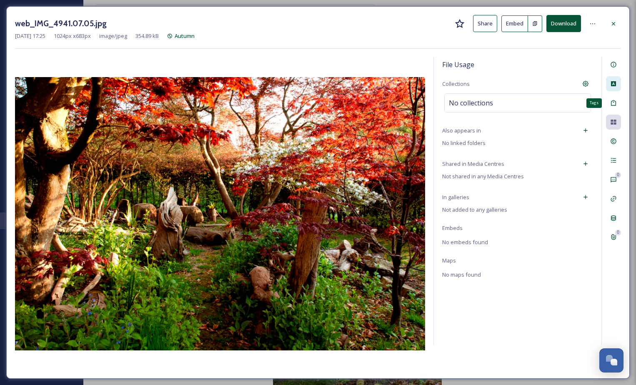
click at [609, 90] on div at bounding box center [613, 83] width 15 height 15
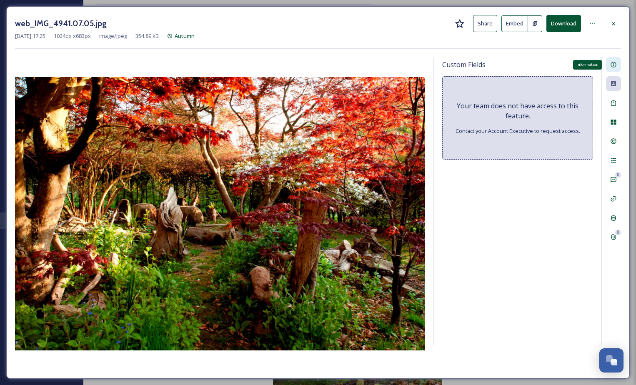
click at [615, 68] on div "Information" at bounding box center [613, 64] width 15 height 15
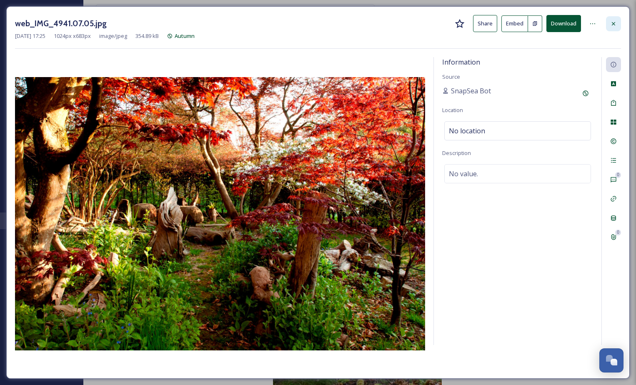
click at [617, 22] on div at bounding box center [613, 23] width 15 height 15
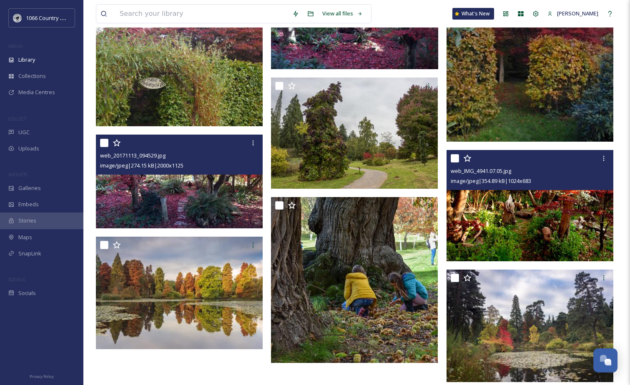
scroll to position [1826, 0]
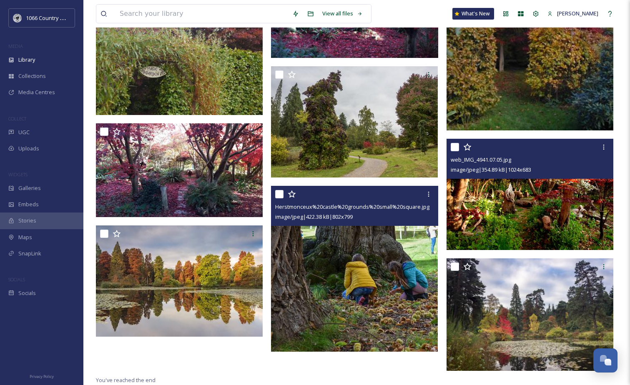
click at [375, 275] on img at bounding box center [354, 268] width 167 height 166
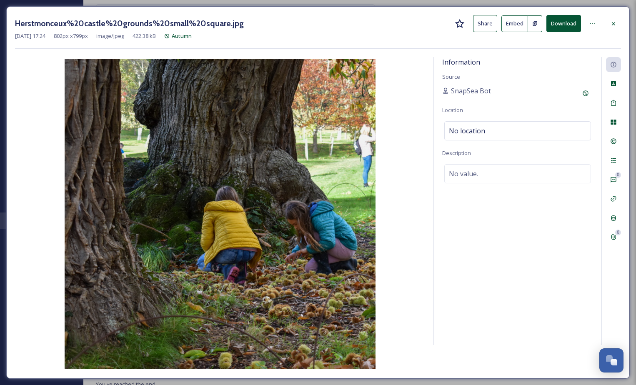
click at [569, 18] on button "Download" at bounding box center [563, 23] width 35 height 17
click at [613, 26] on icon at bounding box center [613, 23] width 7 height 7
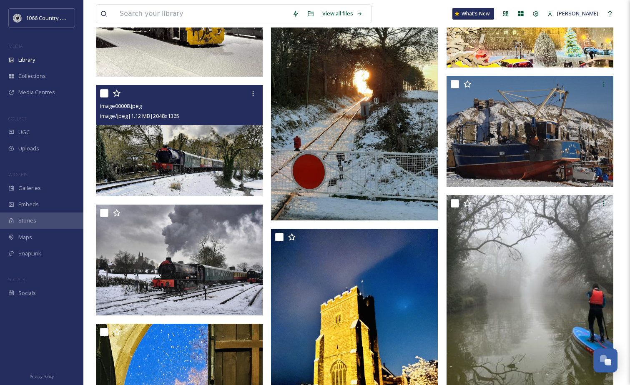
scroll to position [2001, 0]
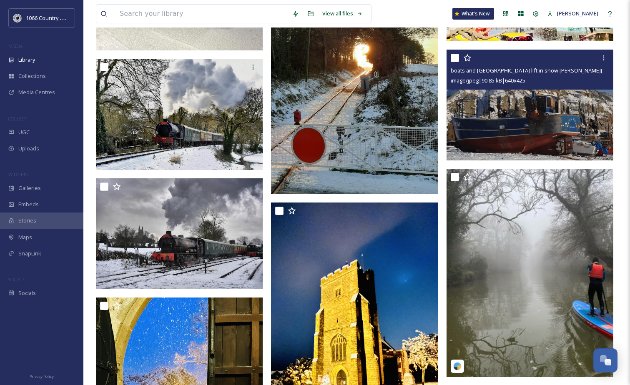
click at [501, 102] on img at bounding box center [529, 105] width 167 height 111
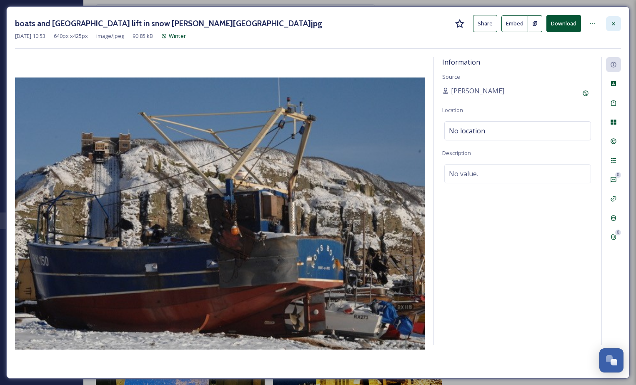
click at [614, 23] on icon at bounding box center [613, 23] width 3 height 3
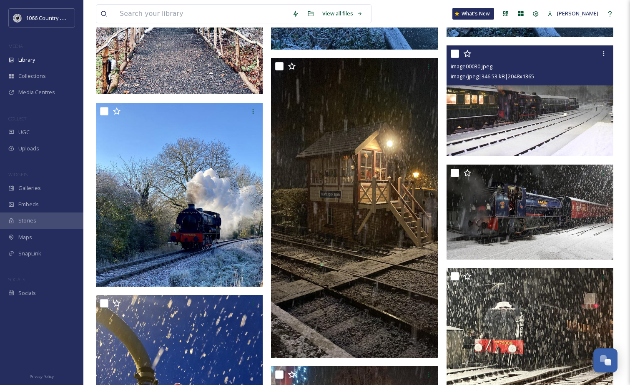
scroll to position [1175, 0]
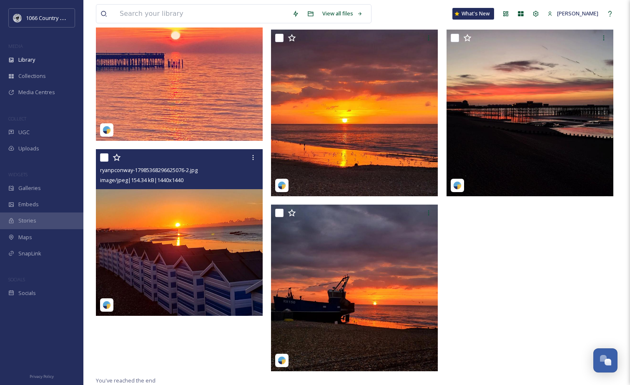
scroll to position [379, 0]
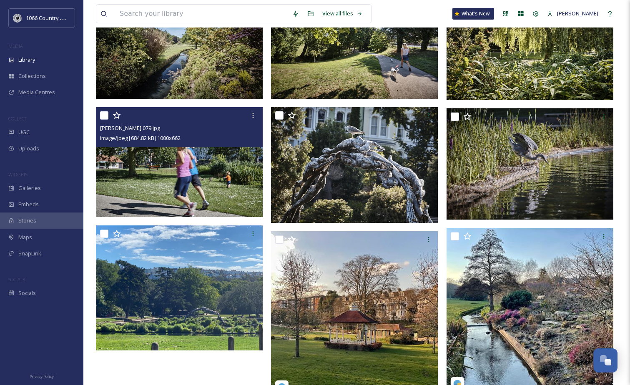
scroll to position [228, 0]
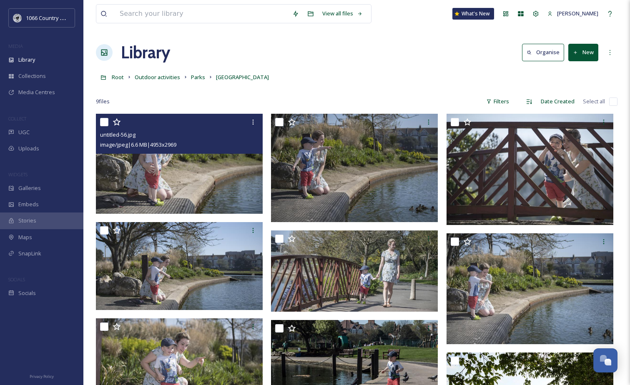
scroll to position [114, 0]
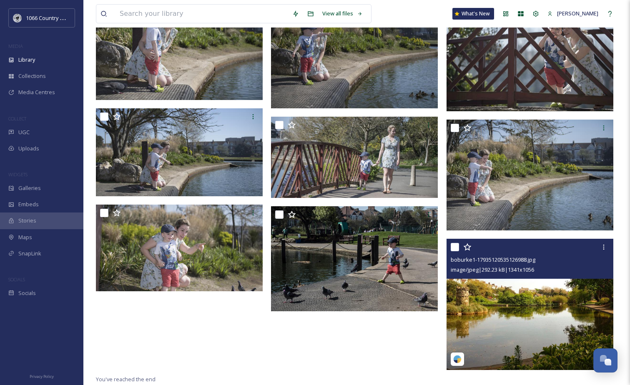
click at [524, 311] on img at bounding box center [529, 304] width 167 height 131
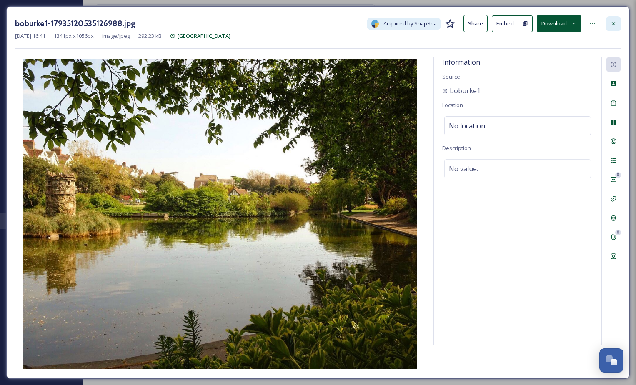
click at [619, 24] on div at bounding box center [613, 23] width 15 height 15
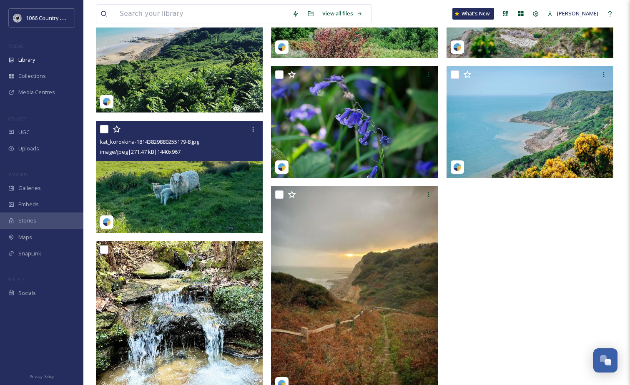
scroll to position [205, 0]
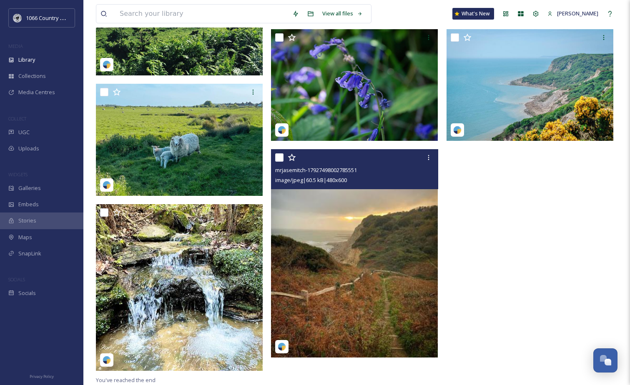
click at [362, 248] on img at bounding box center [354, 253] width 167 height 208
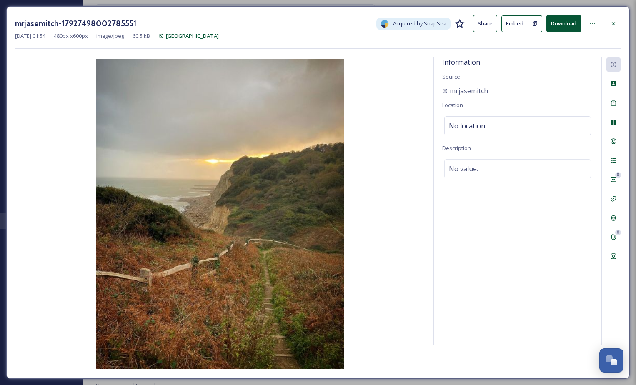
click at [624, 22] on div "mrjasemitch-17927498002785551 Acquired by SnapSea Share Embed Download Jan 12 2…" at bounding box center [317, 192] width 623 height 373
click at [619, 23] on div at bounding box center [613, 23] width 15 height 15
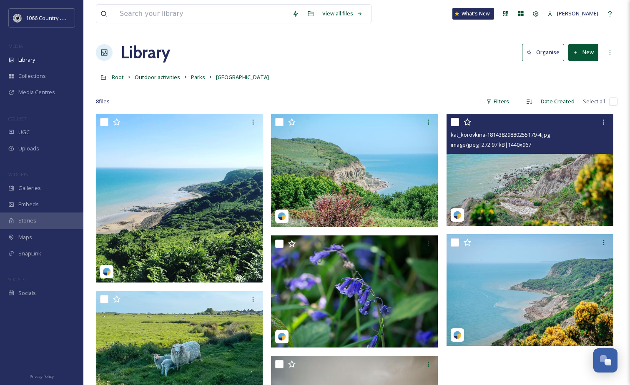
click at [533, 184] on img at bounding box center [529, 170] width 167 height 112
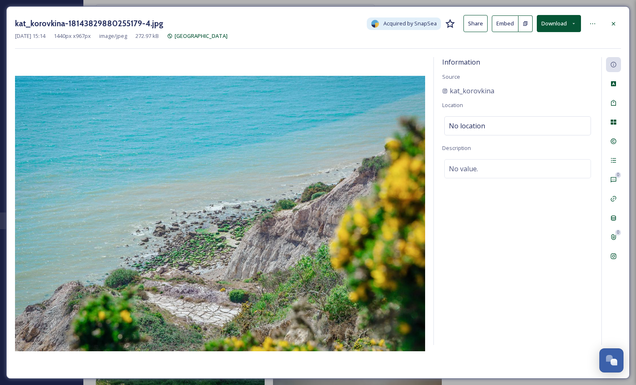
drag, startPoint x: 616, startPoint y: 23, endPoint x: 616, endPoint y: 13, distance: 10.4
click at [616, 23] on icon at bounding box center [613, 23] width 7 height 7
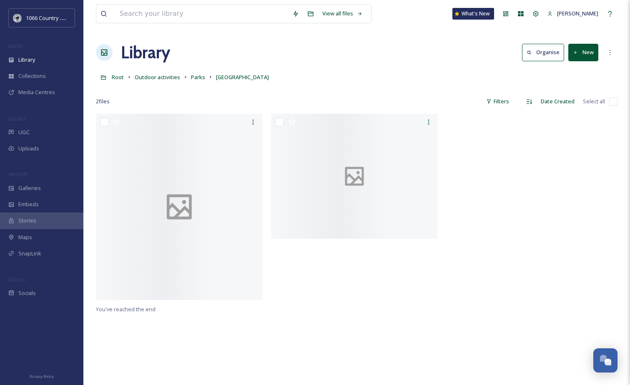
scroll to position [1187, 0]
